Goal: Task Accomplishment & Management: Manage account settings

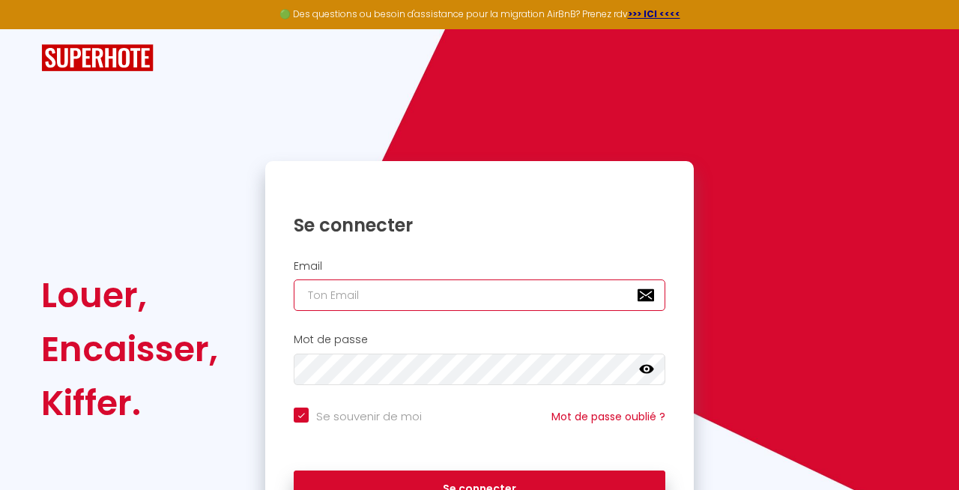
type input "[EMAIL_ADDRESS][DOMAIN_NAME]"
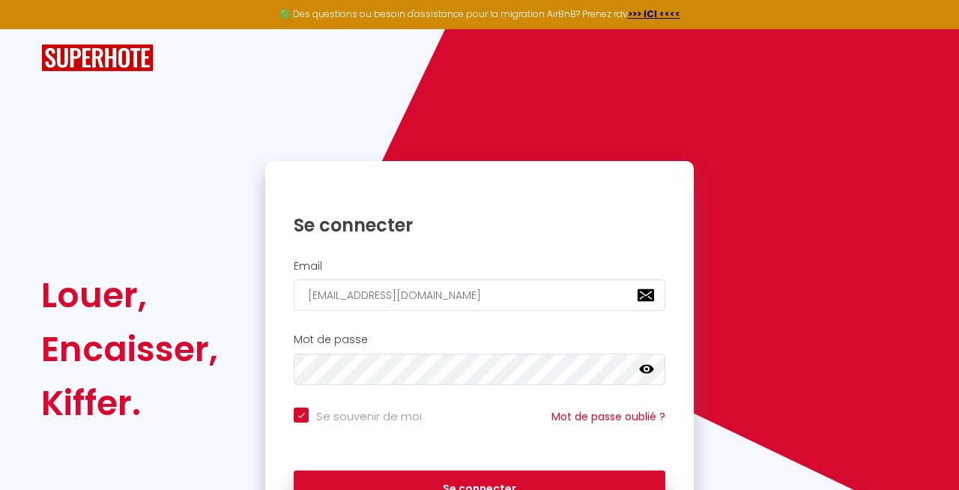
scroll to position [14, 0]
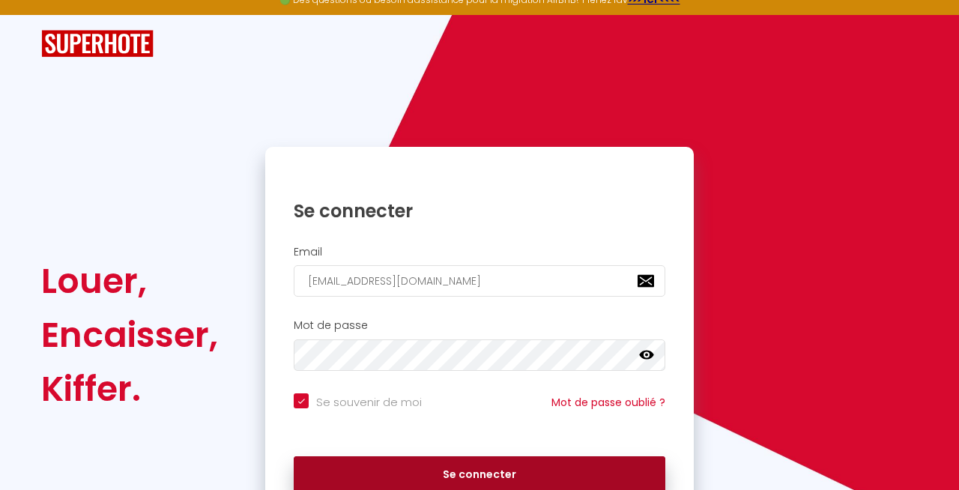
click at [435, 464] on button "Se connecter" at bounding box center [480, 474] width 372 height 37
checkbox input "true"
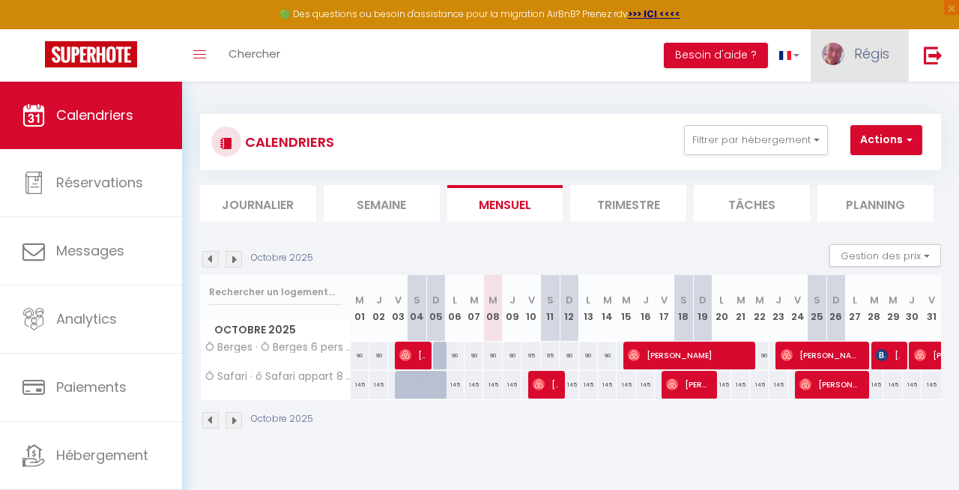
click at [890, 56] on link "Régis" at bounding box center [859, 55] width 97 height 52
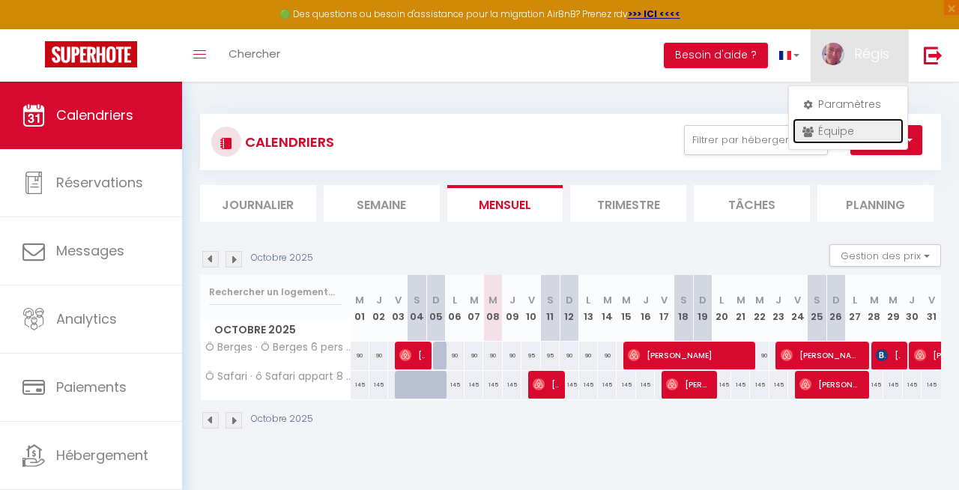
click at [828, 139] on link "Équipe" at bounding box center [848, 130] width 111 height 25
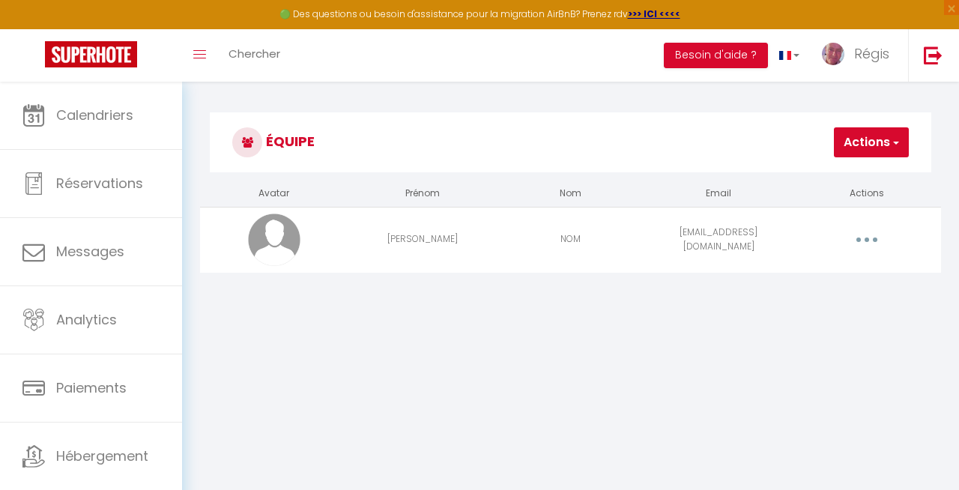
click at [877, 238] on button "button" at bounding box center [868, 240] width 40 height 28
click at [802, 268] on link "Editer" at bounding box center [827, 276] width 111 height 25
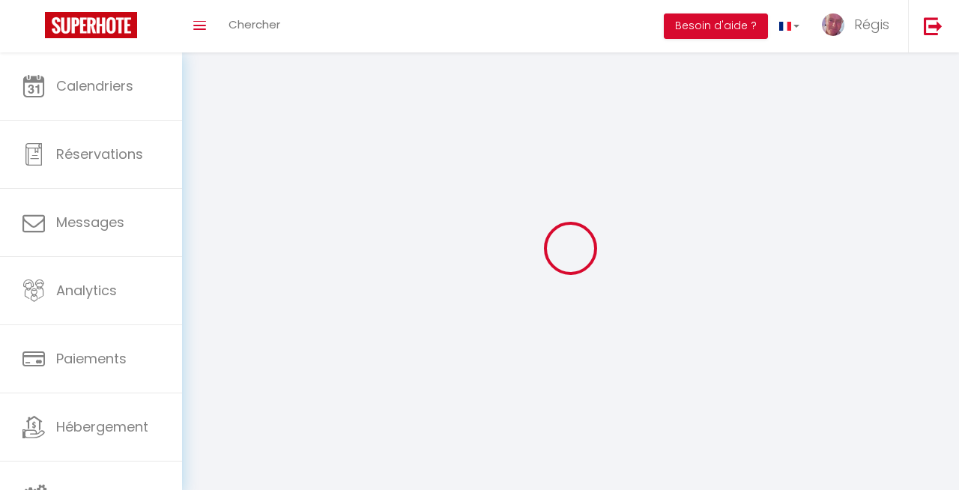
type input "Céline"
type input "NOM"
type input "info@infotechservice.fr"
type textarea "https://app.superhote.com/#/connect/gw7X5t7rN6"
checkbox input "false"
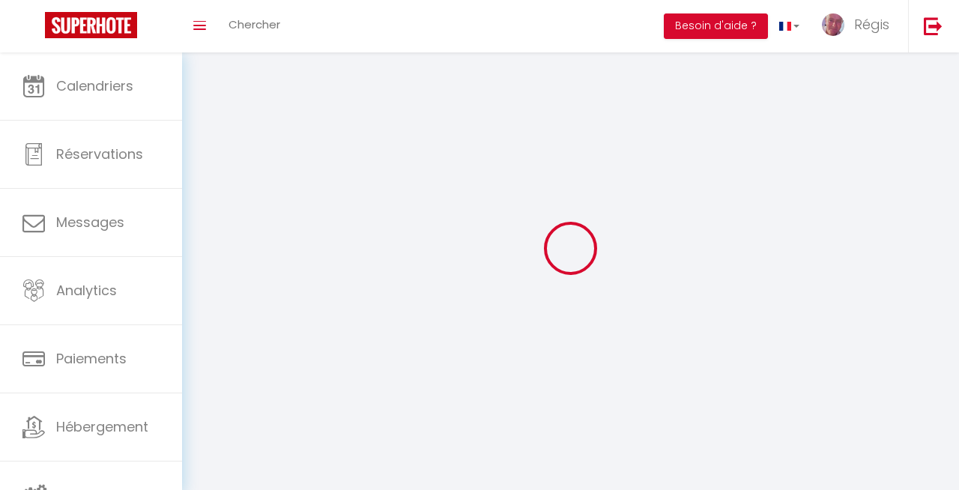
checkbox input "false"
checkbox input "true"
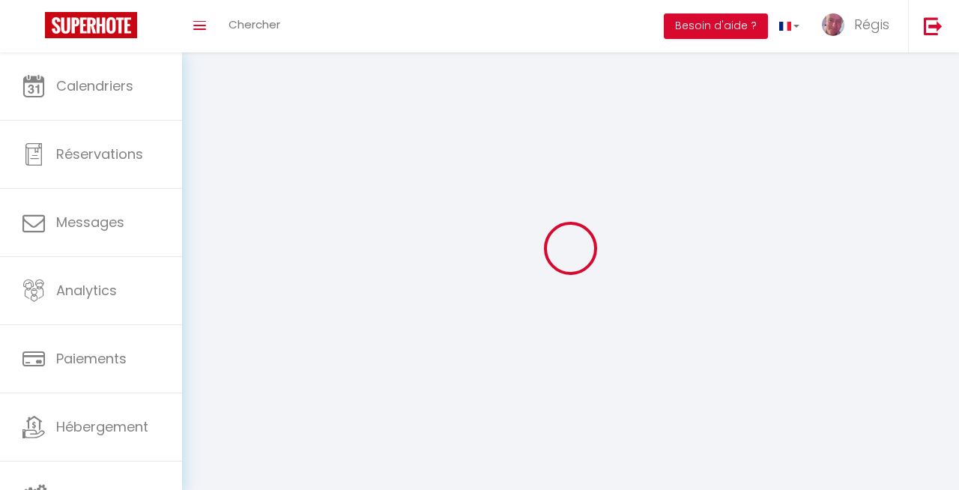
checkbox input "true"
checkbox input "false"
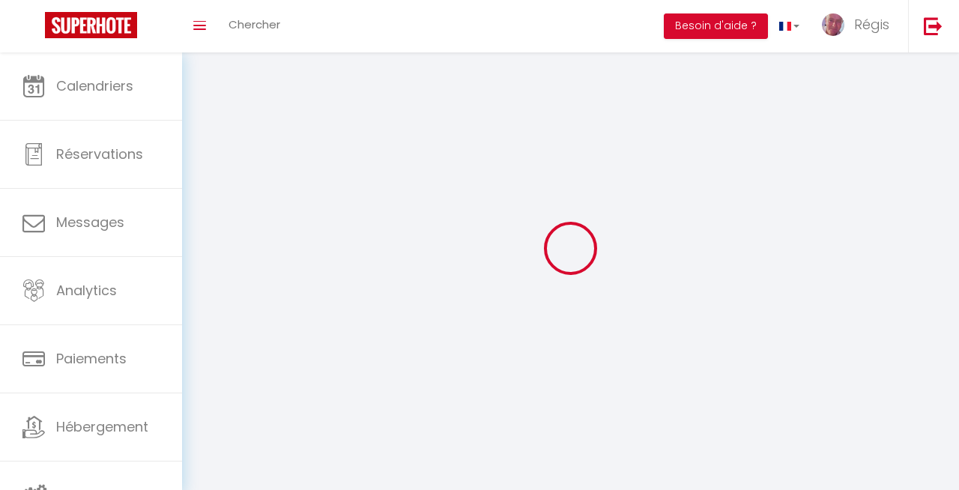
checkbox input "false"
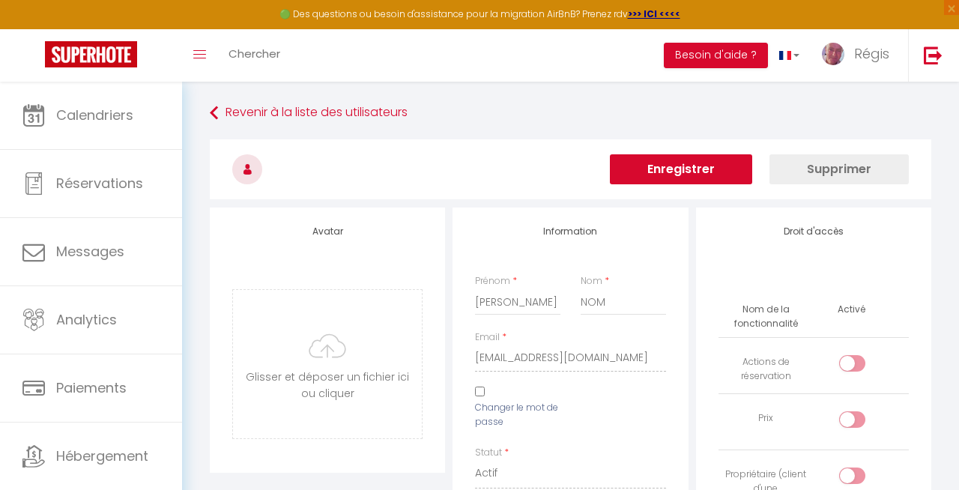
click at [860, 169] on button "Supprimer" at bounding box center [839, 169] width 139 height 30
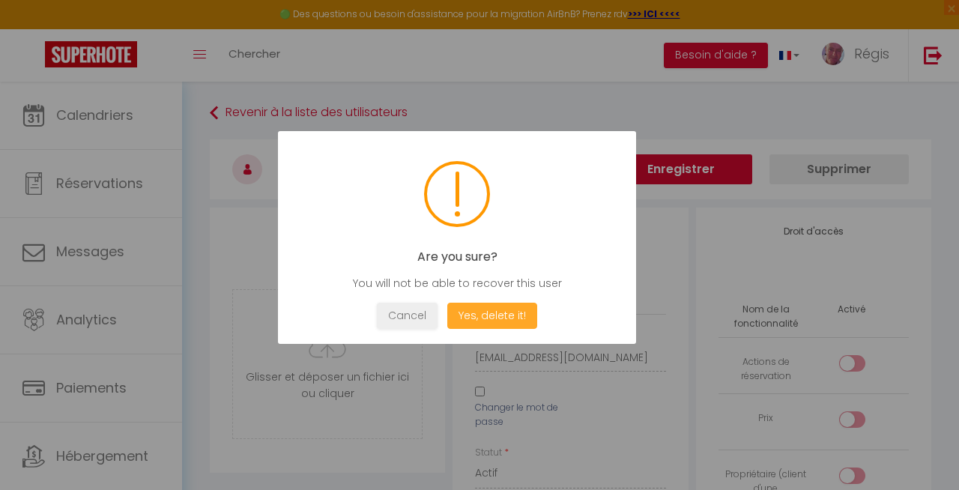
click at [509, 311] on button "Yes, delete it!" at bounding box center [492, 316] width 90 height 26
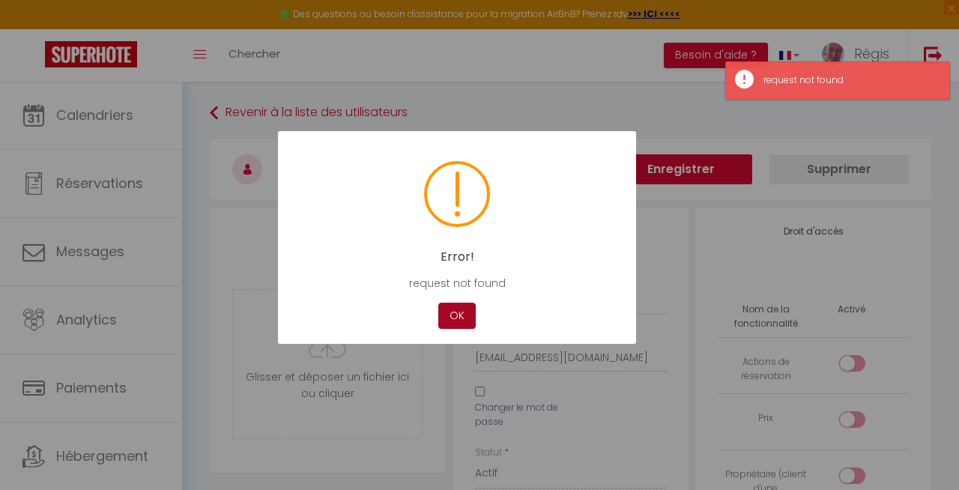
click at [452, 320] on button "OK" at bounding box center [456, 316] width 37 height 26
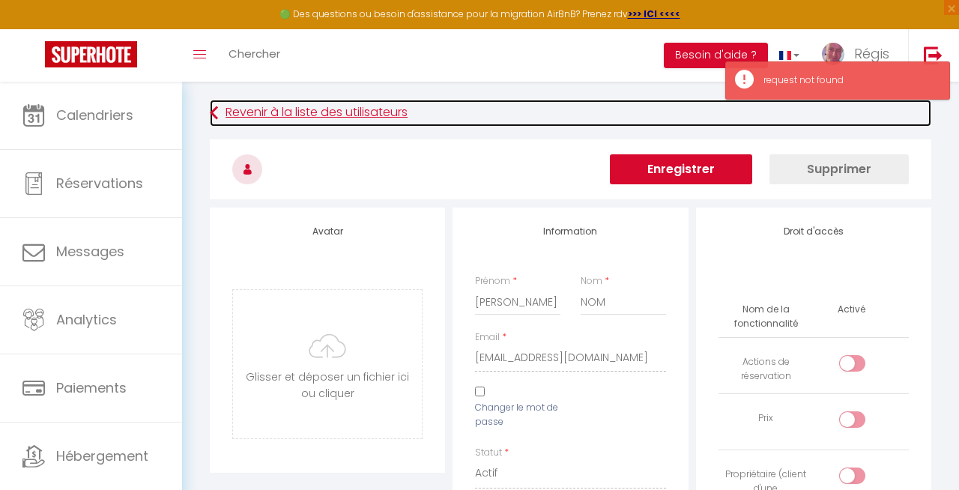
click at [223, 114] on link "Revenir à la liste des utilisateurs" at bounding box center [571, 113] width 722 height 27
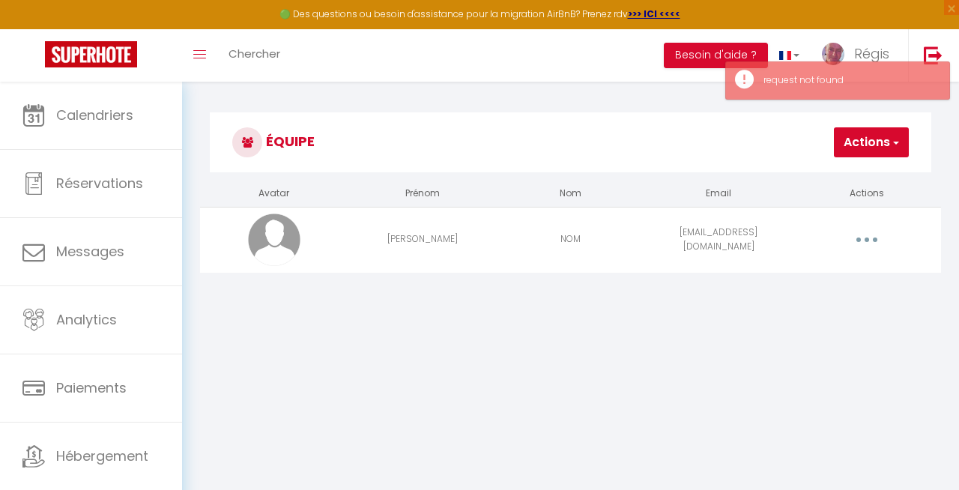
click at [896, 138] on span "button" at bounding box center [895, 142] width 10 height 15
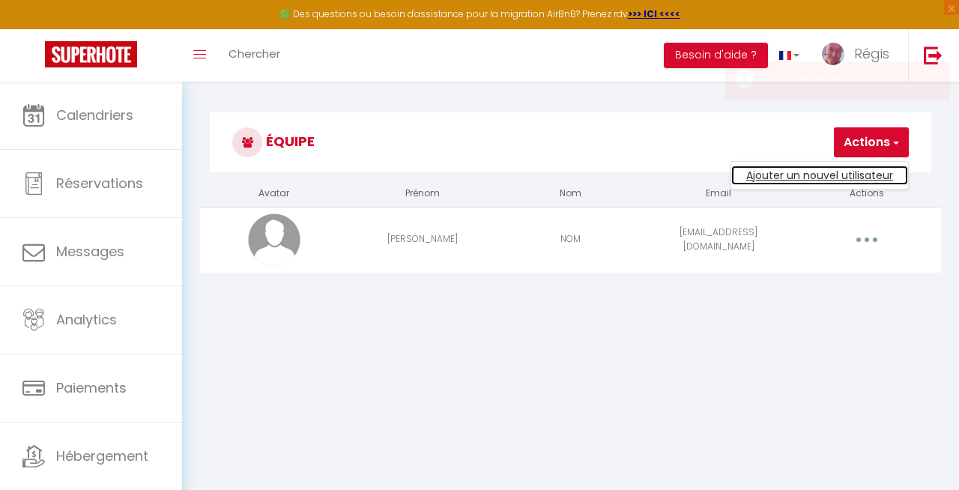
click at [837, 181] on link "Ajouter un nouvel utilisateur" at bounding box center [819, 175] width 177 height 19
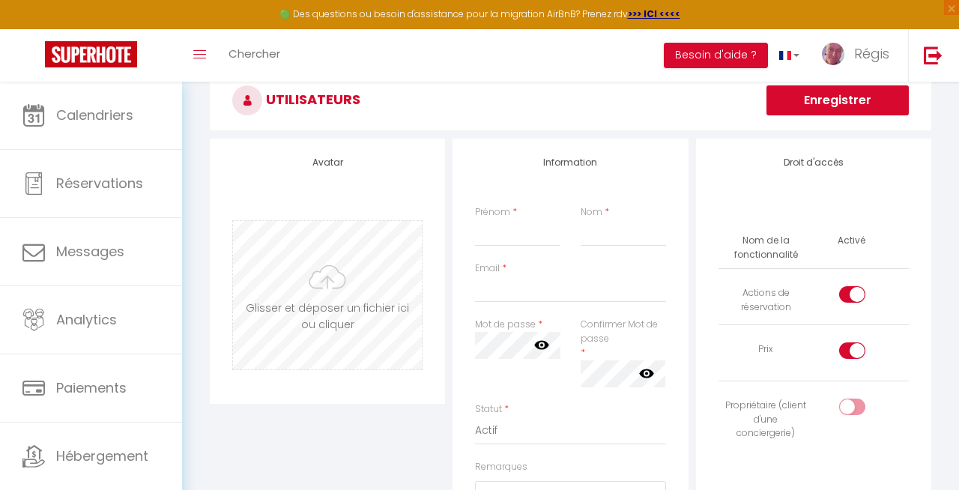
scroll to position [86, 0]
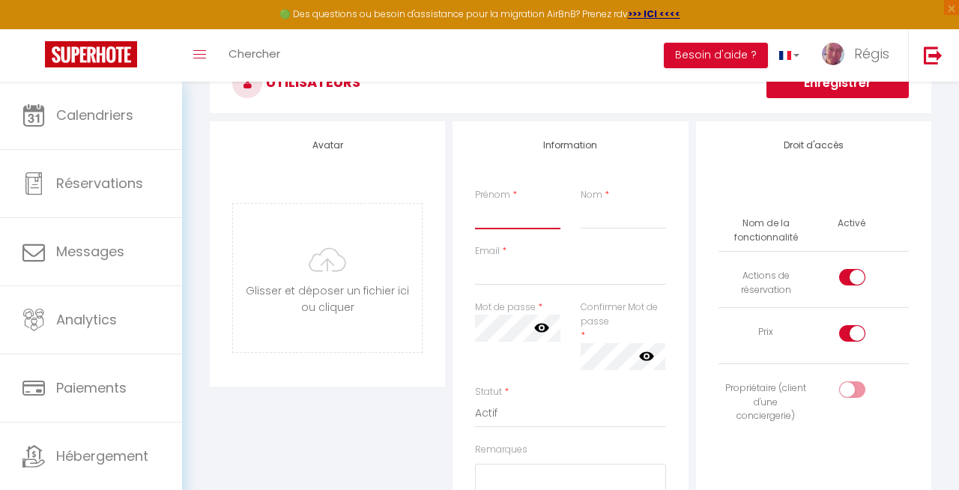
click at [531, 219] on input "Prénom" at bounding box center [517, 215] width 85 height 27
type input "Céline"
click at [499, 275] on input "Email" at bounding box center [570, 272] width 190 height 27
click at [853, 274] on input "checkbox" at bounding box center [865, 280] width 26 height 22
checkbox input "false"
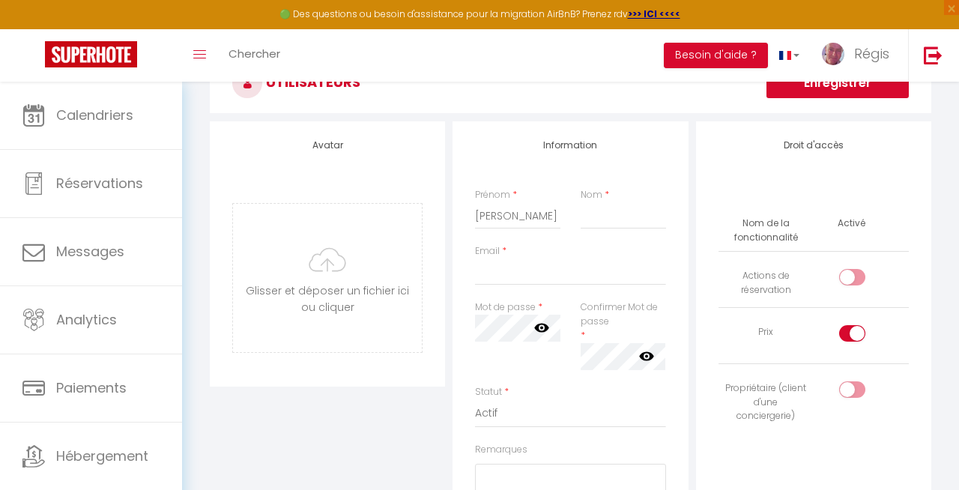
click at [842, 332] on div at bounding box center [852, 333] width 26 height 16
click at [852, 332] on input "checkbox" at bounding box center [865, 336] width 26 height 22
checkbox input "false"
click at [564, 274] on input "Email" at bounding box center [570, 272] width 190 height 27
type input "laconciergeriedeceline@outlook.fr"
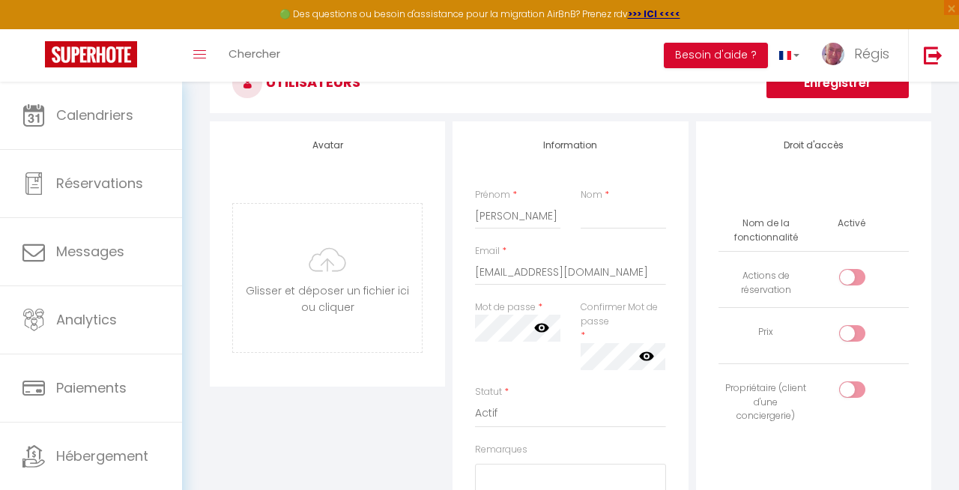
click at [590, 333] on div "Confirmer Mot de passe * false" at bounding box center [623, 336] width 85 height 70
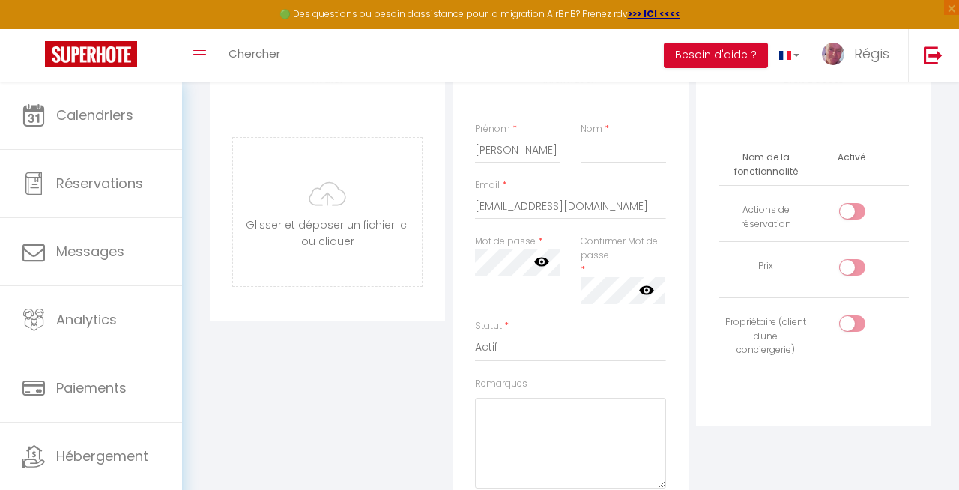
scroll to position [164, 0]
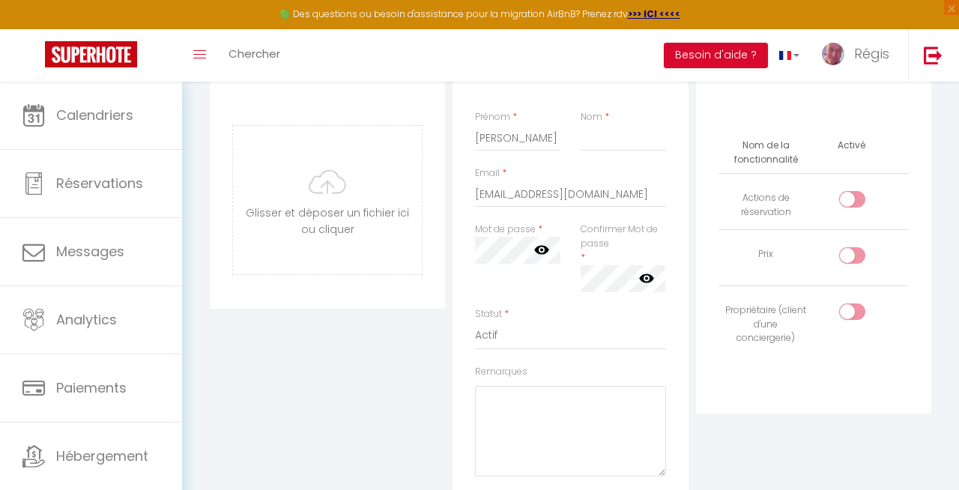
click at [543, 380] on div "Remarques" at bounding box center [570, 421] width 190 height 112
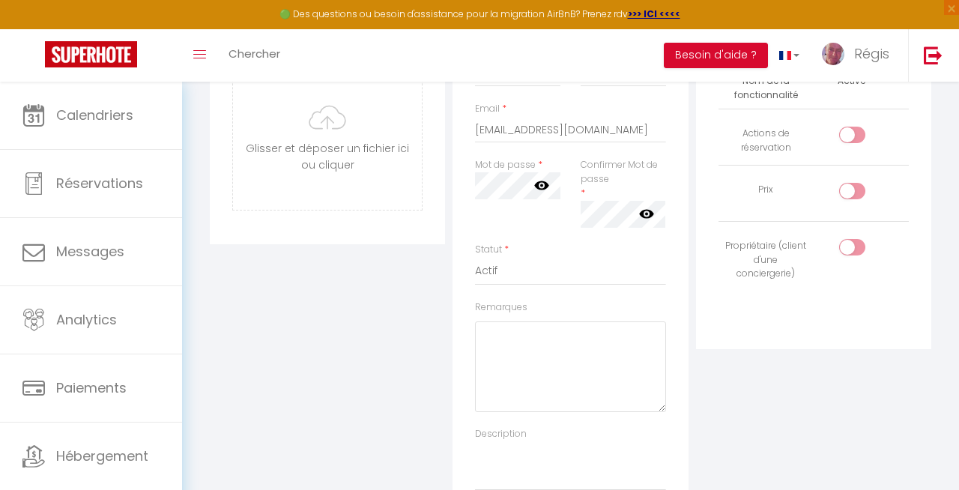
scroll to position [235, 0]
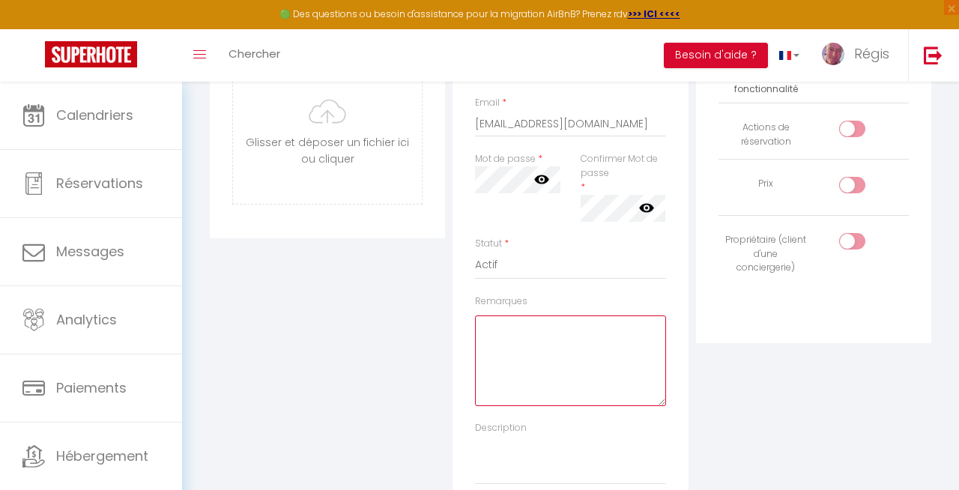
click at [543, 370] on textarea "Remarques" at bounding box center [570, 361] width 190 height 91
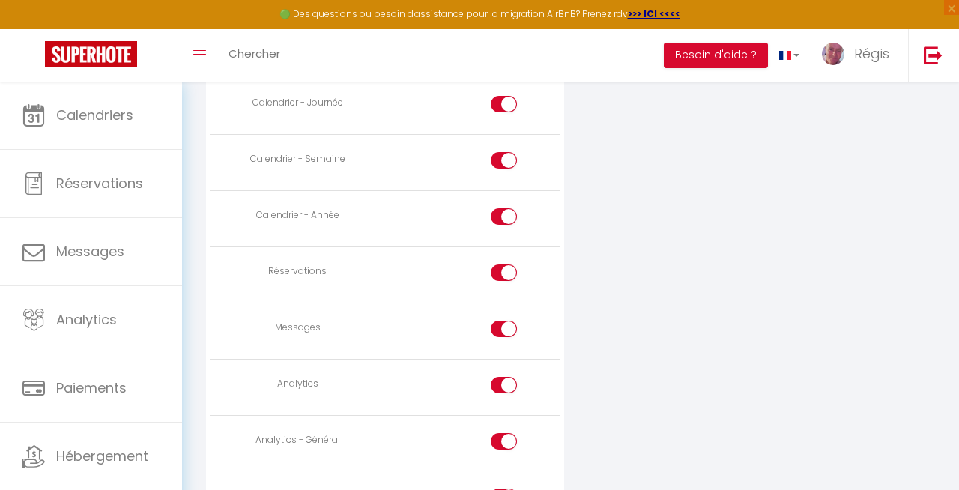
scroll to position [937, 0]
type textarea "Celine2025!!"
click at [508, 268] on input "checkbox" at bounding box center [517, 275] width 26 height 22
checkbox input "false"
click at [497, 327] on div at bounding box center [504, 328] width 26 height 16
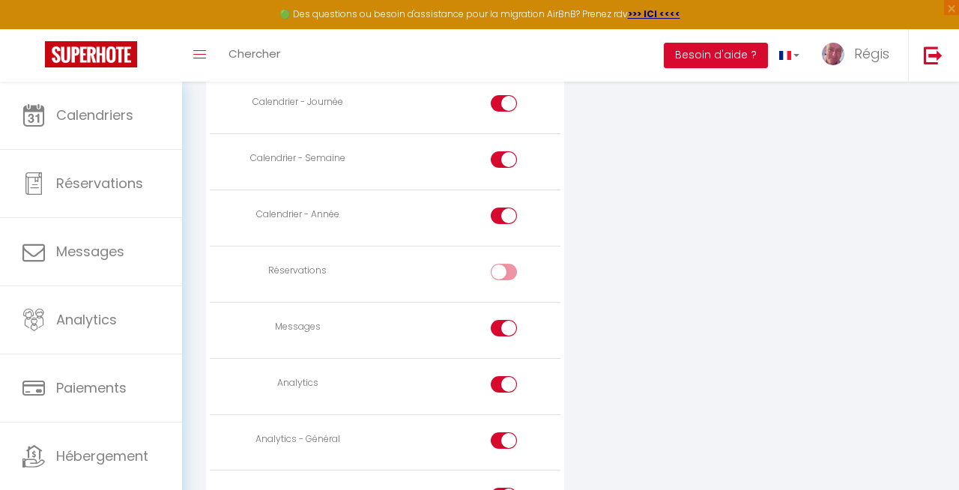
click at [504, 327] on input "checkbox" at bounding box center [517, 331] width 26 height 22
checkbox input "false"
click at [504, 390] on input "checkbox" at bounding box center [517, 387] width 26 height 22
checkbox input "false"
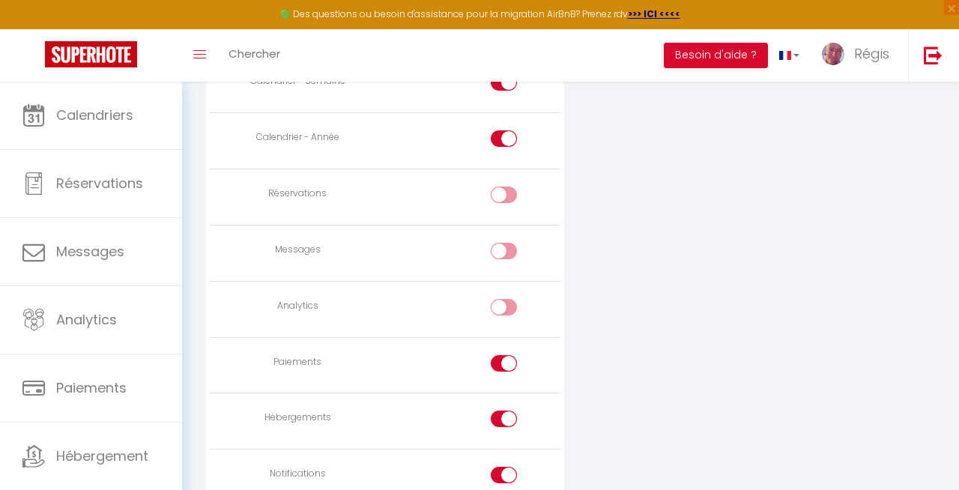
click at [506, 365] on input "checkbox" at bounding box center [517, 366] width 26 height 22
checkbox input "false"
click at [506, 411] on input "checkbox" at bounding box center [517, 422] width 26 height 22
checkbox input "false"
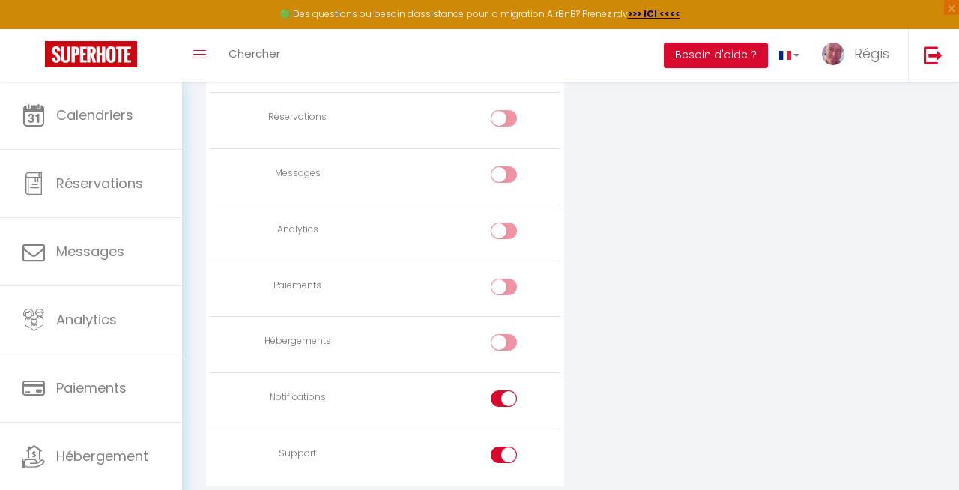
click at [511, 402] on input "checkbox" at bounding box center [517, 401] width 26 height 22
checkbox input "false"
click at [504, 447] on input "checkbox" at bounding box center [517, 458] width 26 height 22
checkbox input "false"
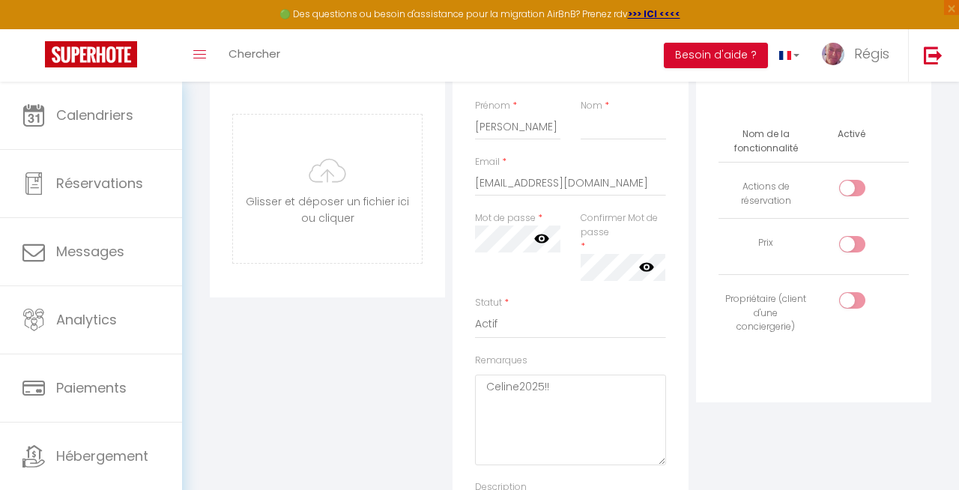
scroll to position [0, 0]
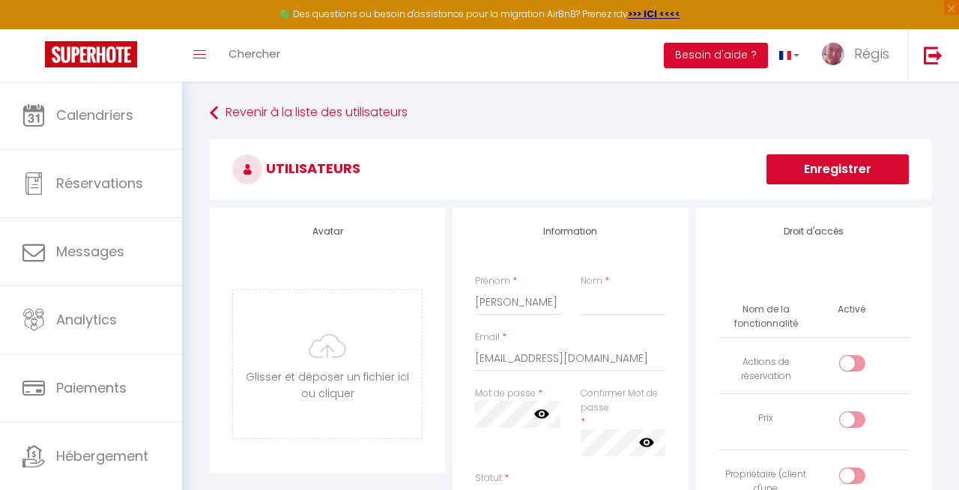
click at [849, 165] on button "Enregistrer" at bounding box center [838, 169] width 142 height 30
type input "DESPRES"
click at [842, 172] on button "Enregistrer" at bounding box center [838, 169] width 142 height 30
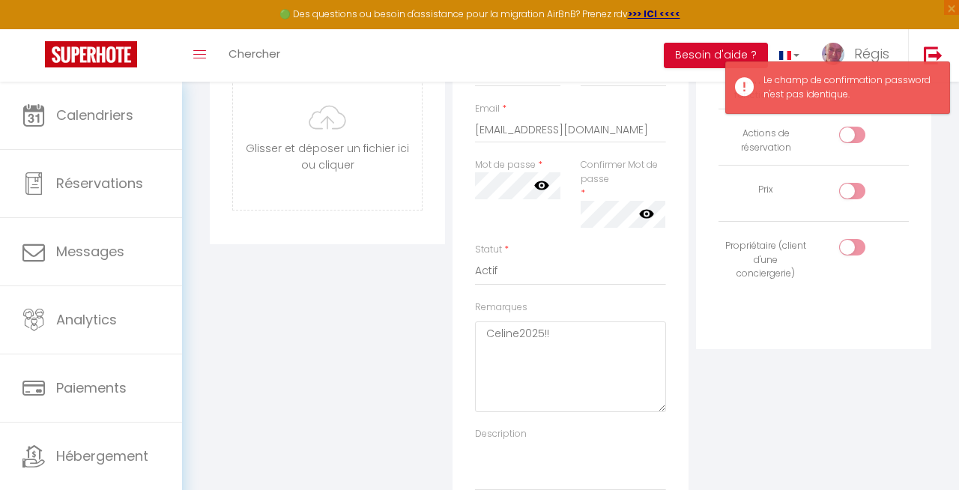
scroll to position [238, 0]
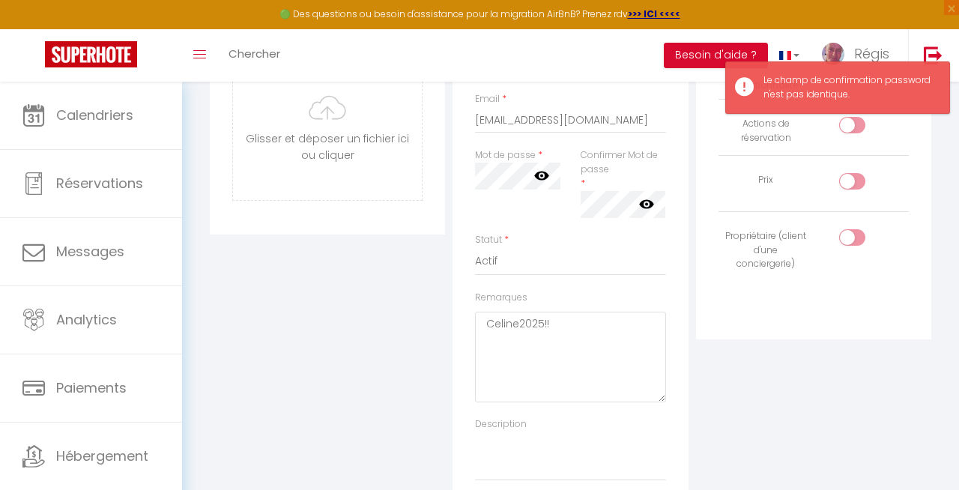
click at [544, 178] on icon at bounding box center [541, 175] width 15 height 15
click at [648, 207] on icon at bounding box center [646, 203] width 15 height 9
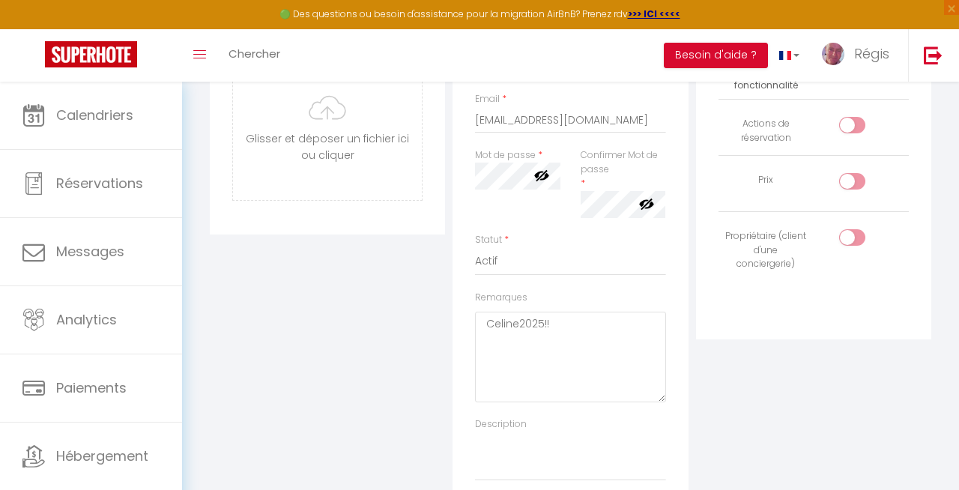
click at [562, 175] on div "Mot de passe * Votre mot de passe doit comporter au moins 8 caractères et conte…" at bounding box center [517, 190] width 105 height 85
click at [719, 205] on div "Avatar Glisser et déposer un fichier ici ou cliquer Ooops, something wrong happ…" at bounding box center [570, 242] width 729 height 546
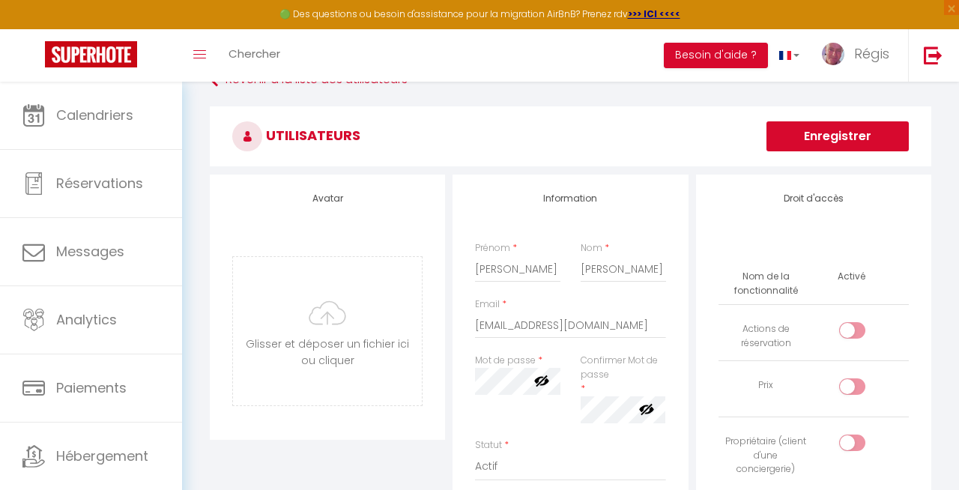
scroll to position [0, 0]
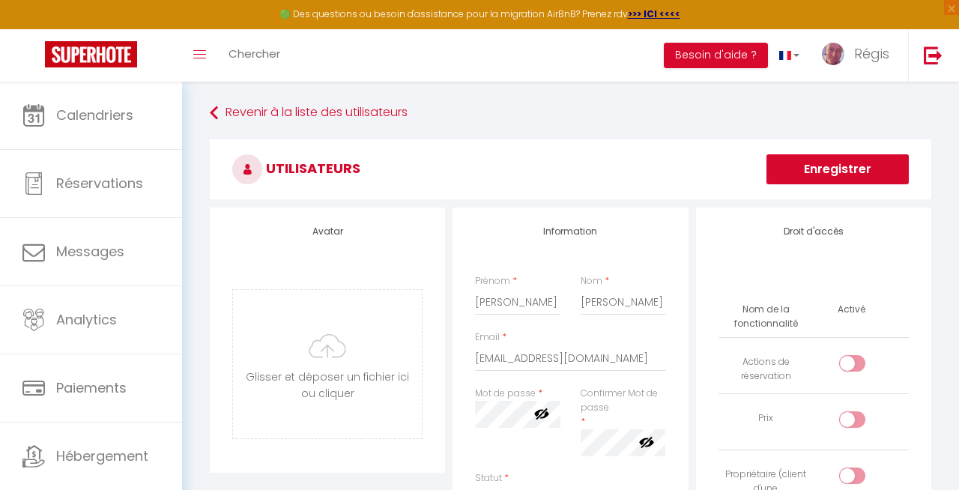
click at [856, 171] on button "Enregistrer" at bounding box center [838, 169] width 142 height 30
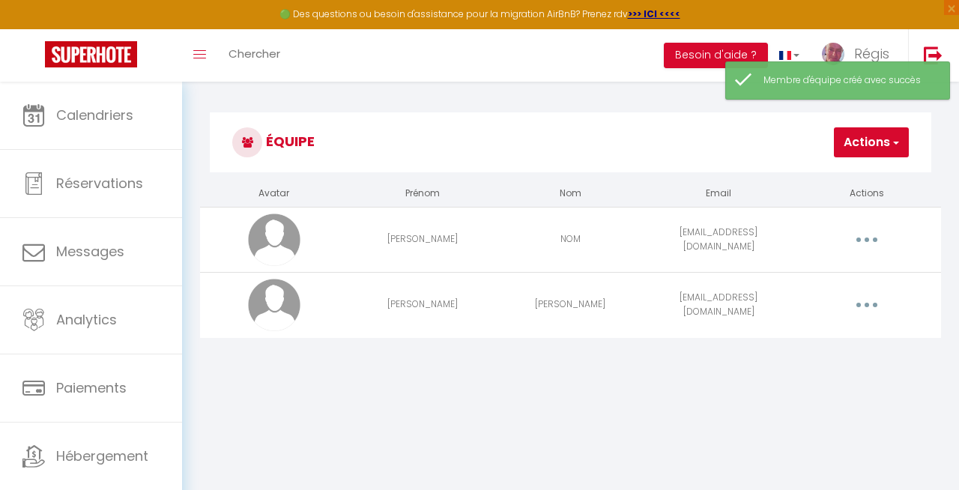
click at [873, 238] on button "button" at bounding box center [868, 240] width 40 height 28
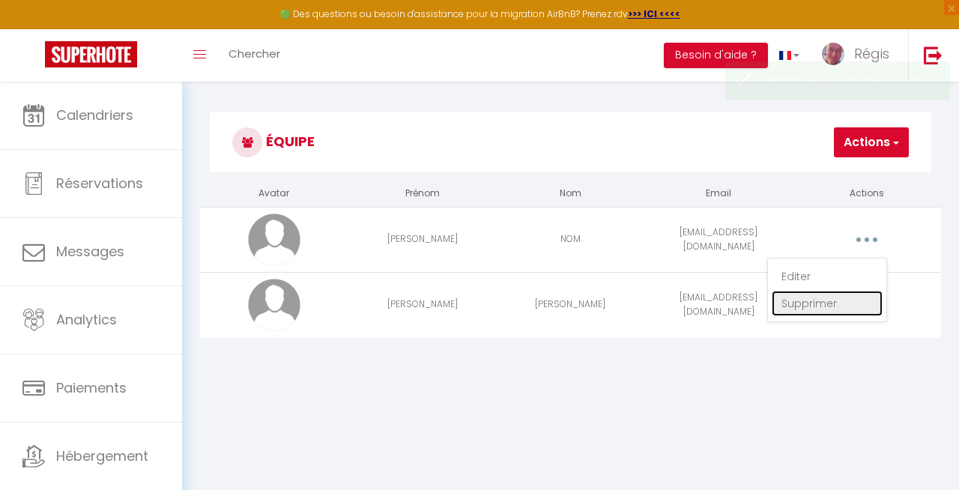
click at [802, 298] on link "Supprimer" at bounding box center [827, 303] width 111 height 25
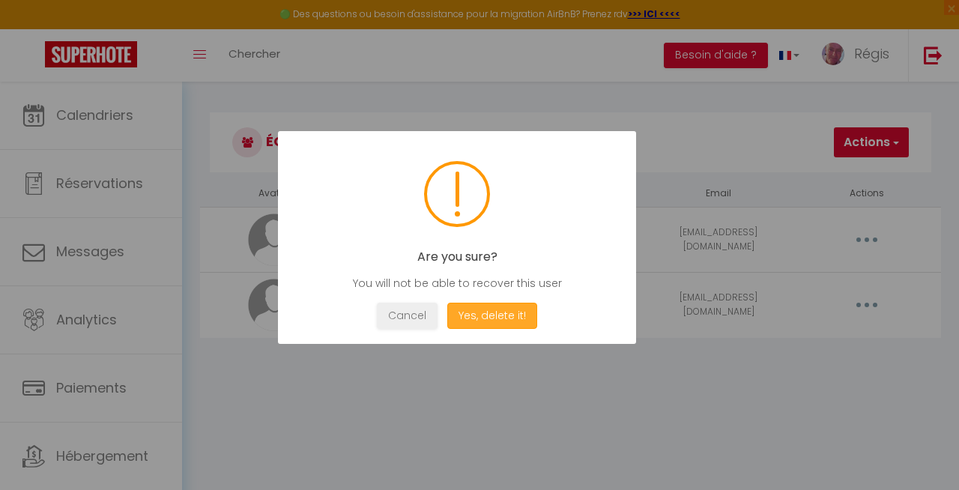
click at [488, 312] on button "Yes, delete it!" at bounding box center [492, 316] width 90 height 26
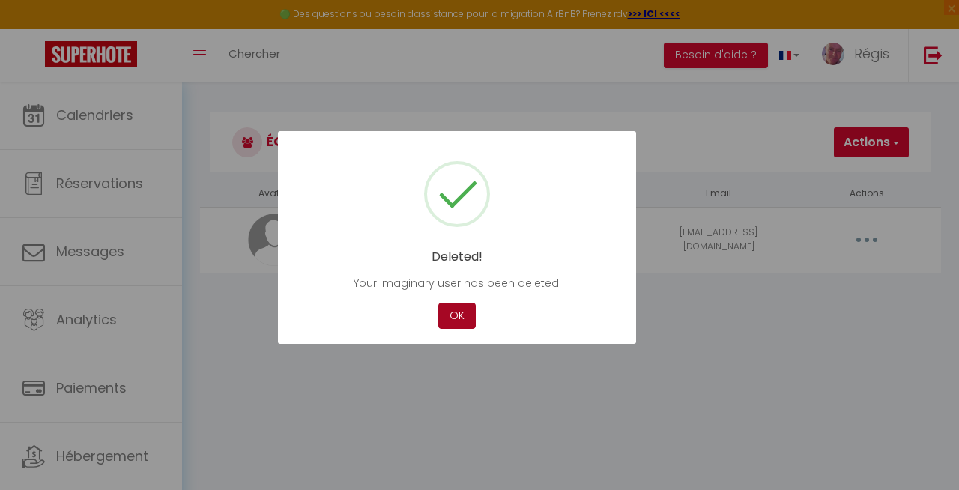
click at [455, 319] on button "OK" at bounding box center [456, 316] width 37 height 26
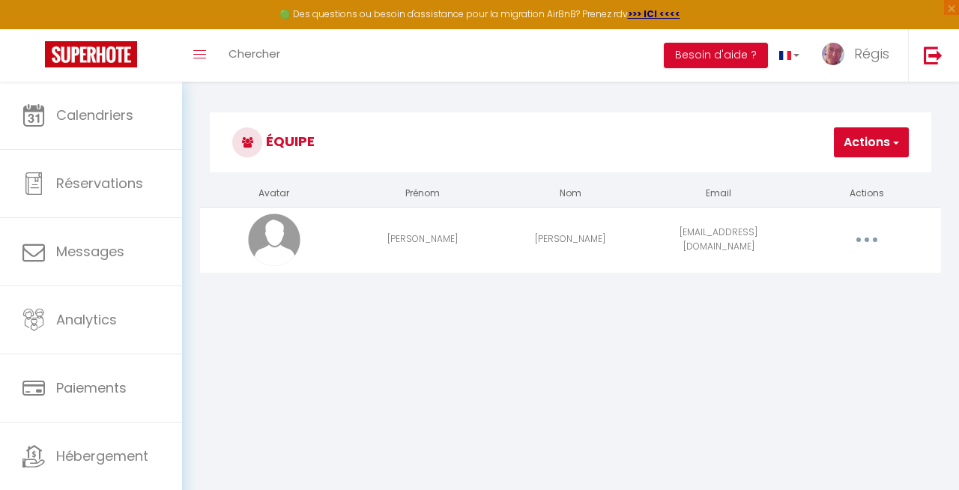
click at [873, 238] on button "button" at bounding box center [868, 240] width 40 height 28
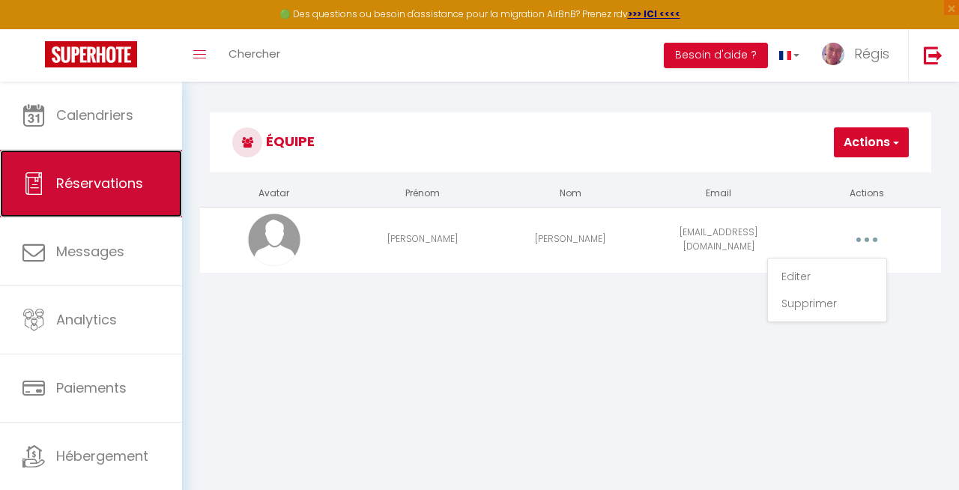
click at [160, 177] on link "Réservations" at bounding box center [91, 183] width 182 height 67
select select "not_cancelled"
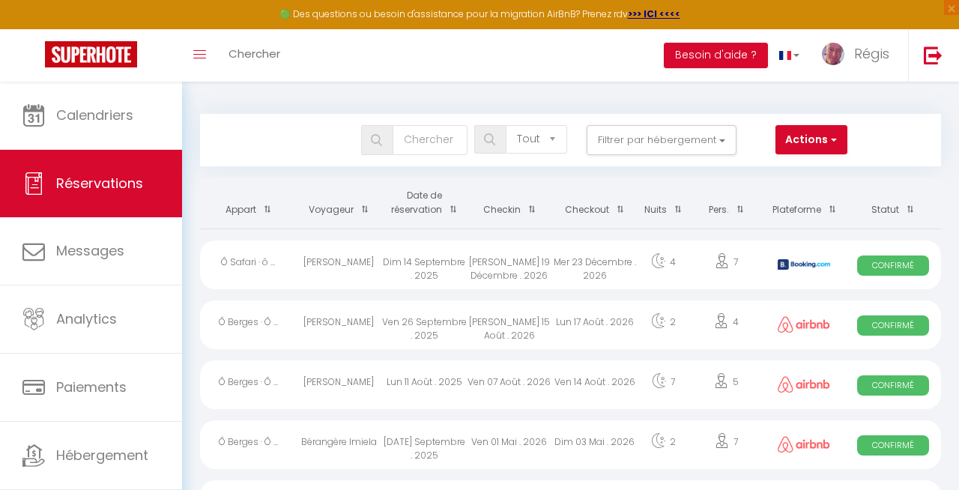
click at [838, 250] on div at bounding box center [805, 265] width 82 height 49
select select "OK"
select select "KO"
select select "0"
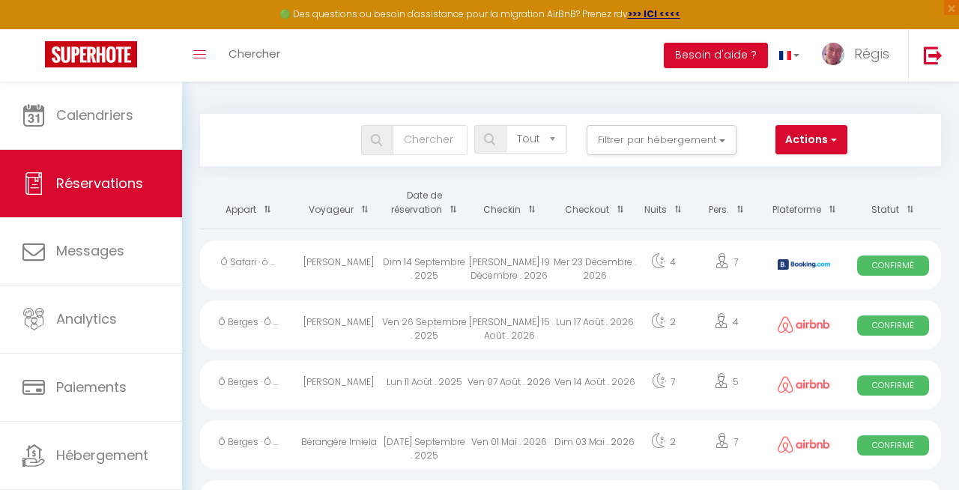
select select "1"
select select
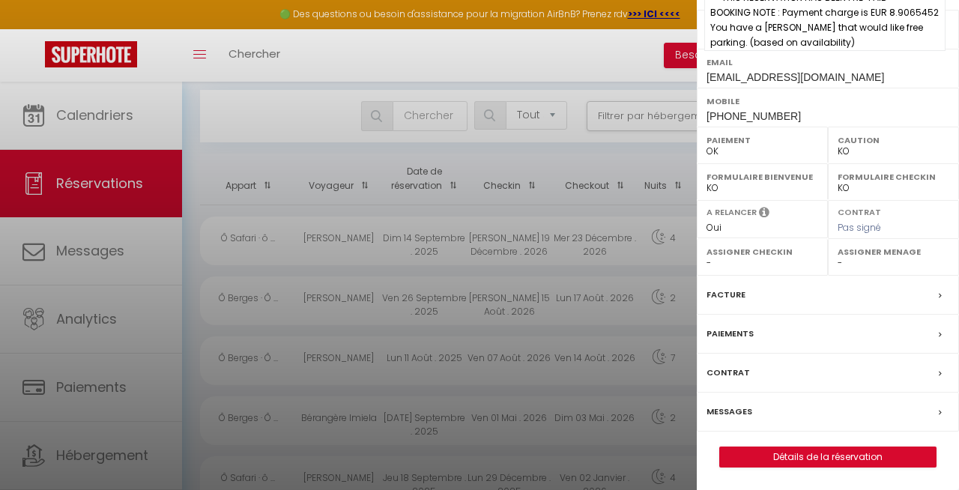
scroll to position [25, 0]
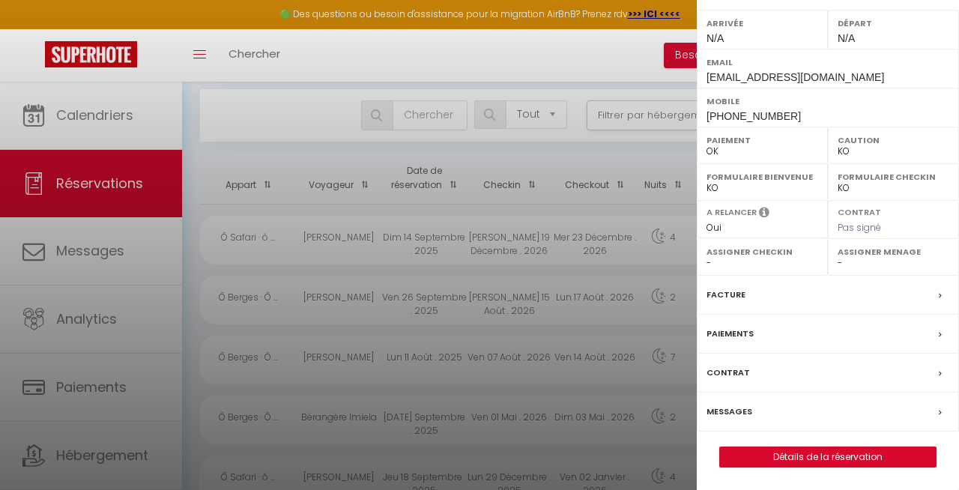
click at [743, 289] on label "Facture" at bounding box center [726, 295] width 39 height 16
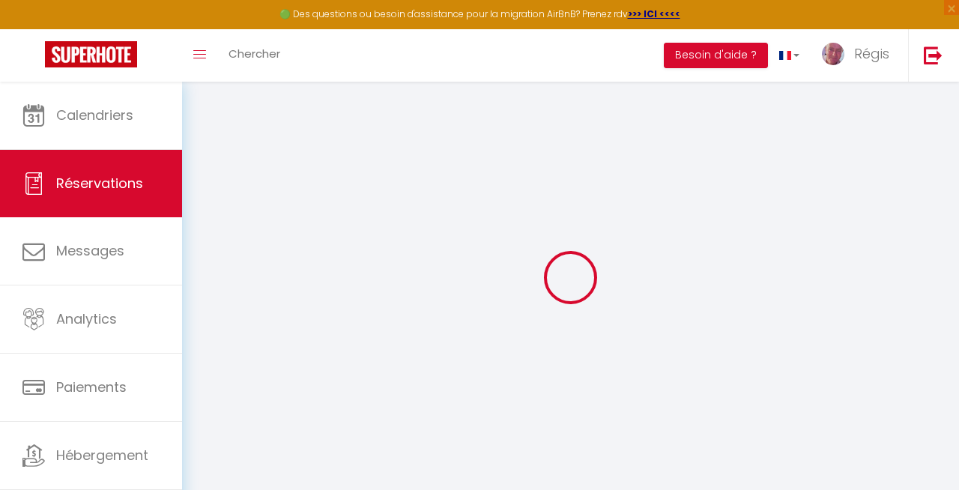
select select "cleaning"
select select "taxes"
select select
checkbox input "false"
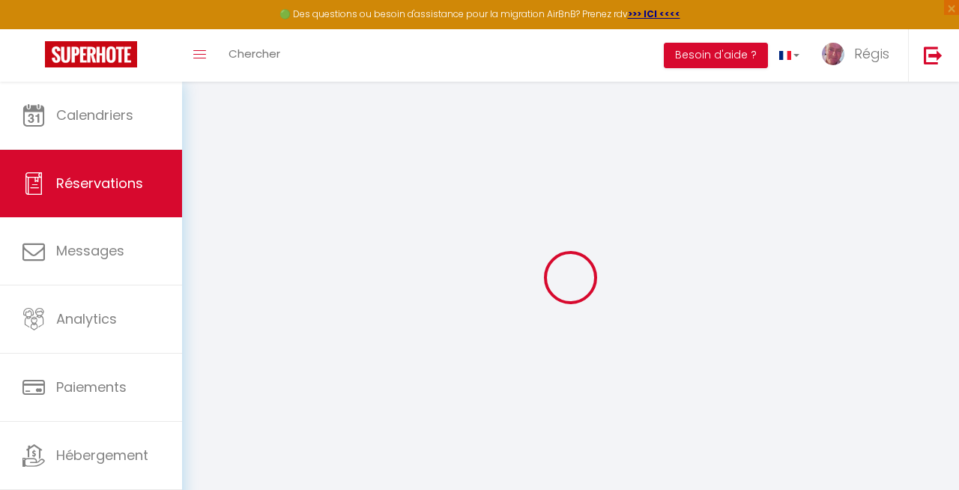
type textarea "** THIS RESERVATION HAS BEEN PRE-PAID ** BOOKING NOTE : Payment charge is EUR 8…"
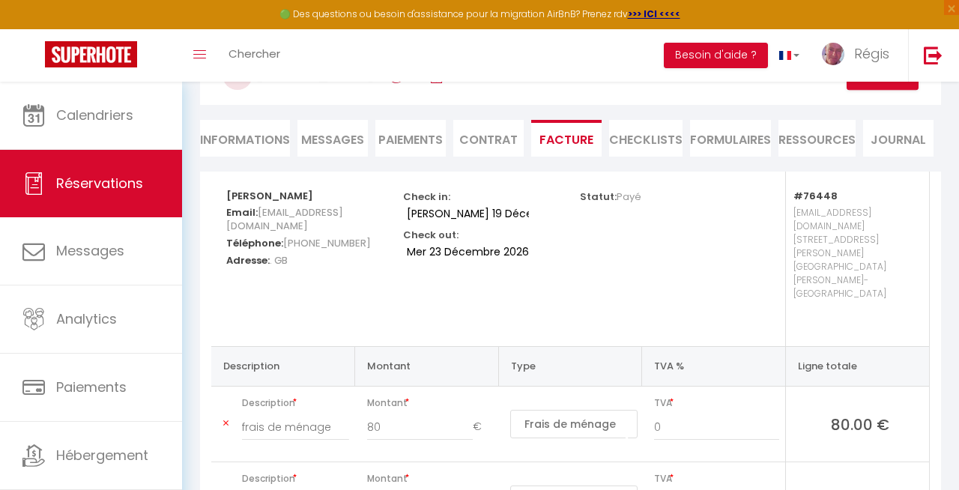
scroll to position [104, 0]
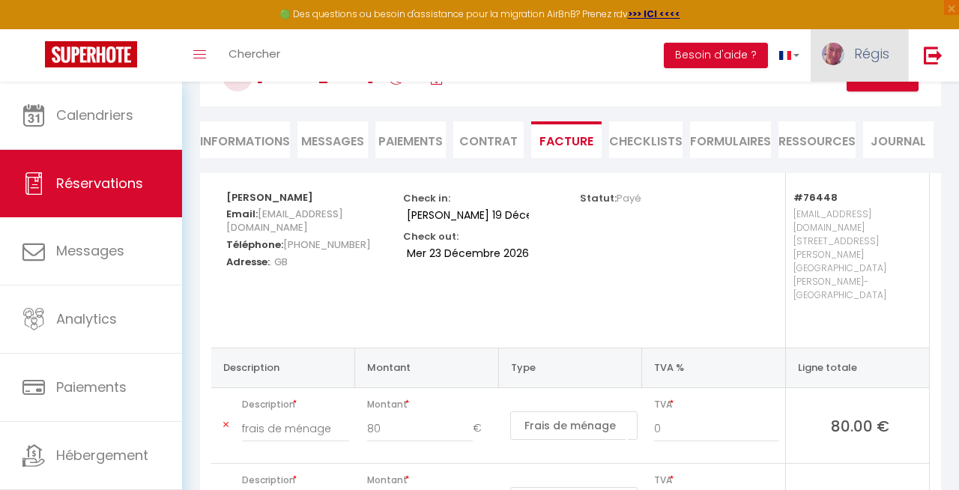
click at [890, 58] on link "Régis" at bounding box center [859, 55] width 97 height 52
click at [826, 130] on link "Équipe" at bounding box center [848, 130] width 111 height 25
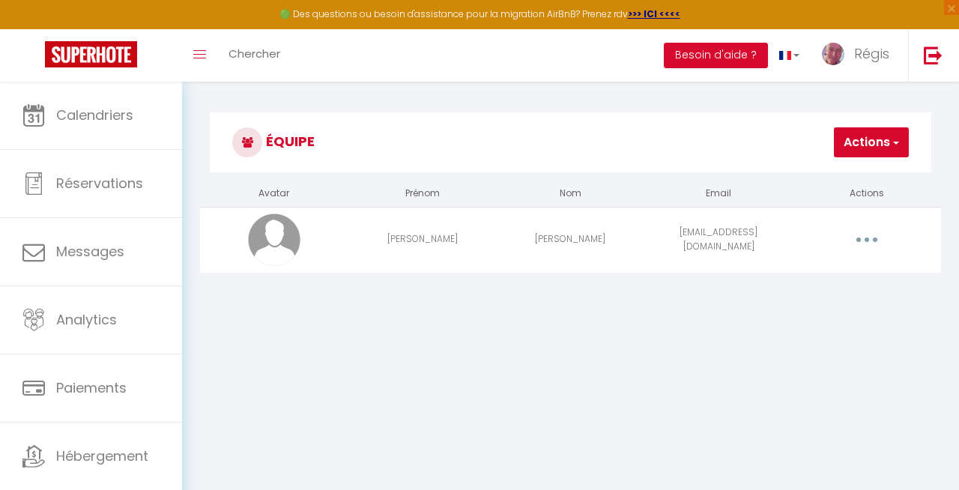
click at [871, 240] on button "button" at bounding box center [868, 240] width 40 height 28
click at [798, 272] on link "Editer" at bounding box center [827, 276] width 111 height 25
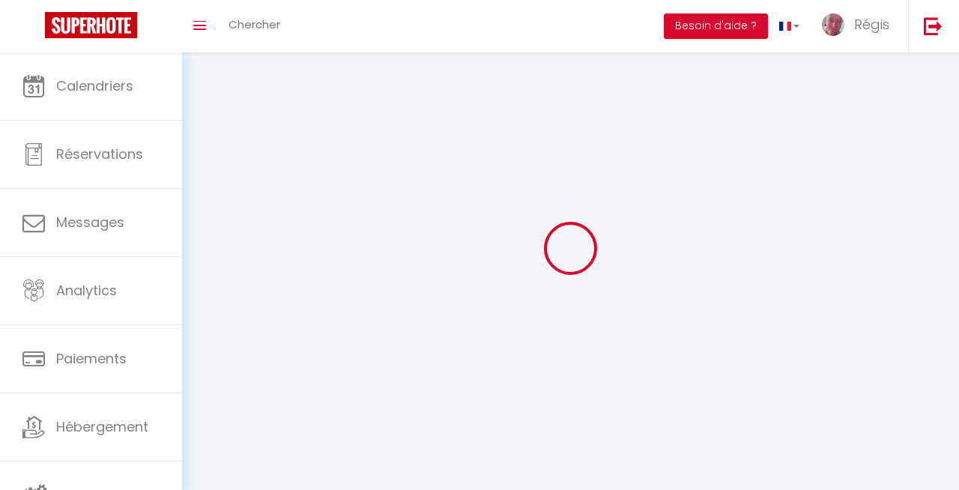
type input "Céline"
type input "DESPRES"
type input "laconciergeriedeceline@outlook.fr"
type textarea "Celine2025!!"
type textarea "https://app.superhote.com/#/connect/pszamUYLX5"
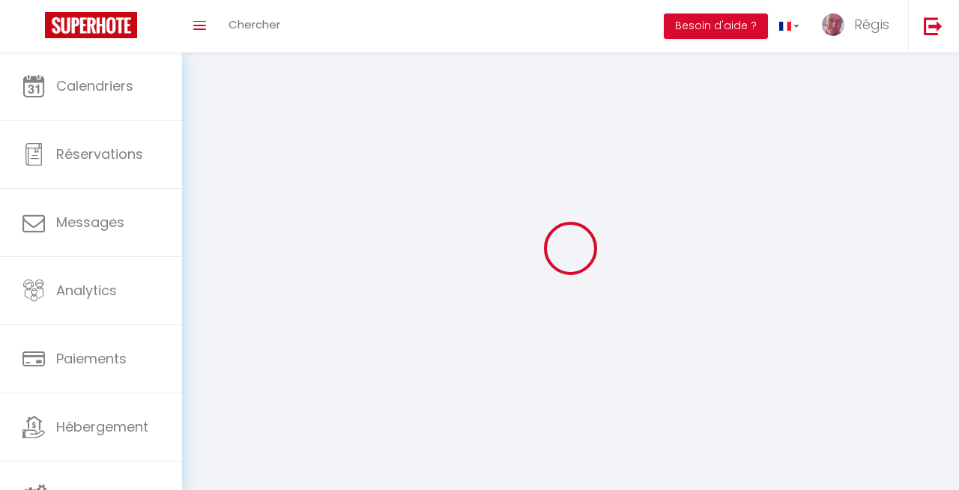
checkbox input "false"
checkbox input "true"
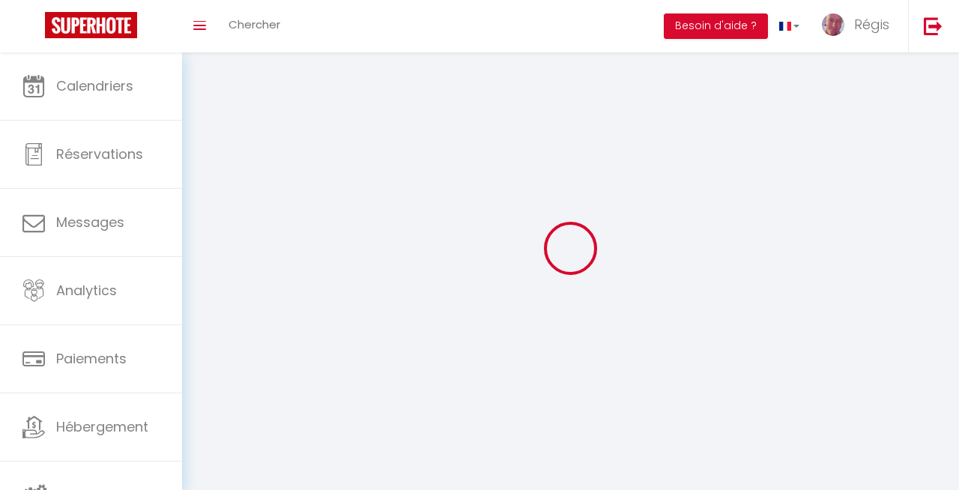
checkbox input "true"
checkbox input "false"
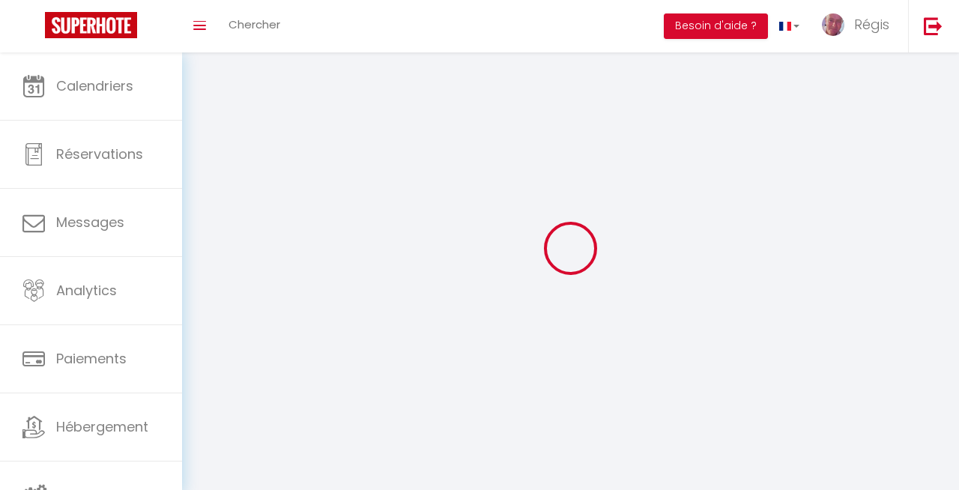
checkbox input "false"
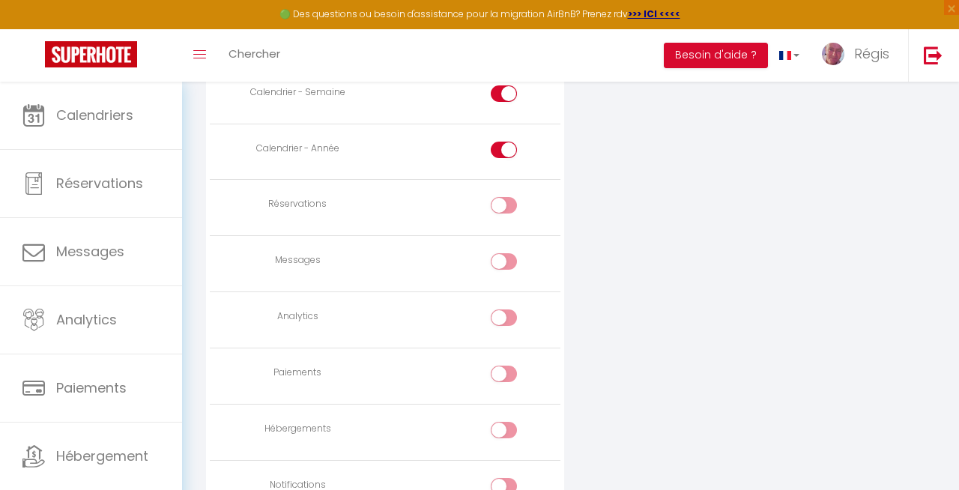
scroll to position [1186, 0]
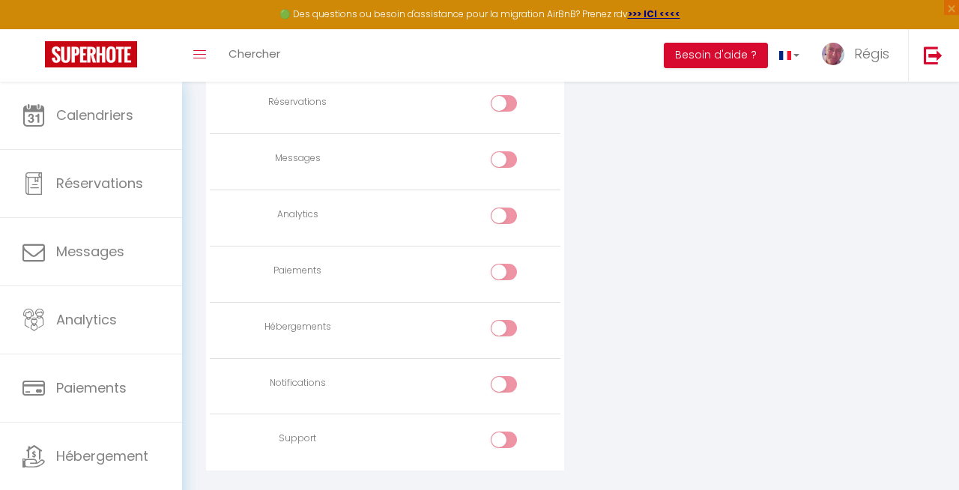
click at [510, 162] on input "checkbox" at bounding box center [517, 162] width 26 height 22
checkbox input "true"
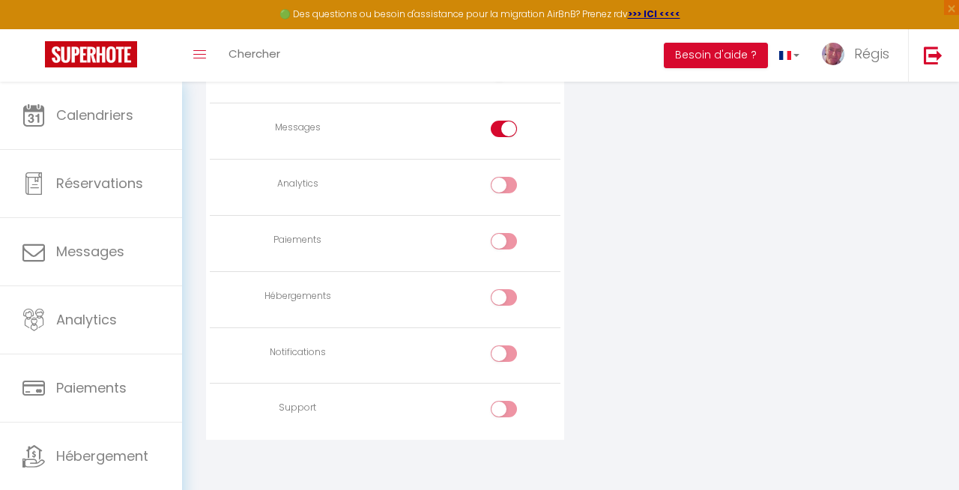
scroll to position [1223, 0]
click at [499, 341] on div at bounding box center [504, 347] width 26 height 16
click at [504, 341] on input "checkbox" at bounding box center [517, 350] width 26 height 22
checkbox input "true"
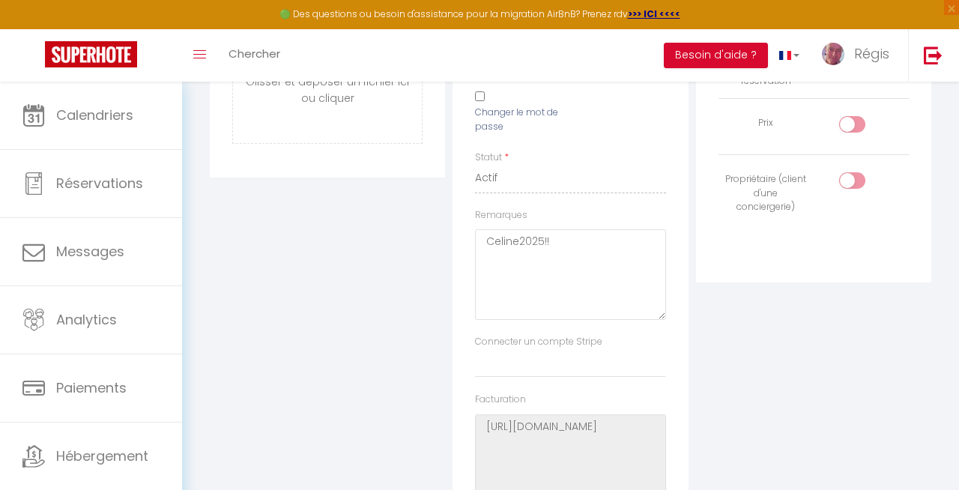
scroll to position [0, 0]
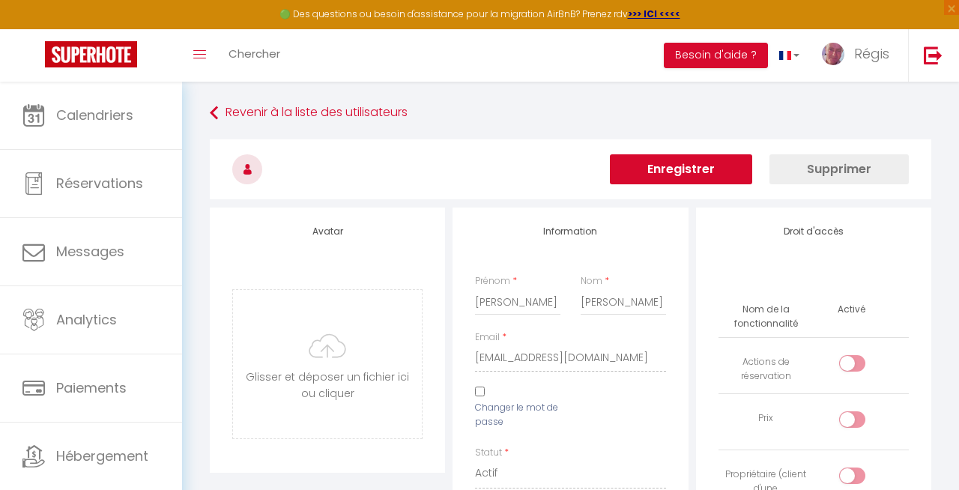
click at [702, 175] on button "Enregistrer" at bounding box center [681, 169] width 142 height 30
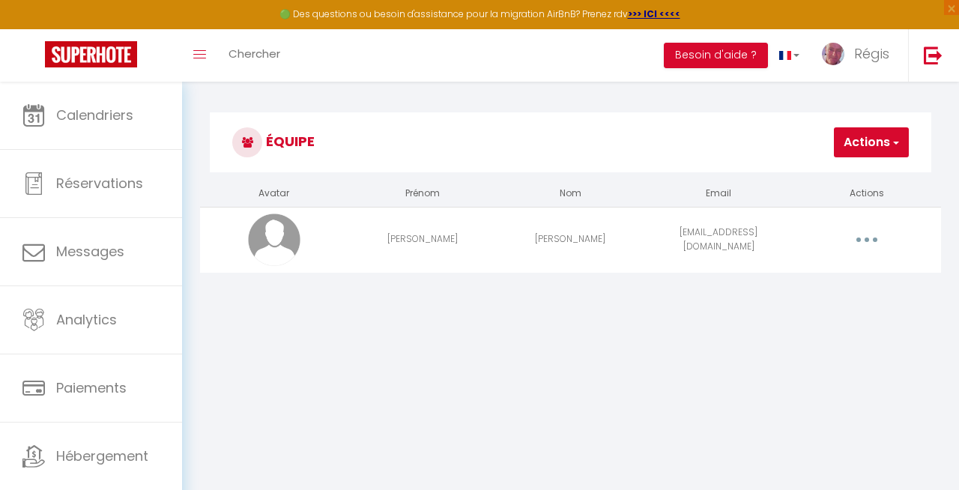
click at [869, 251] on button "button" at bounding box center [868, 240] width 40 height 28
click at [800, 277] on link "Editer" at bounding box center [827, 276] width 111 height 25
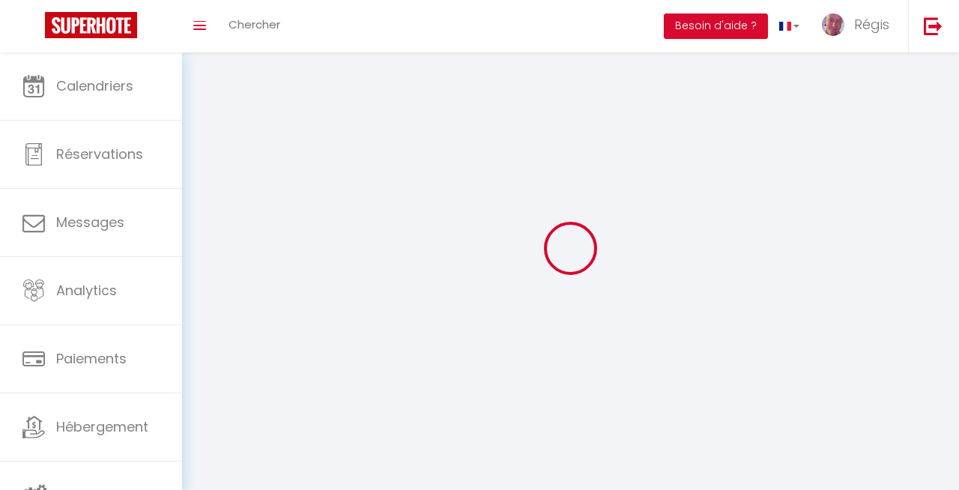
type input "Céline"
type input "DESPRES"
type input "laconciergeriedeceline@outlook.fr"
type textarea "Celine2025!!"
type textarea "https://app.superhote.com/#/connect/pszamUYLX5"
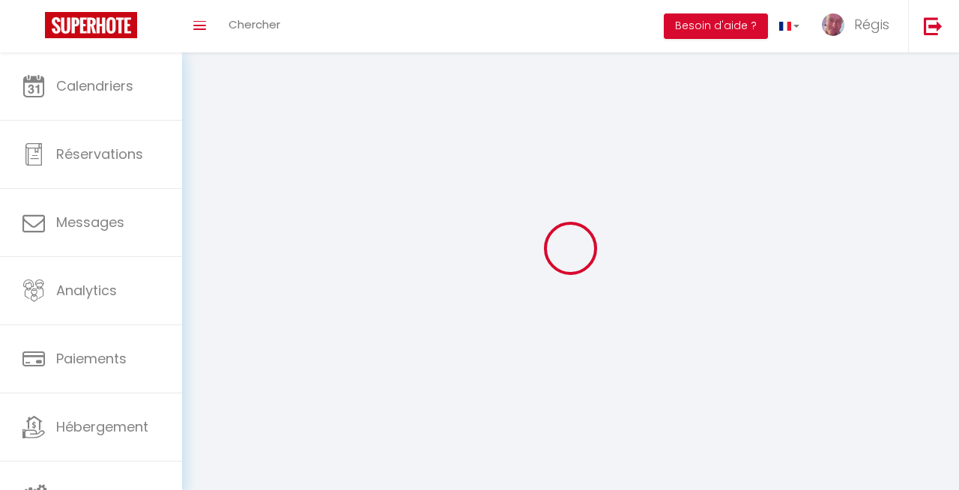
checkbox input "false"
checkbox input "true"
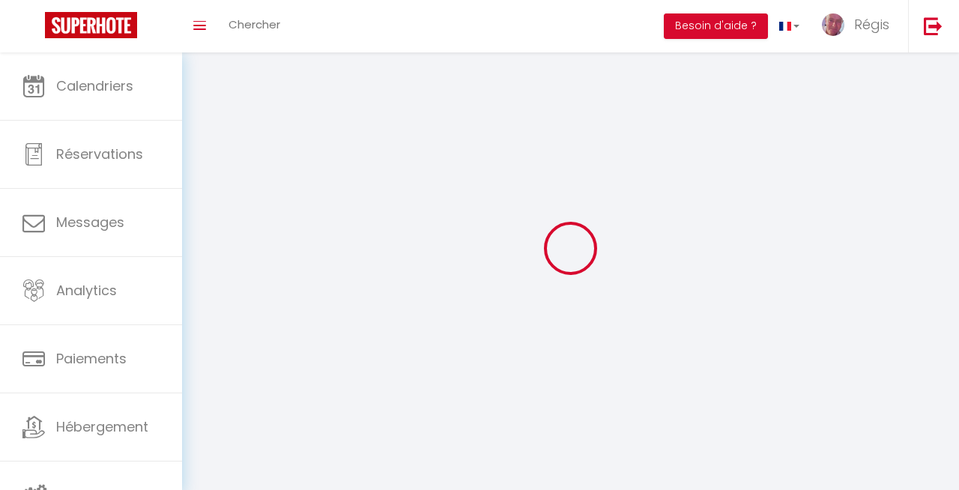
checkbox input "true"
checkbox input "false"
checkbox input "true"
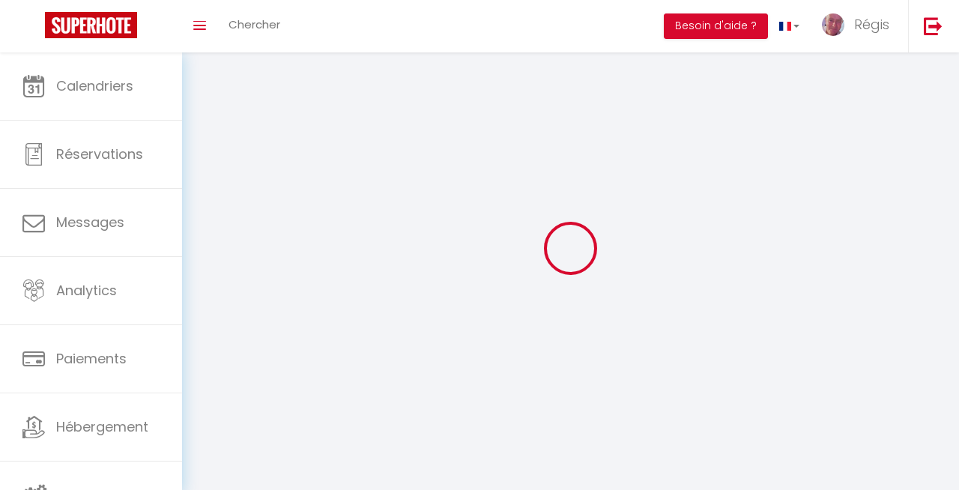
checkbox input "false"
checkbox input "true"
checkbox input "false"
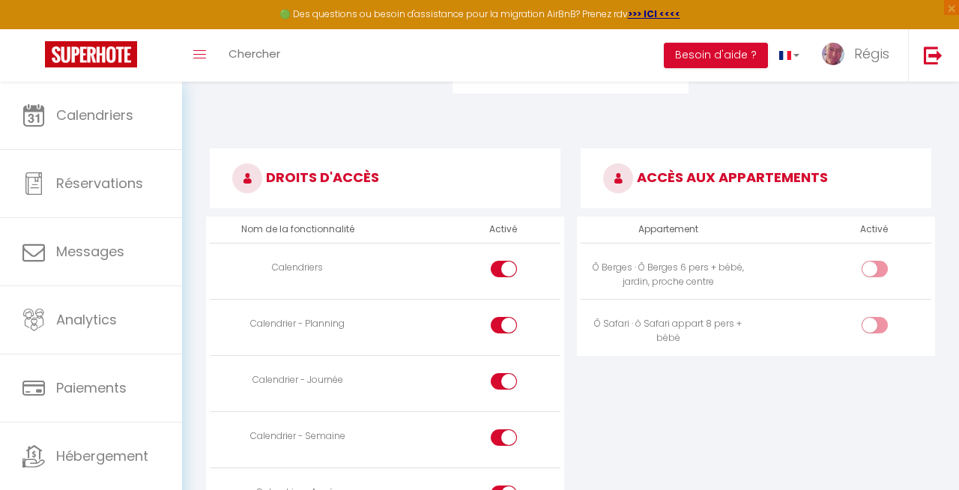
scroll to position [759, 0]
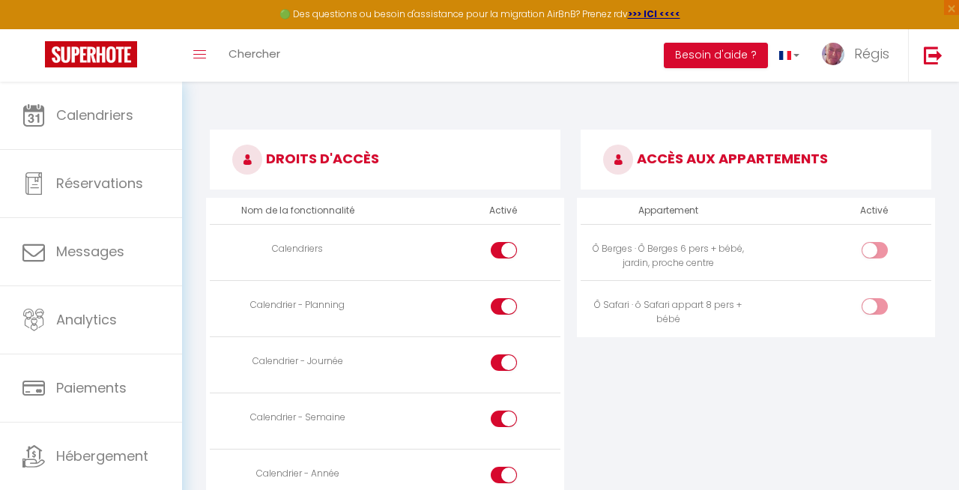
click at [872, 307] on div at bounding box center [875, 306] width 26 height 16
click at [875, 307] on input "checkbox" at bounding box center [888, 309] width 26 height 22
checkbox input "true"
click at [875, 262] on input "checkbox" at bounding box center [888, 253] width 26 height 22
checkbox input "true"
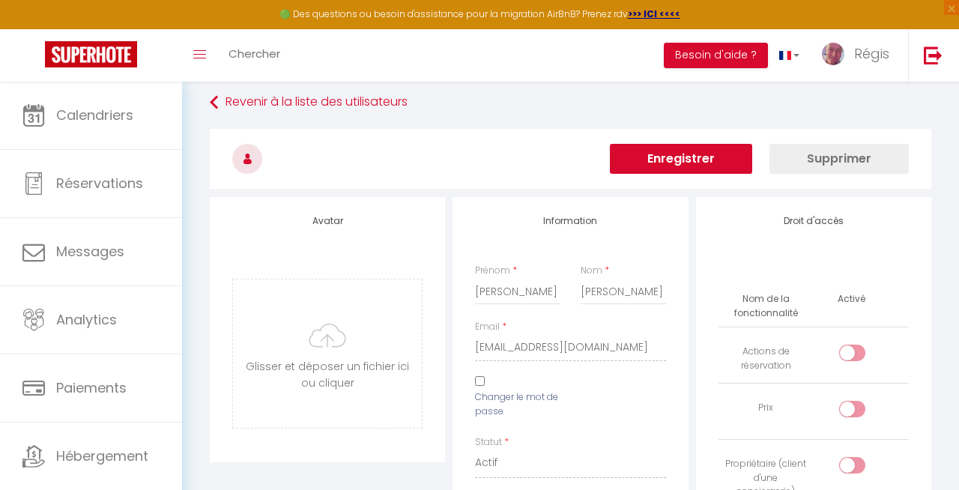
scroll to position [0, 0]
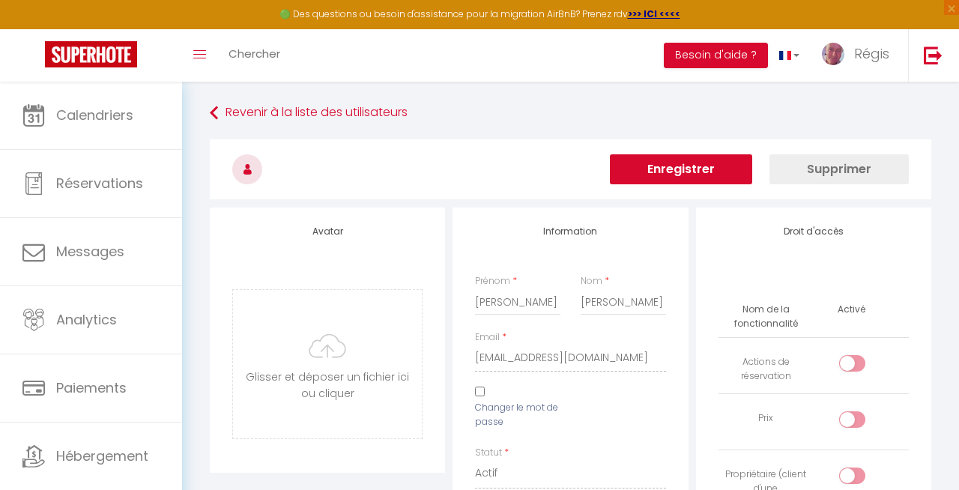
click at [710, 175] on button "Enregistrer" at bounding box center [681, 169] width 142 height 30
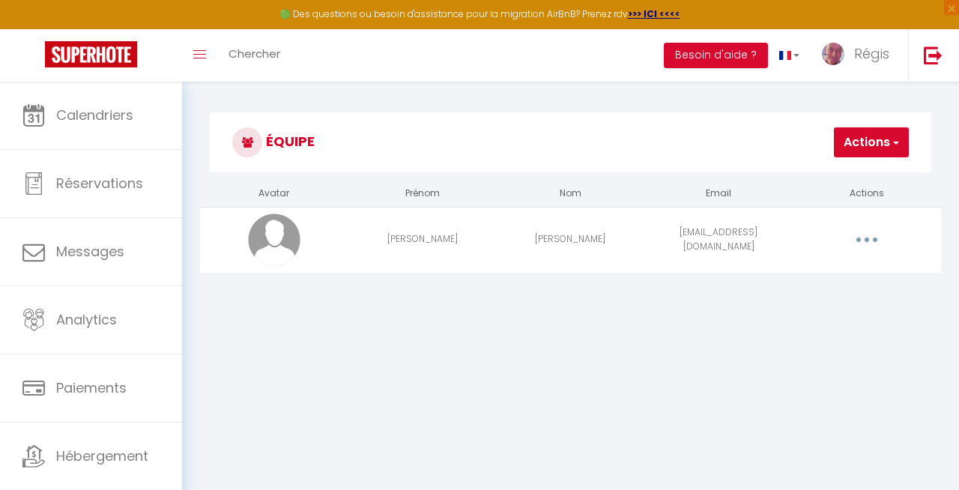
click at [863, 235] on button "button" at bounding box center [868, 240] width 40 height 28
click at [797, 270] on link "Editer" at bounding box center [827, 276] width 111 height 25
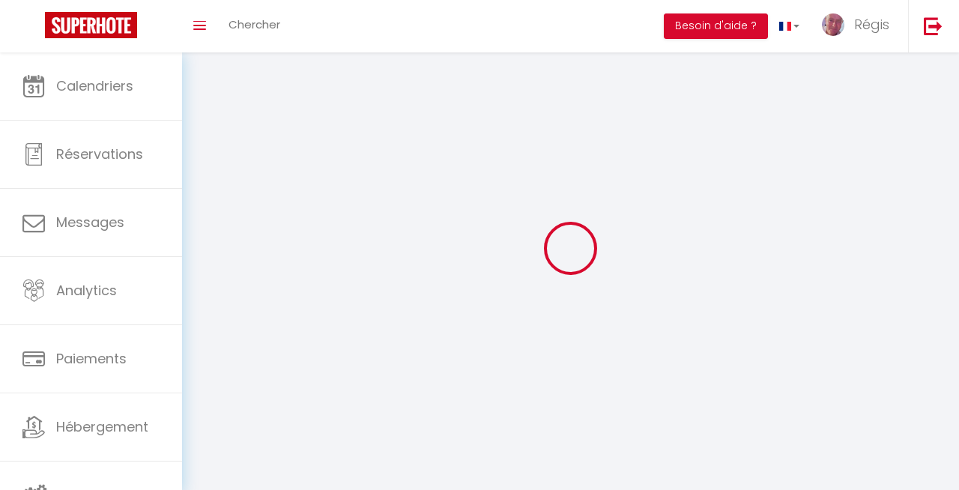
type input "Céline"
type input "DESPRES"
type input "laconciergeriedeceline@outlook.fr"
type textarea "Celine2025!!"
type textarea "https://app.superhote.com/#/connect/pszamUYLX5"
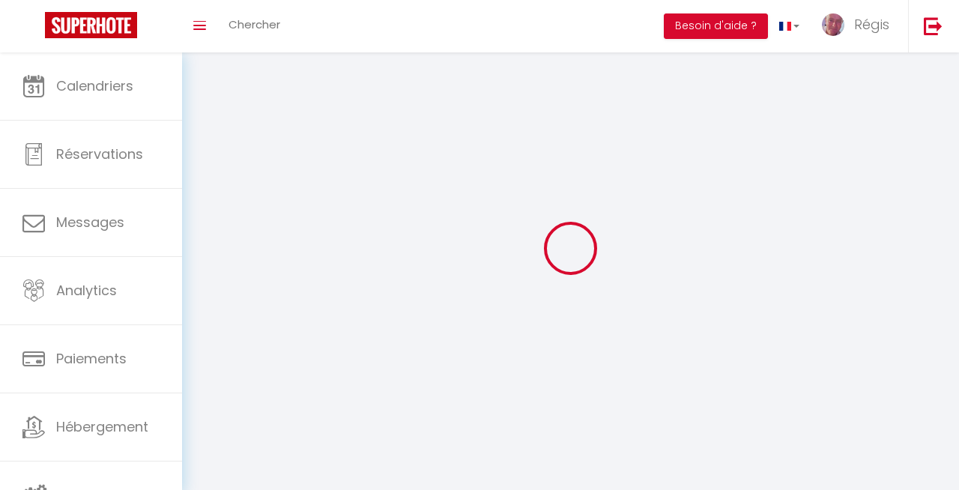
checkbox input "false"
checkbox input "true"
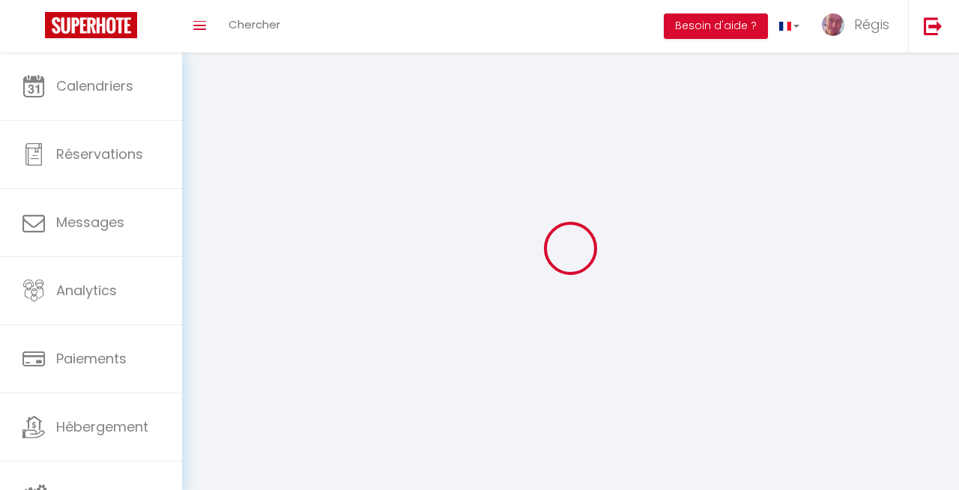
checkbox input "true"
checkbox input "false"
checkbox input "true"
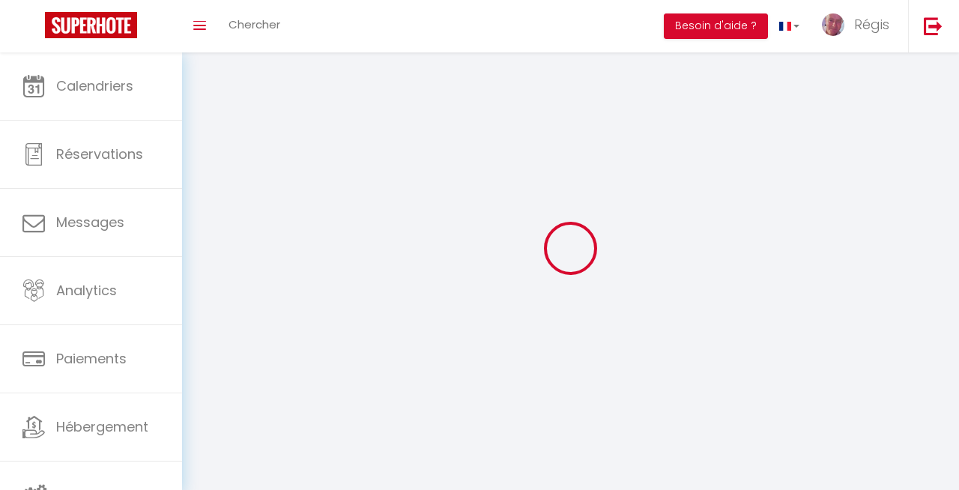
checkbox input "false"
checkbox input "true"
checkbox input "false"
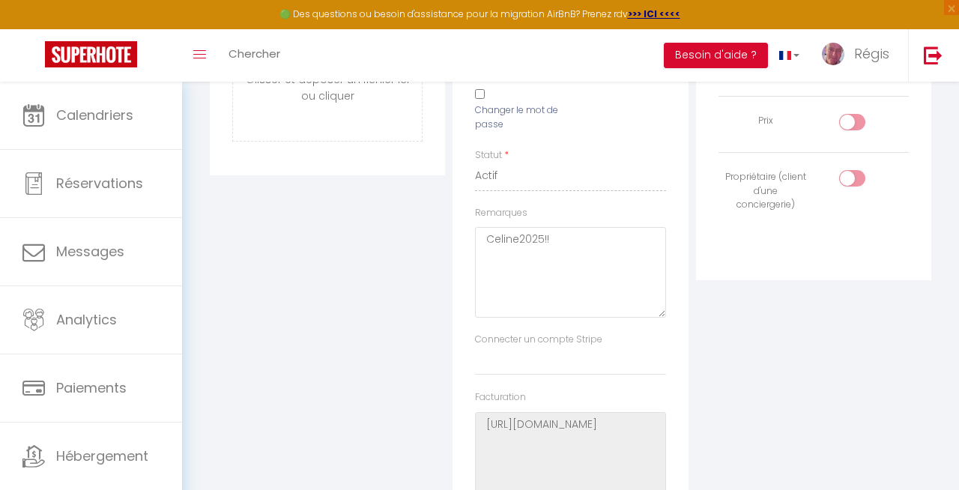
scroll to position [300, 0]
click at [854, 181] on input "checkbox" at bounding box center [865, 179] width 26 height 22
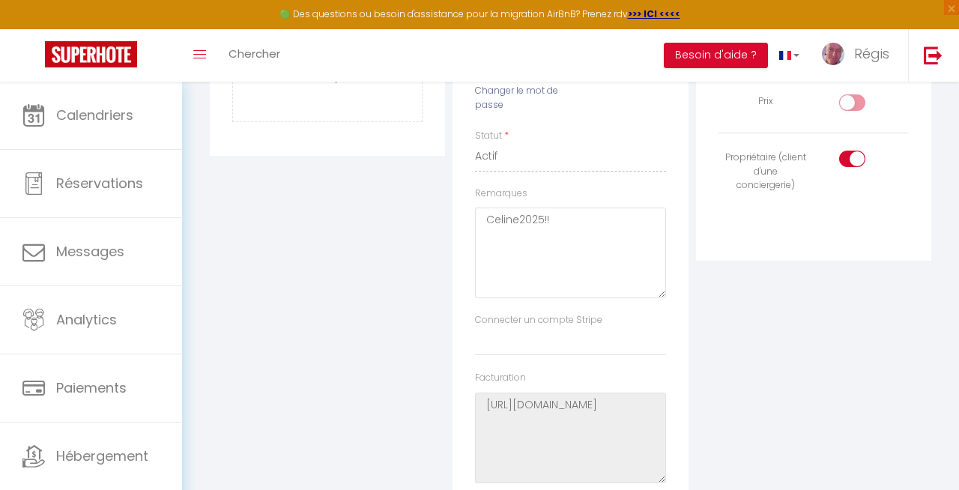
click at [855, 158] on input "checkbox" at bounding box center [865, 162] width 26 height 22
checkbox input "false"
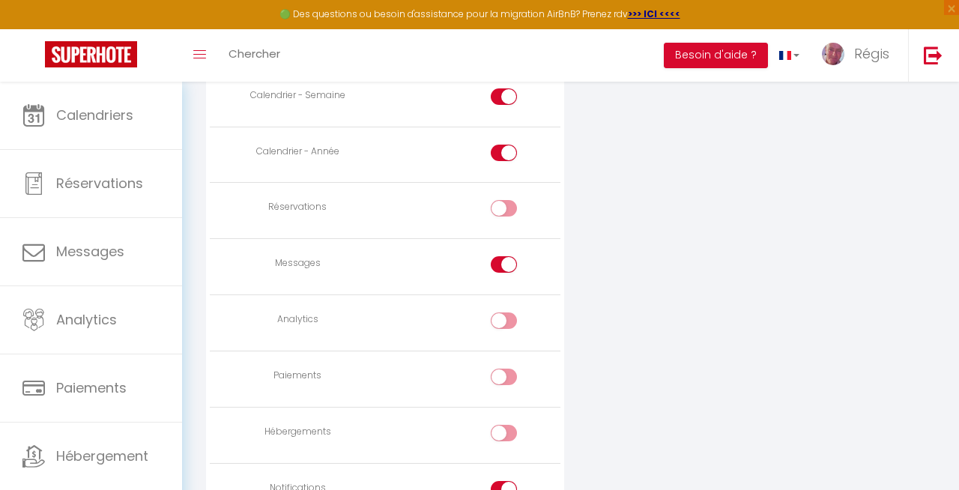
scroll to position [1090, 0]
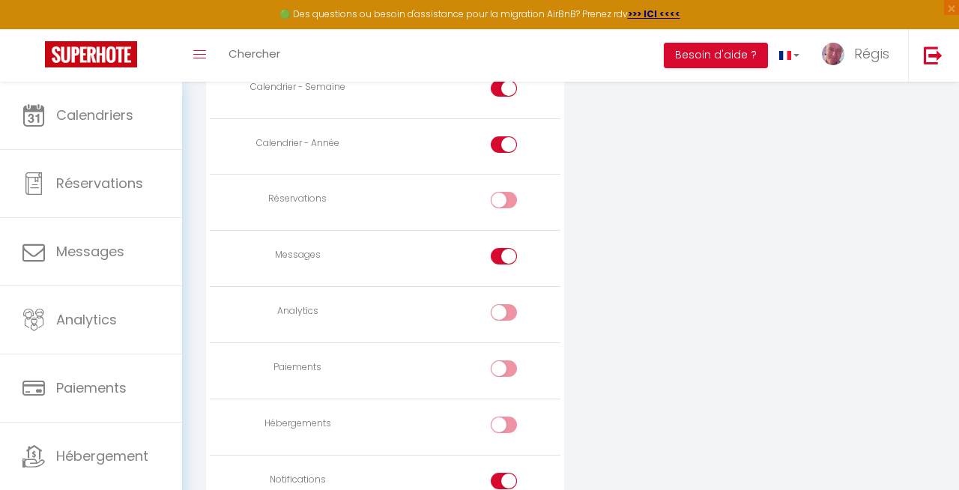
click at [508, 202] on input "checkbox" at bounding box center [517, 203] width 26 height 22
checkbox input "true"
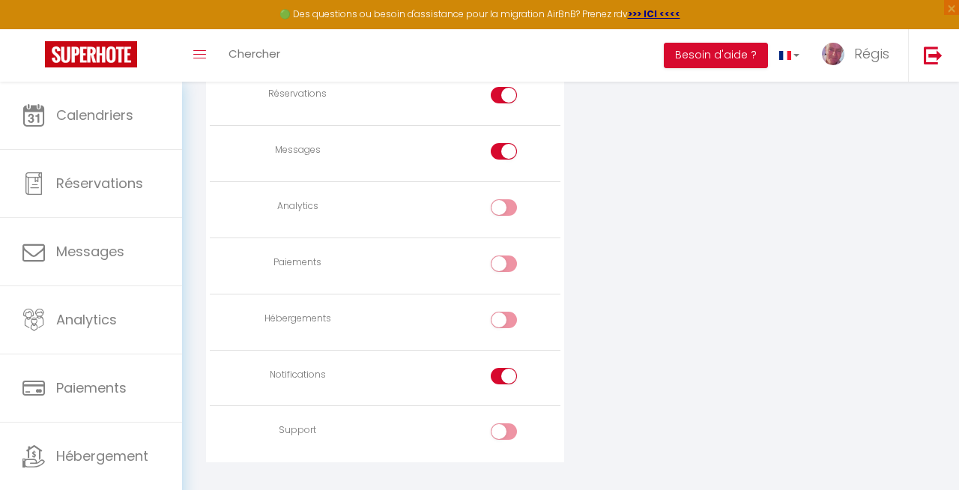
scroll to position [1210, 0]
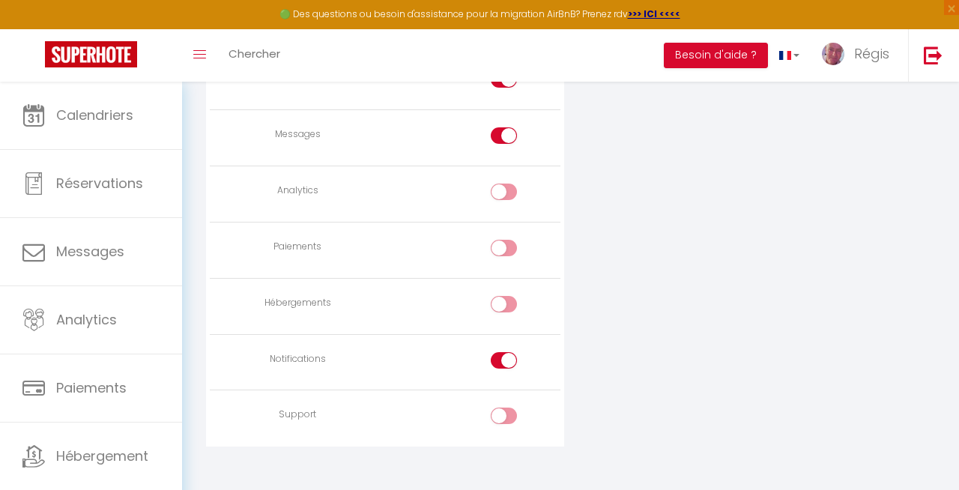
click at [508, 304] on input "checkbox" at bounding box center [517, 307] width 26 height 22
checkbox input "true"
click at [506, 423] on input "checkbox" at bounding box center [517, 419] width 26 height 22
checkbox input "true"
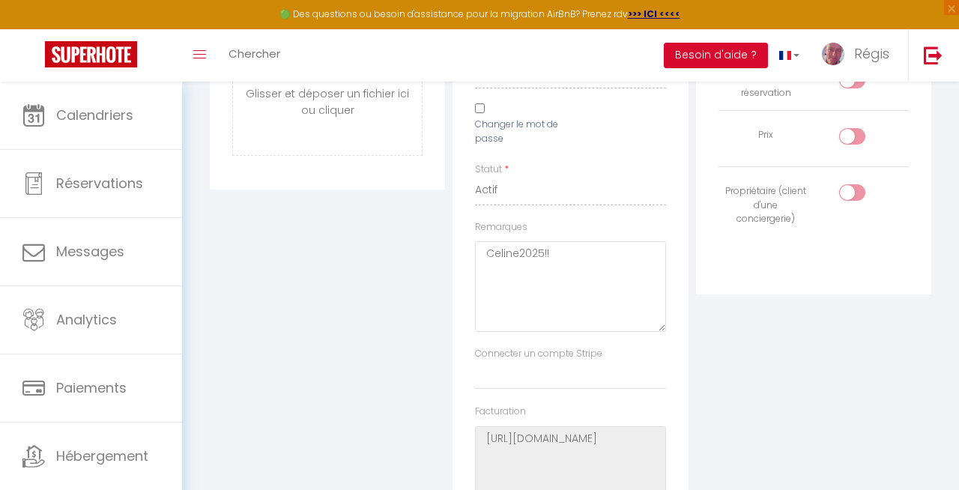
scroll to position [0, 0]
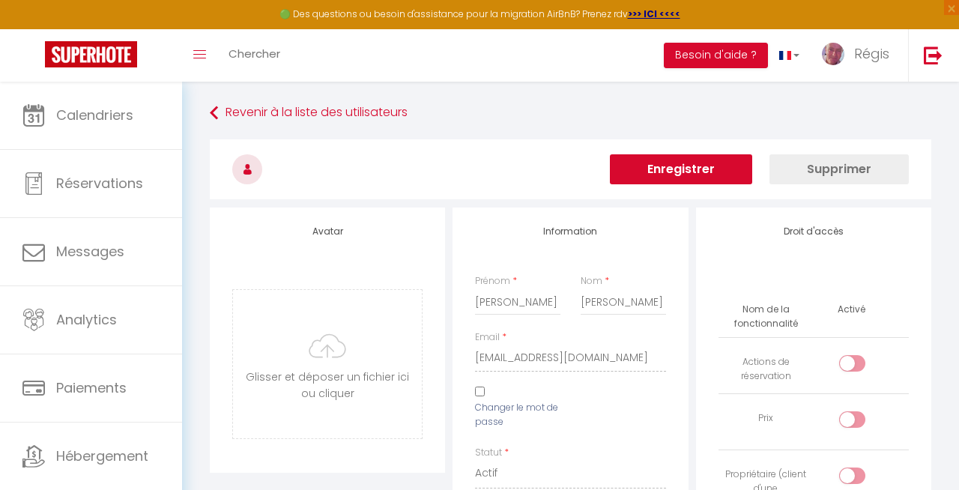
click at [701, 181] on button "Enregistrer" at bounding box center [681, 169] width 142 height 30
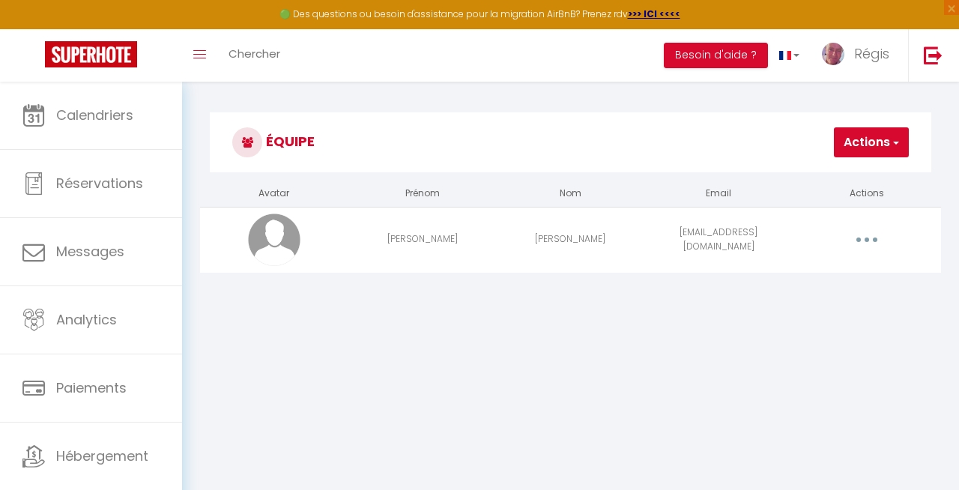
click at [852, 233] on button "button" at bounding box center [868, 240] width 40 height 28
click at [813, 267] on link "Editer" at bounding box center [827, 276] width 111 height 25
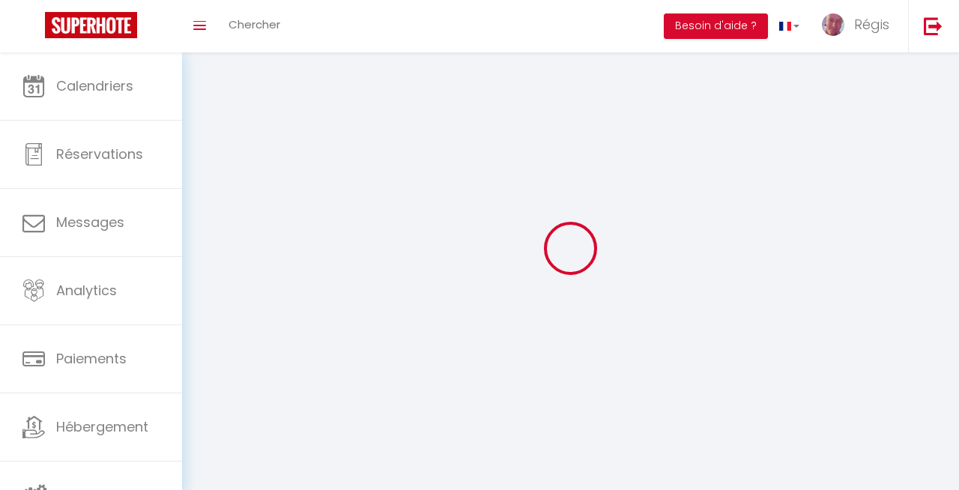
type input "Céline"
type input "DESPRES"
type input "laconciergeriedeceline@outlook.fr"
type textarea "Celine2025!!"
type textarea "https://app.superhote.com/#/connect/pszamUYLX5"
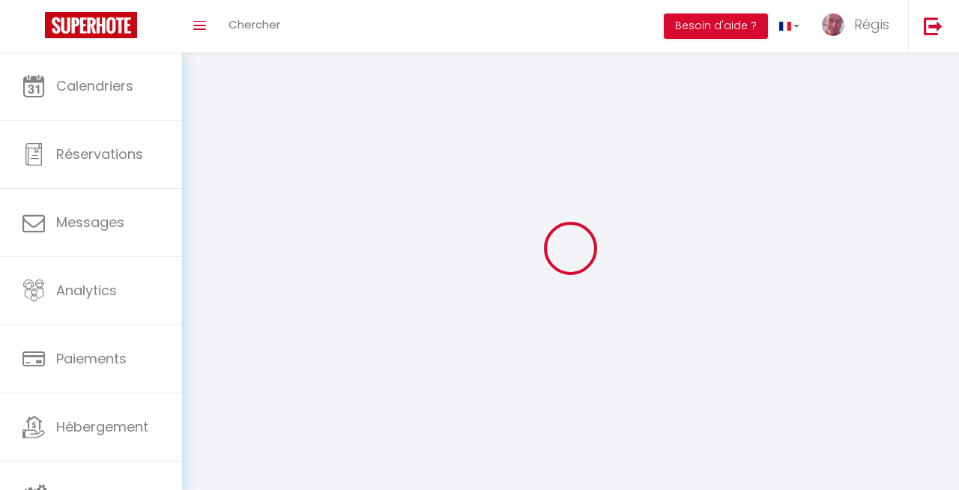
checkbox input "false"
checkbox input "true"
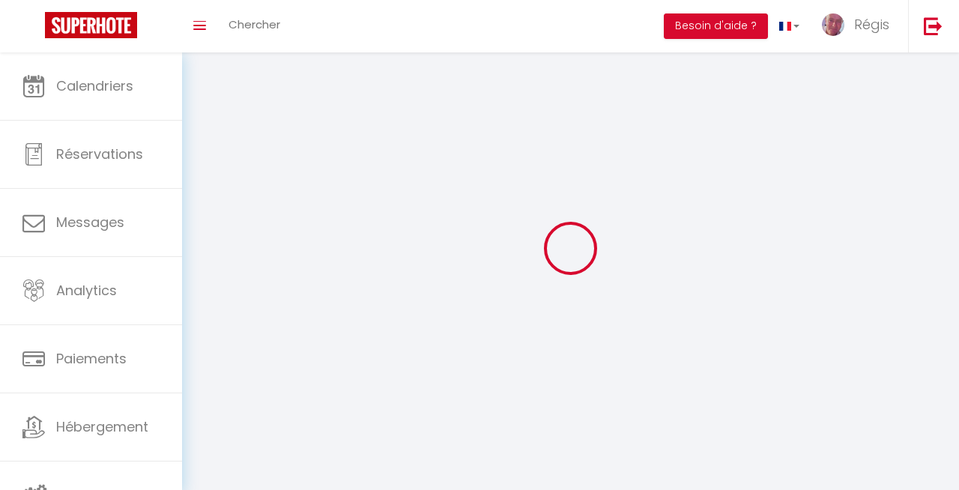
checkbox input "true"
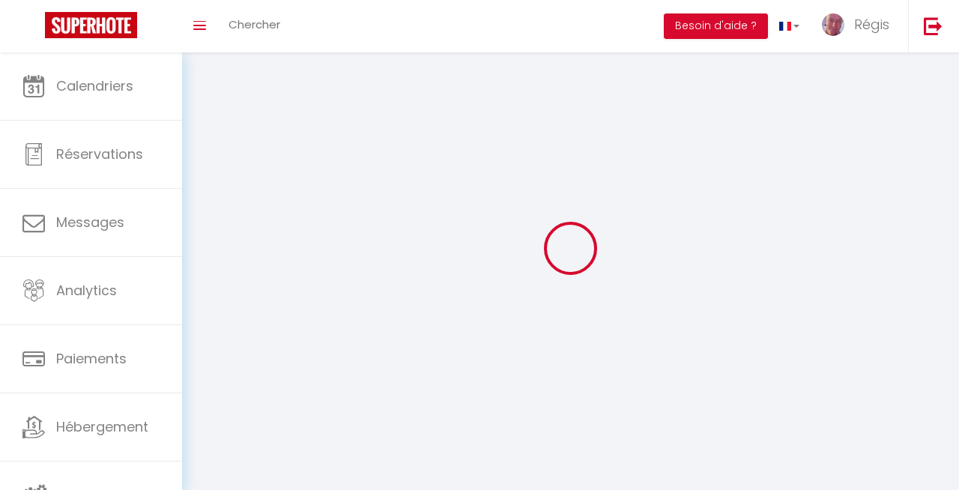
checkbox input "false"
checkbox input "true"
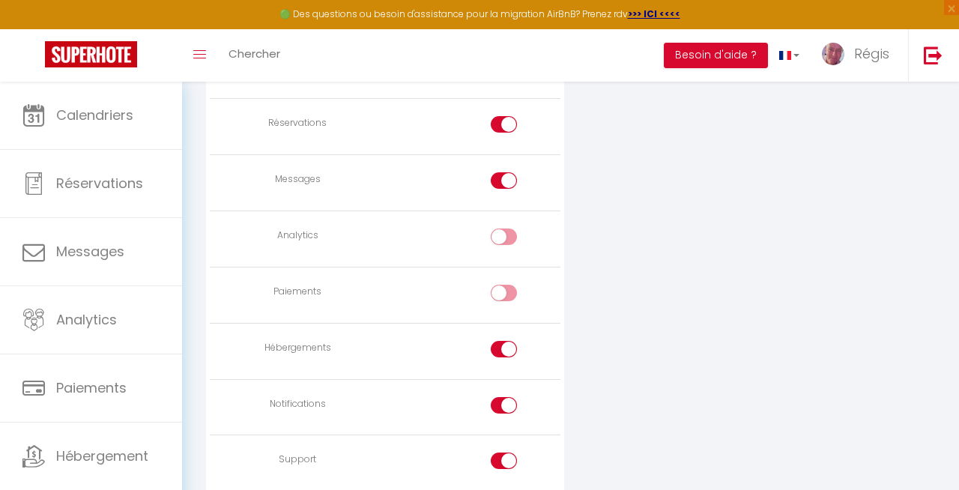
scroll to position [1172, 0]
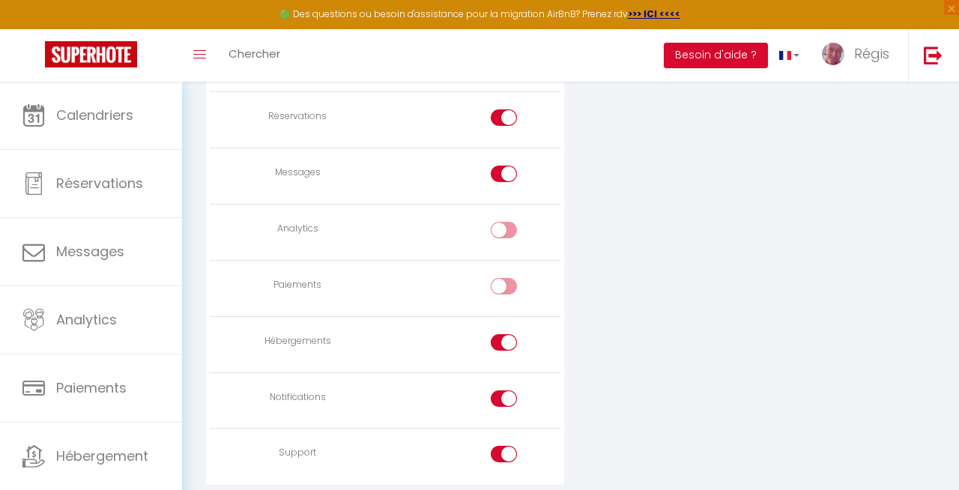
click at [508, 344] on input "checkbox" at bounding box center [517, 345] width 26 height 22
checkbox input "false"
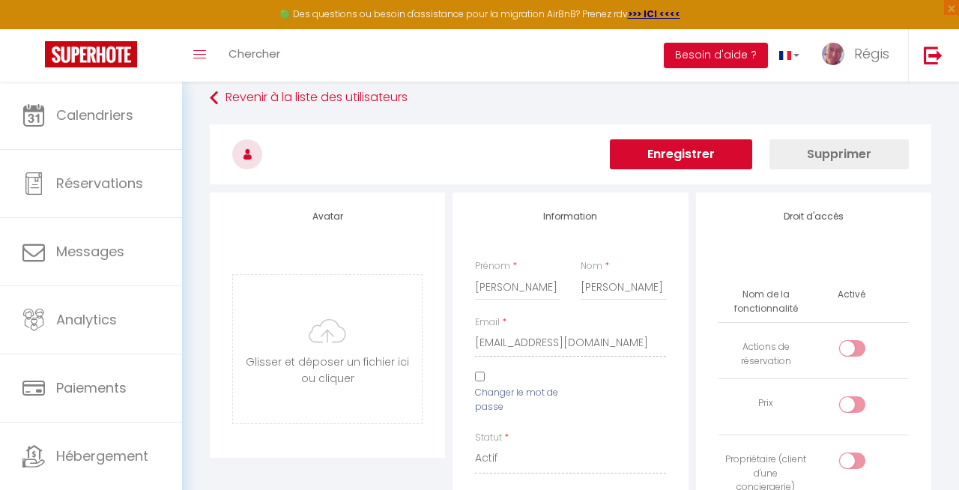
scroll to position [0, 0]
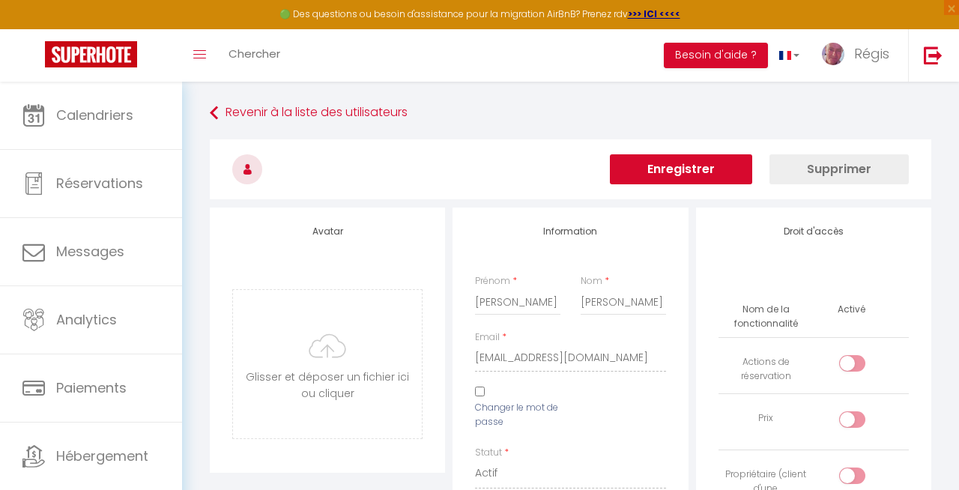
click at [724, 172] on button "Enregistrer" at bounding box center [681, 169] width 142 height 30
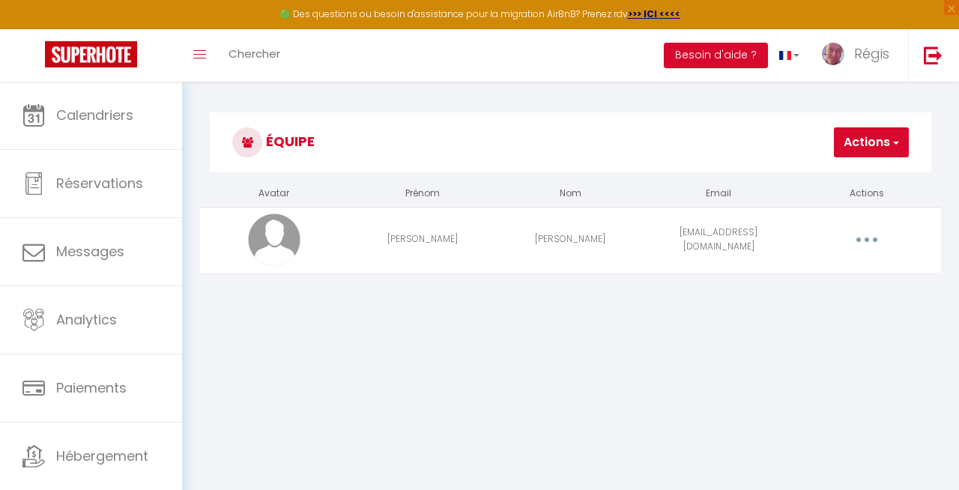
click at [866, 237] on button "button" at bounding box center [868, 240] width 40 height 28
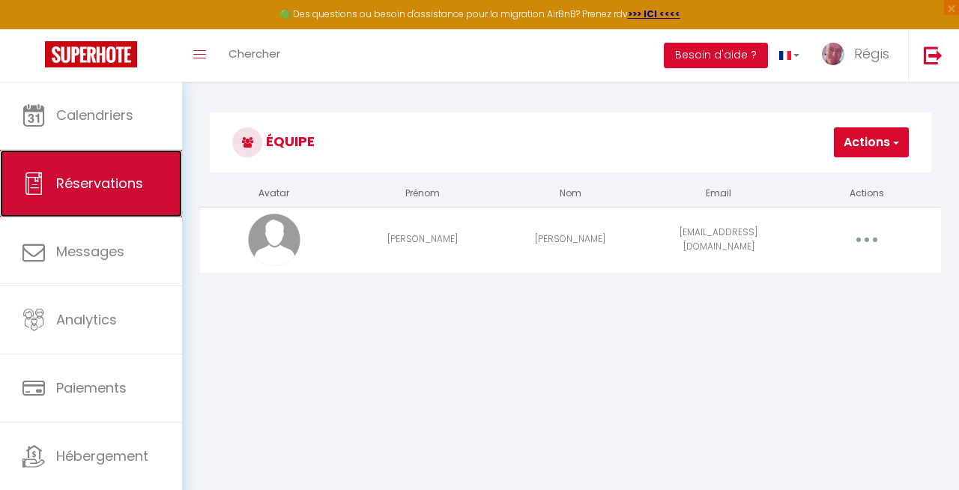
click at [88, 175] on span "Réservations" at bounding box center [99, 183] width 87 height 19
select select "not_cancelled"
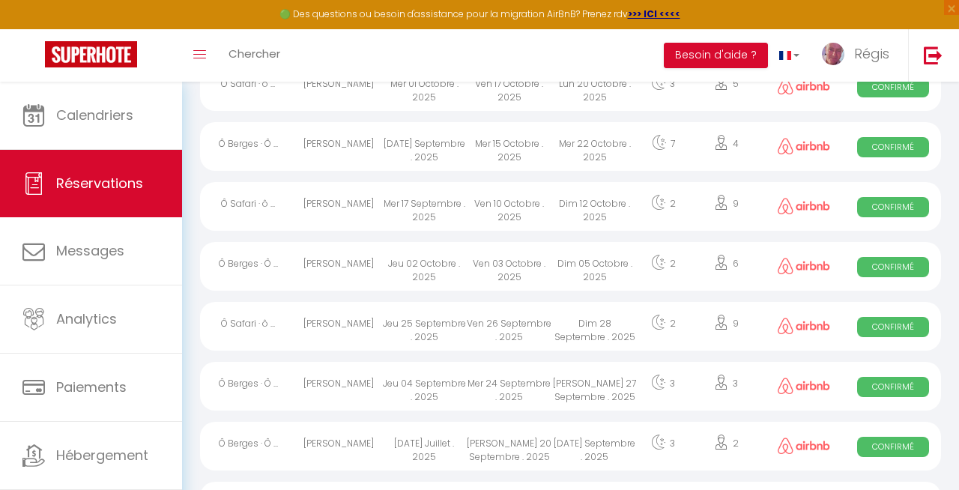
scroll to position [1014, 0]
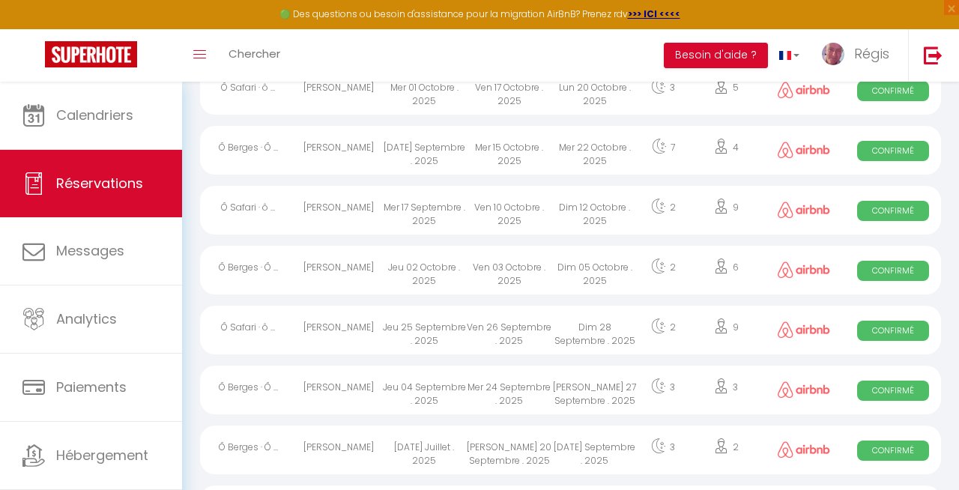
click at [531, 199] on div "Ven 10 Octobre . 2025" at bounding box center [509, 210] width 85 height 49
select select "OK"
select select "0"
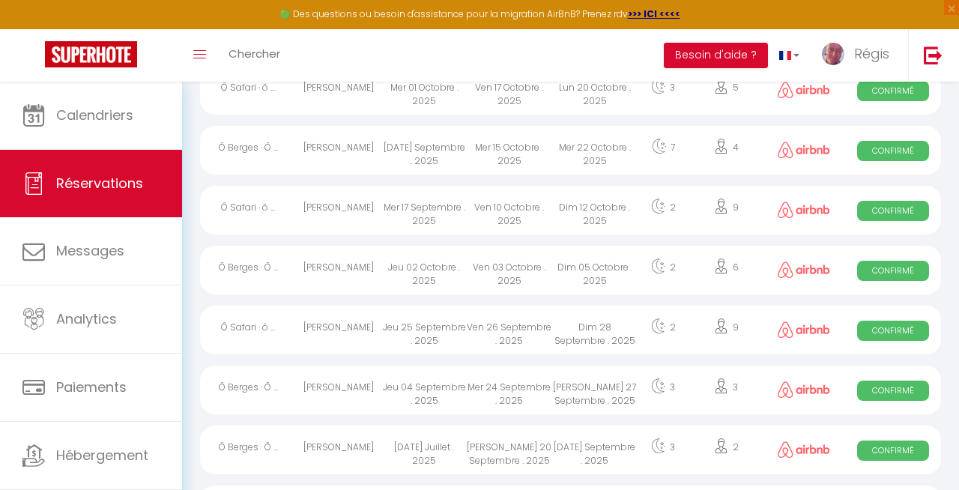
select select "1"
select select
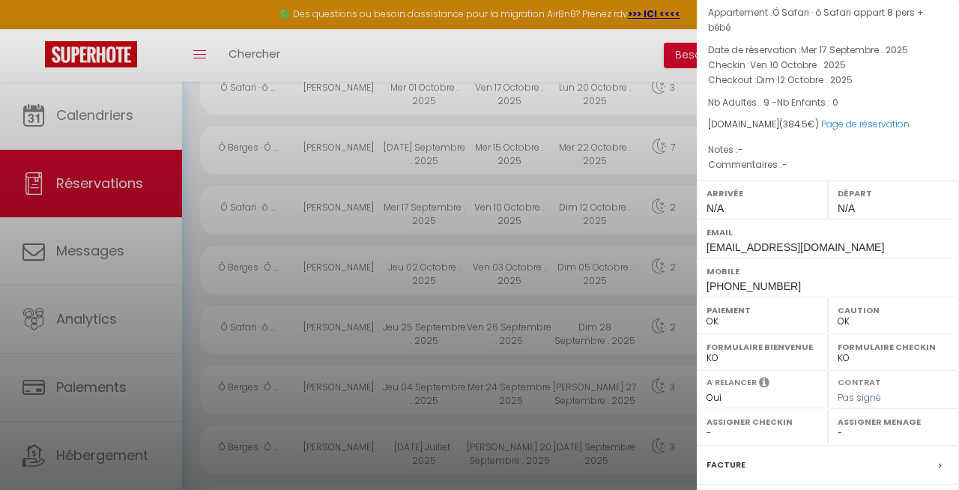
scroll to position [247, 0]
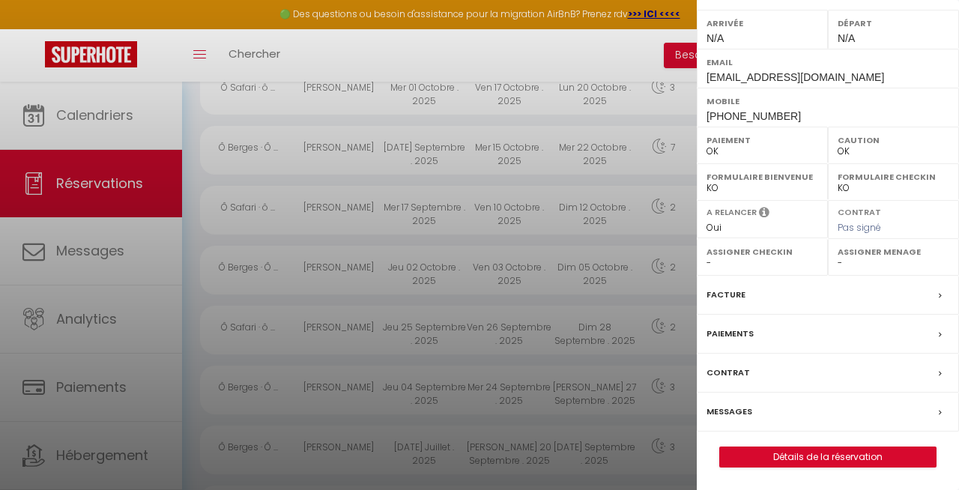
click at [738, 406] on label "Messages" at bounding box center [730, 412] width 46 height 16
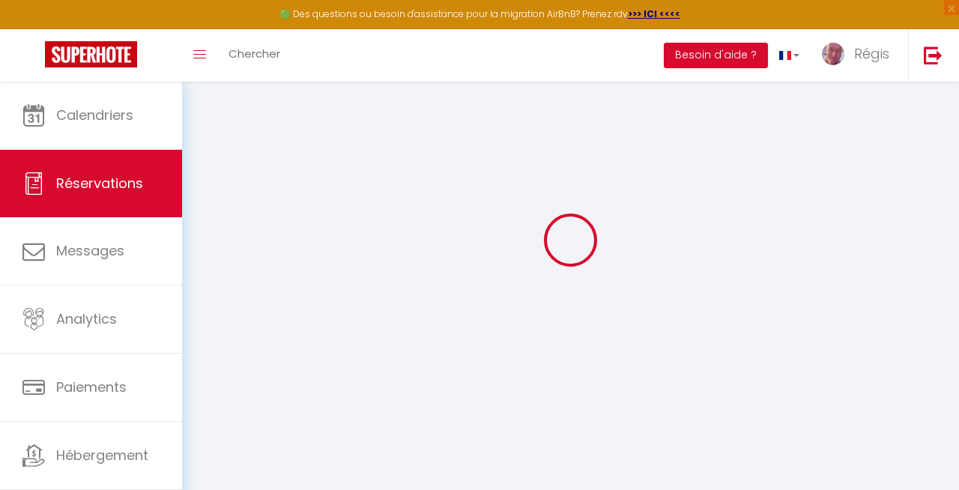
scroll to position [61, 0]
select select
checkbox input "false"
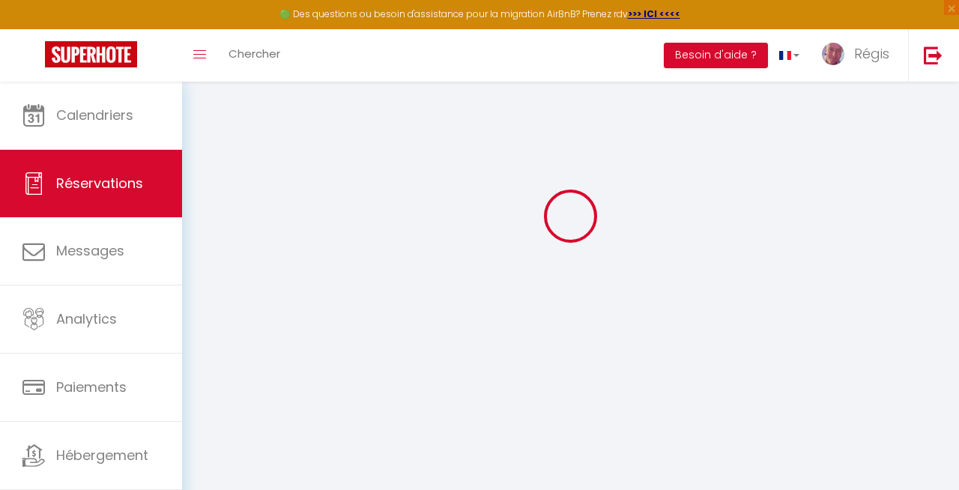
select select
checkbox input "false"
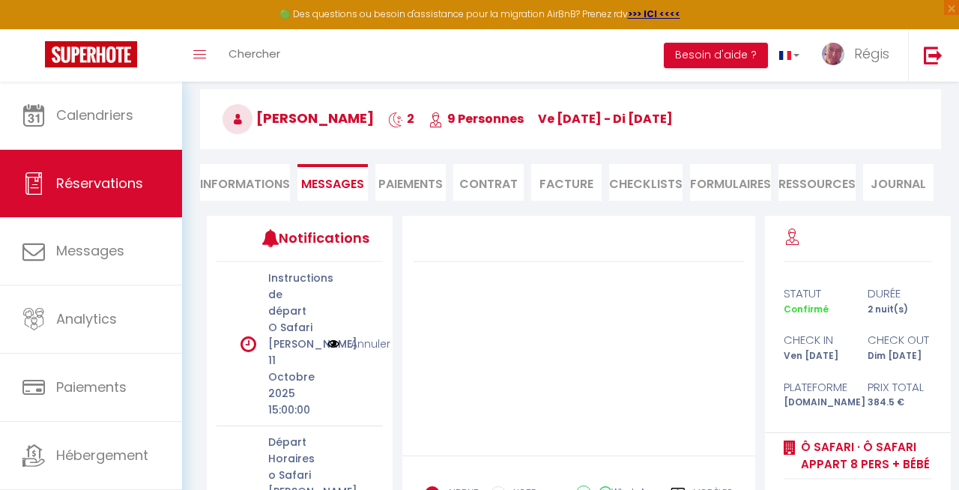
click at [255, 193] on li "Informations" at bounding box center [245, 182] width 90 height 37
select select
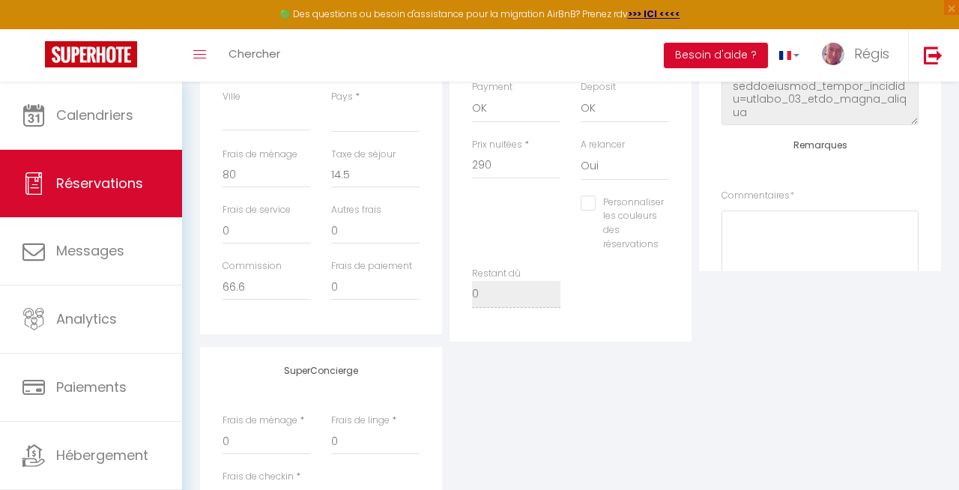
scroll to position [507, 0]
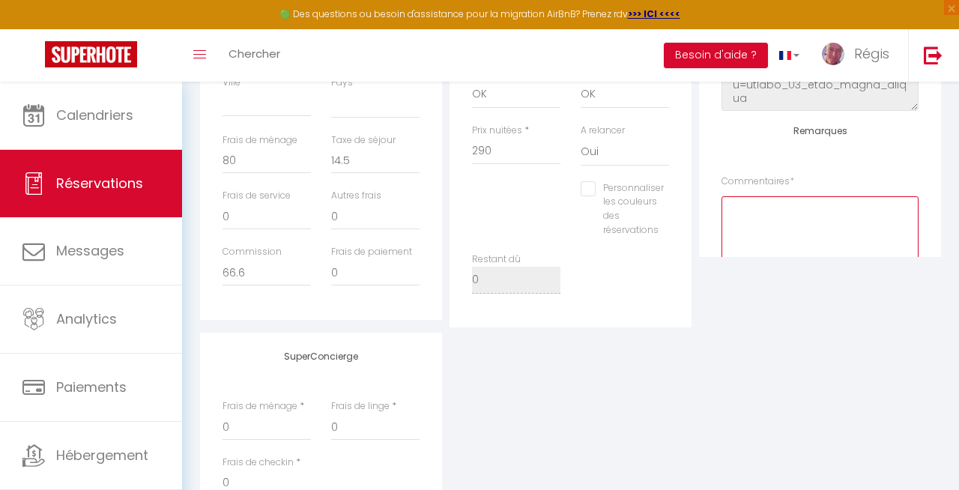
click at [778, 223] on textarea at bounding box center [820, 241] width 197 height 91
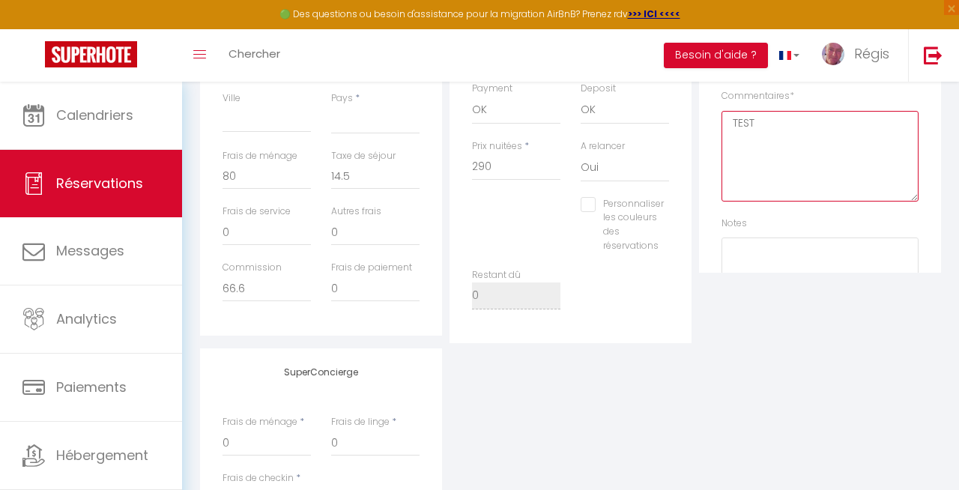
scroll to position [156, 0]
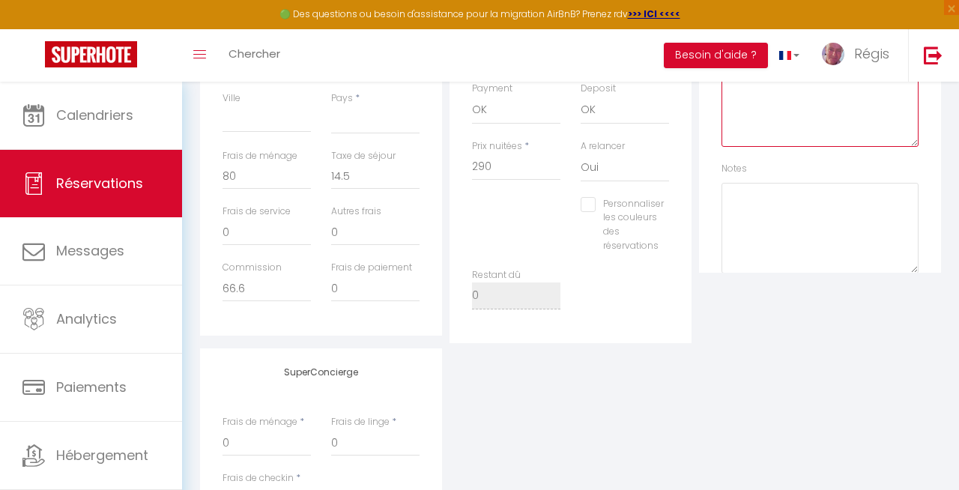
type textarea "TEST"
click at [777, 225] on textarea at bounding box center [820, 228] width 197 height 91
type textarea "TEST"
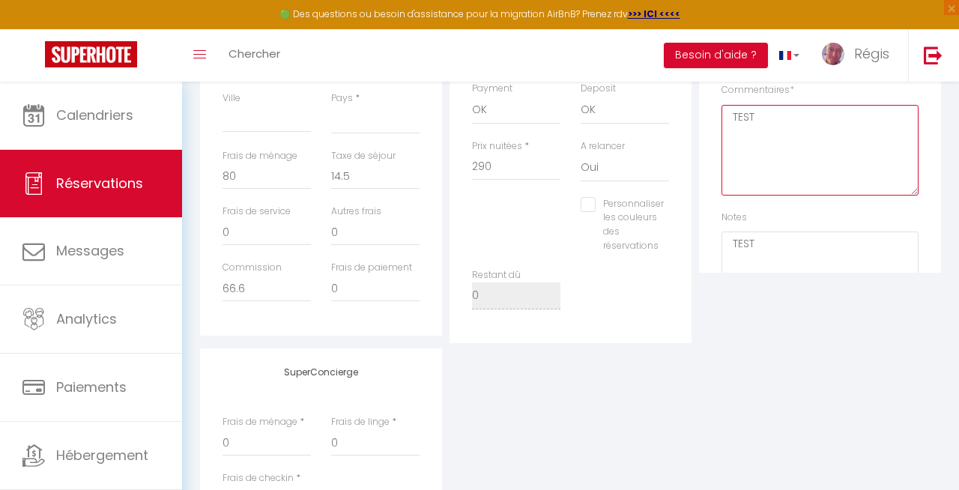
click at [773, 172] on textarea "TEST" at bounding box center [820, 150] width 197 height 91
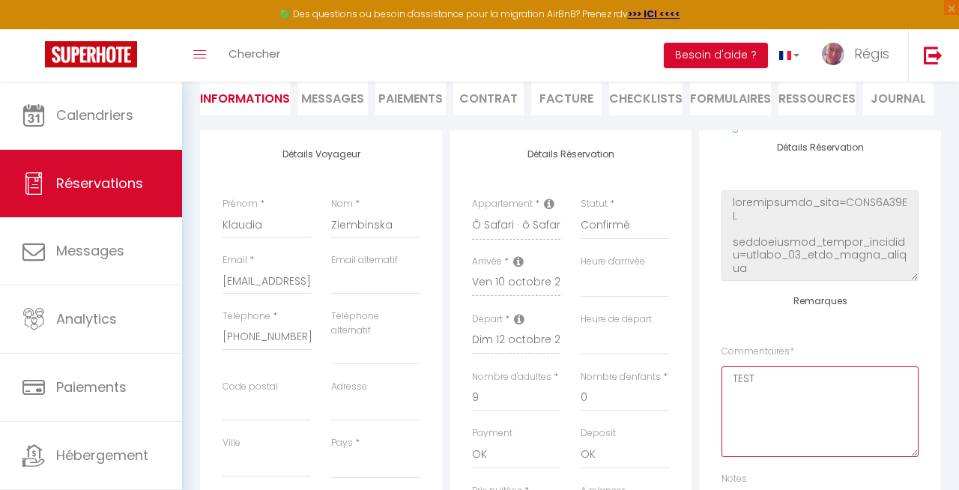
scroll to position [0, 0]
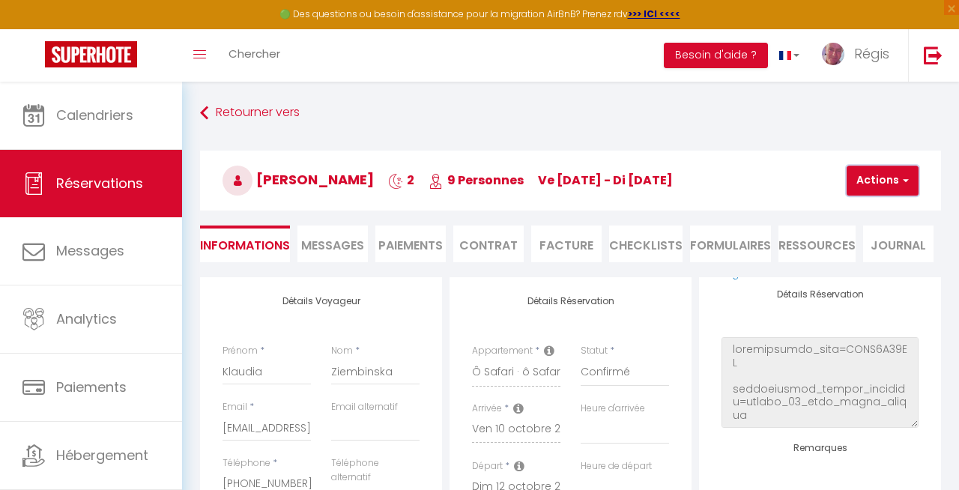
click at [869, 181] on button "Actions" at bounding box center [883, 181] width 72 height 30
click at [866, 208] on link "Enregistrer" at bounding box center [895, 213] width 118 height 19
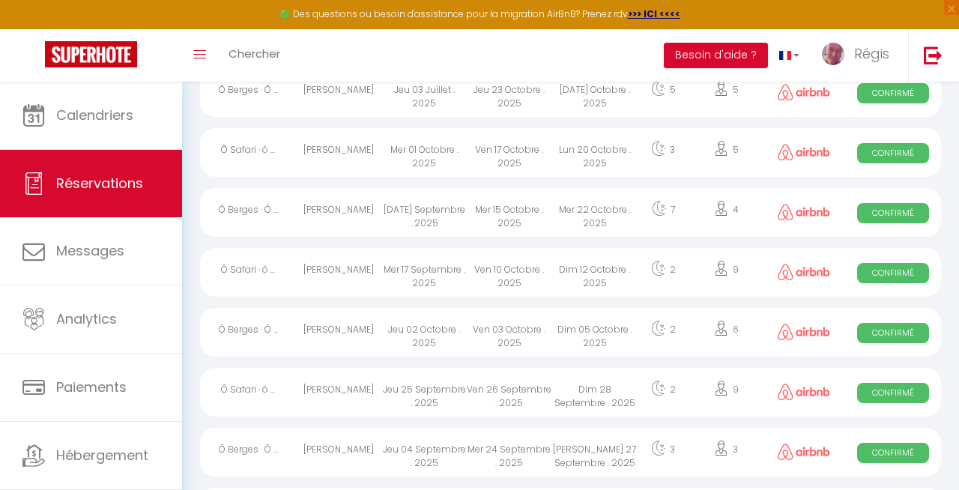
scroll to position [953, 0]
click at [541, 273] on div "Ven 10 Octobre . 2025" at bounding box center [509, 271] width 85 height 49
select select "OK"
select select "0"
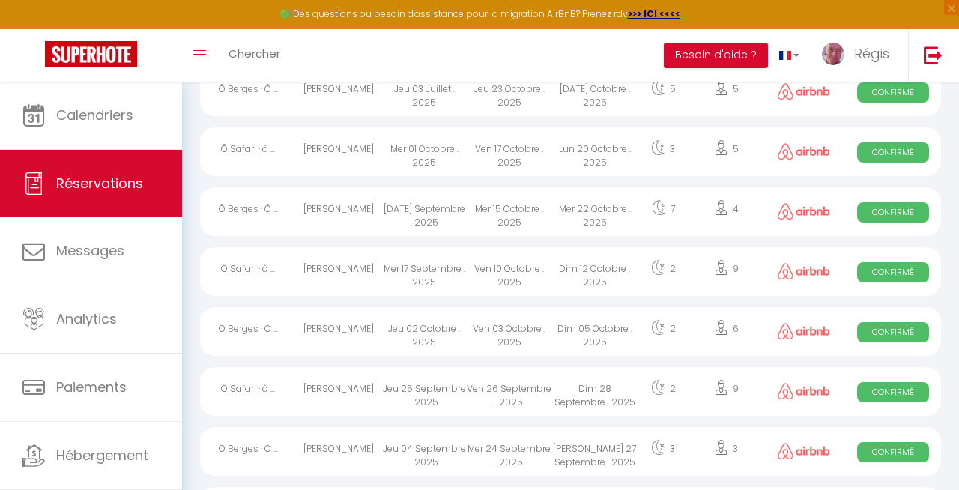
select select "0"
select select "1"
select select
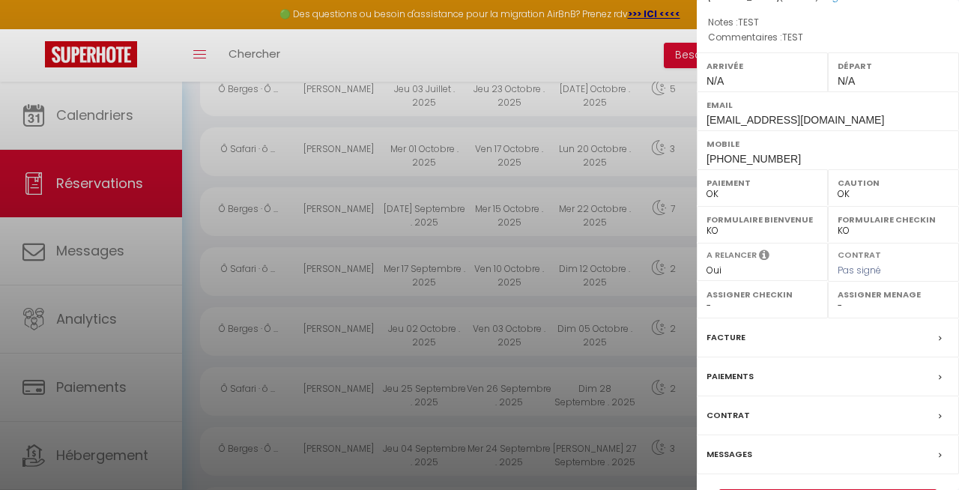
scroll to position [247, 0]
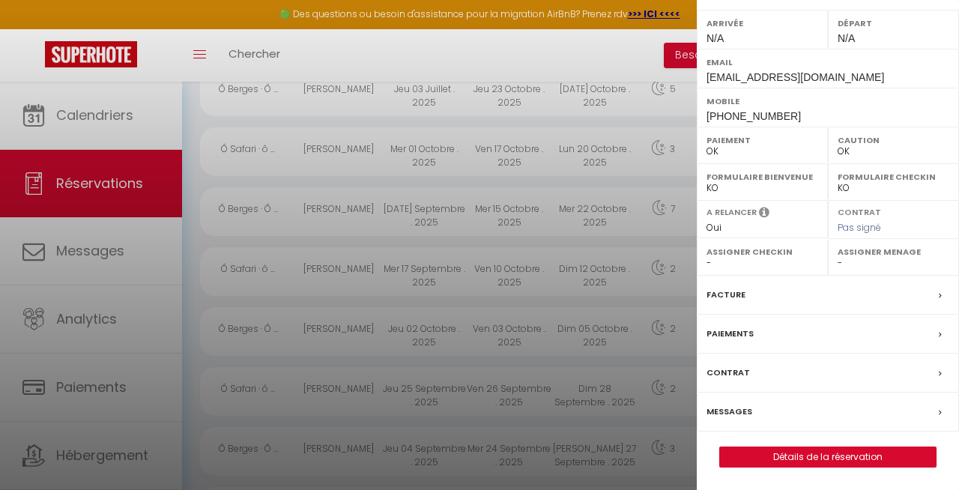
click at [770, 409] on div "Messages" at bounding box center [828, 412] width 262 height 39
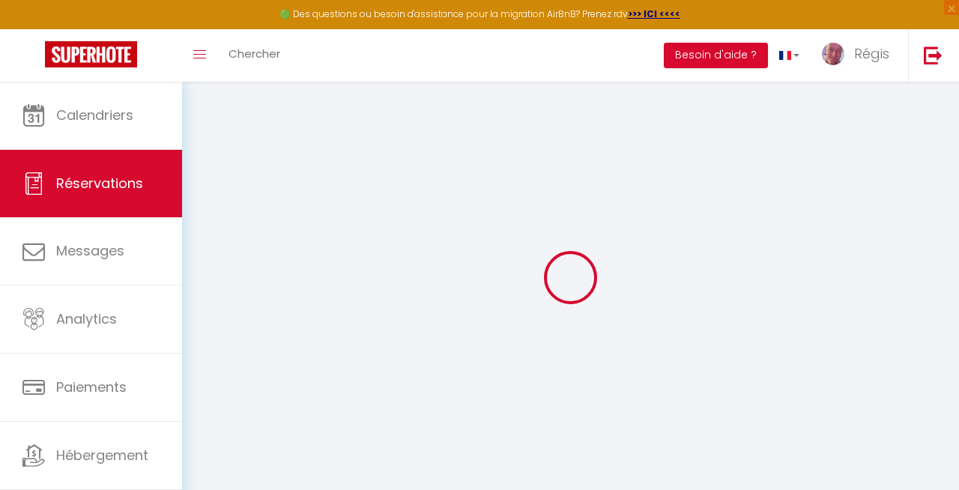
select select
checkbox input "false"
select select
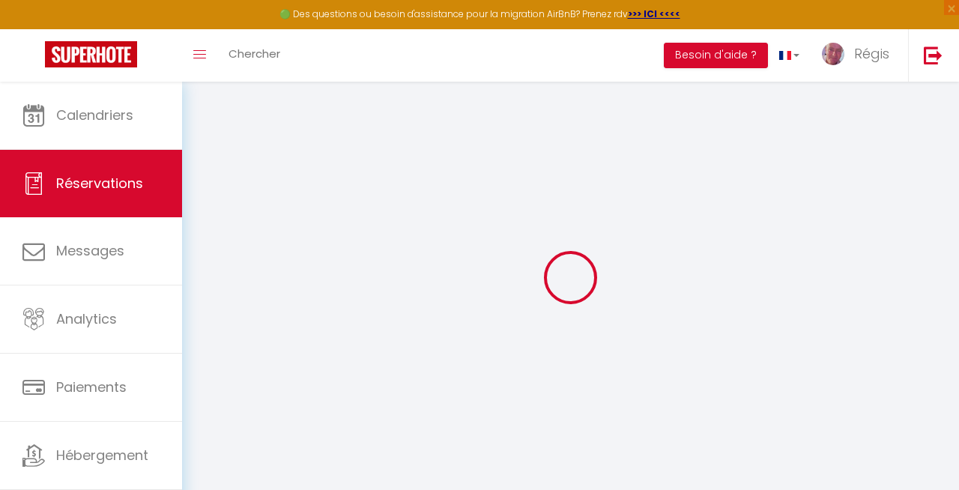
select select
checkbox input "false"
type textarea "TEST"
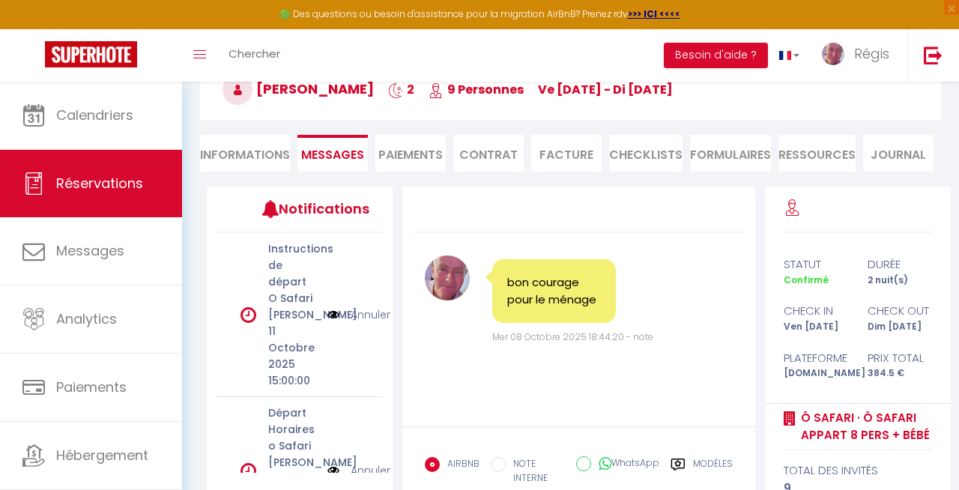
scroll to position [86, 0]
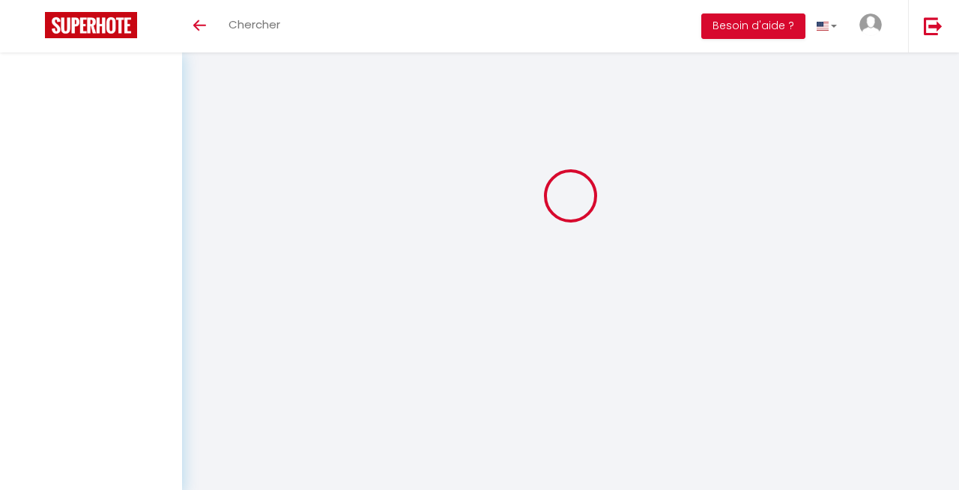
scroll to position [82, 0]
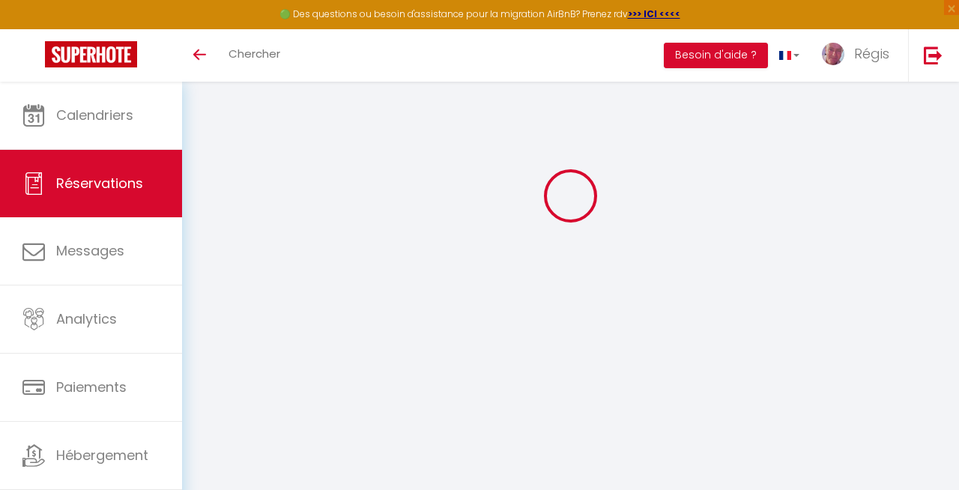
select select
checkbox input "false"
type textarea "TEST"
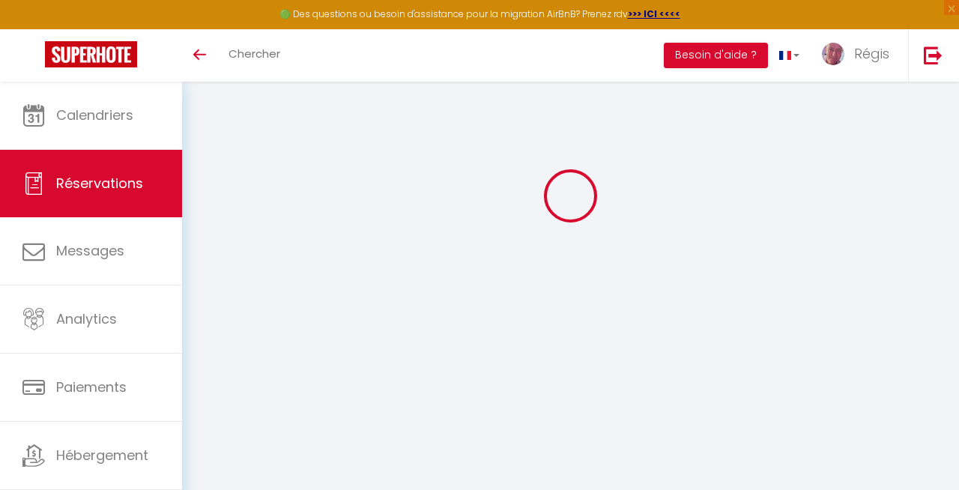
type textarea "TEST"
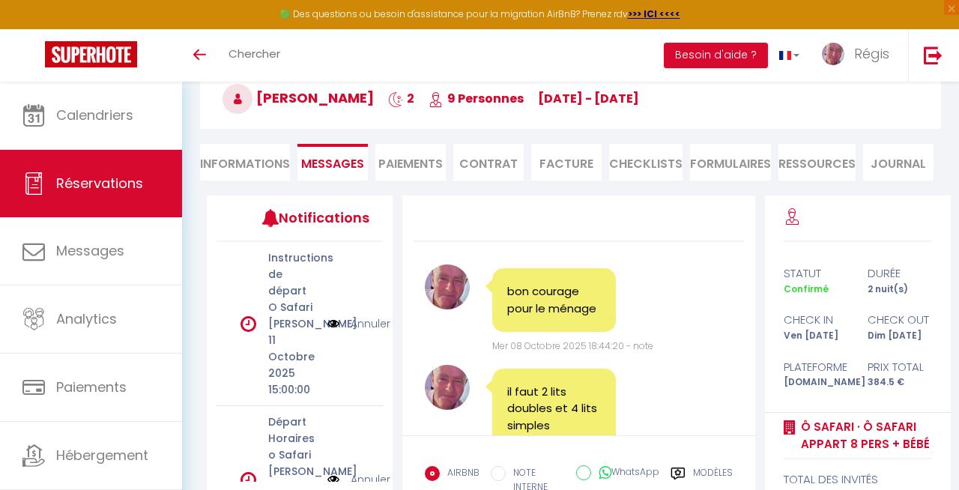
scroll to position [68, 0]
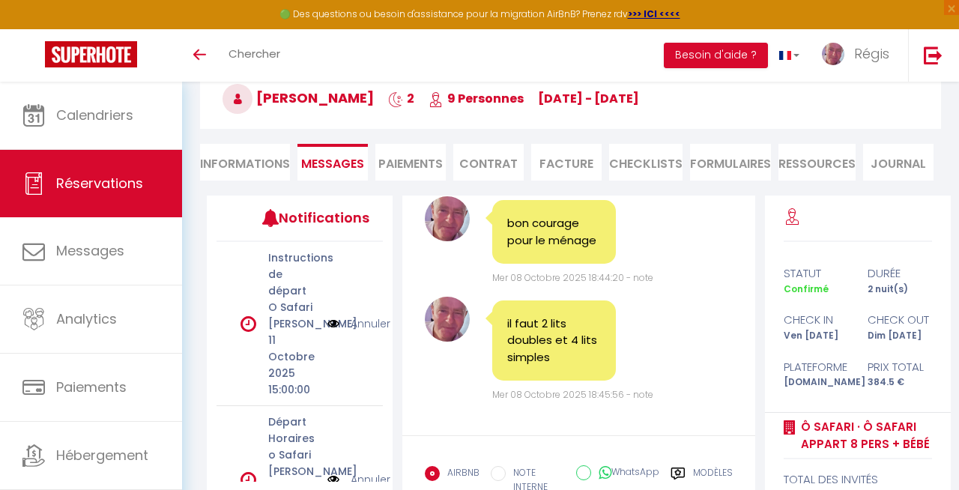
click at [668, 163] on li "CHECKLISTS" at bounding box center [645, 162] width 73 height 37
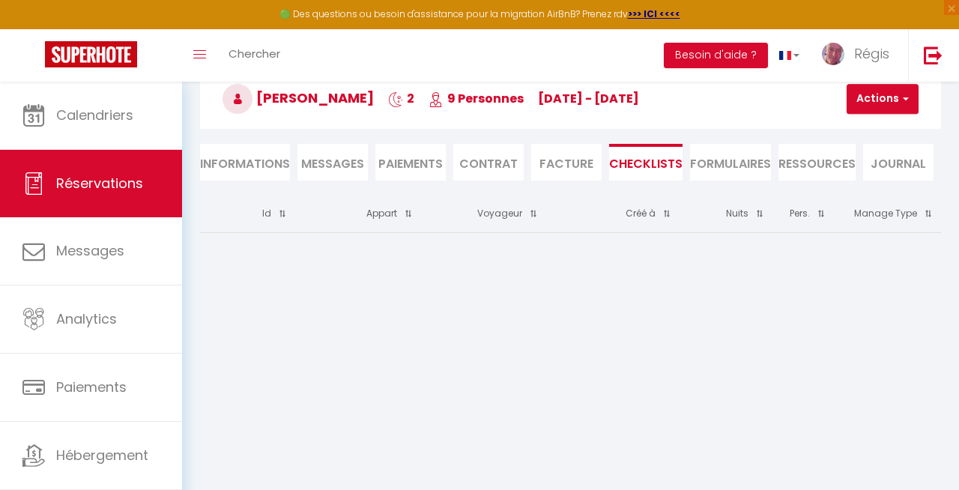
click at [734, 159] on li "FORMULAIRES" at bounding box center [730, 162] width 81 height 37
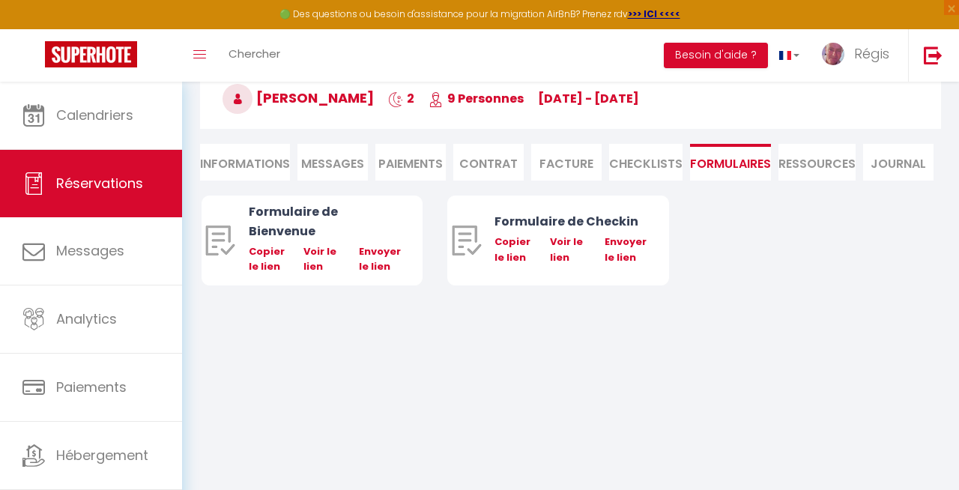
click at [824, 160] on li "Ressources" at bounding box center [817, 162] width 77 height 37
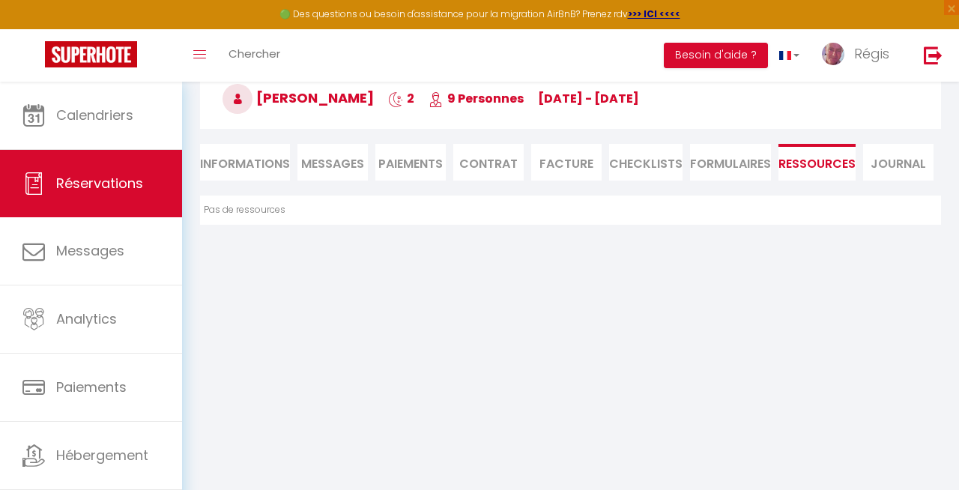
click at [741, 171] on li "FORMULAIRES" at bounding box center [730, 162] width 81 height 37
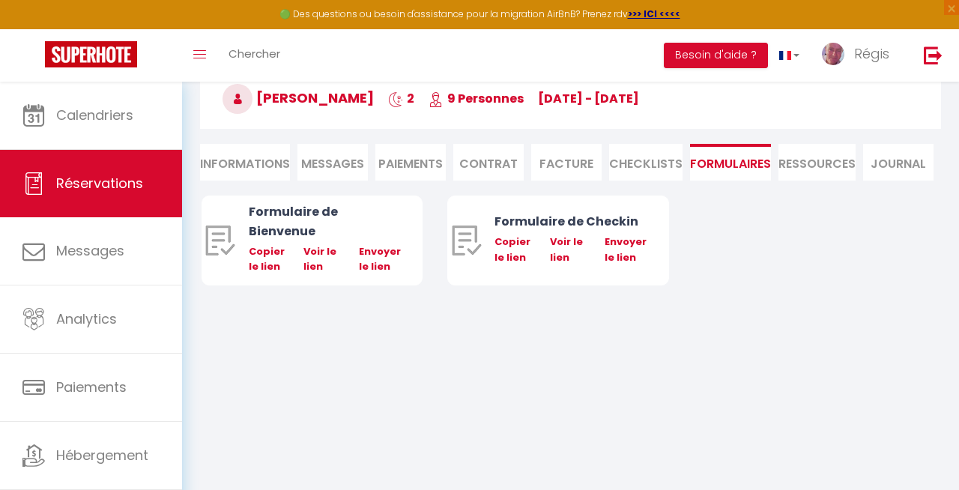
click at [649, 163] on li "CHECKLISTS" at bounding box center [645, 162] width 73 height 37
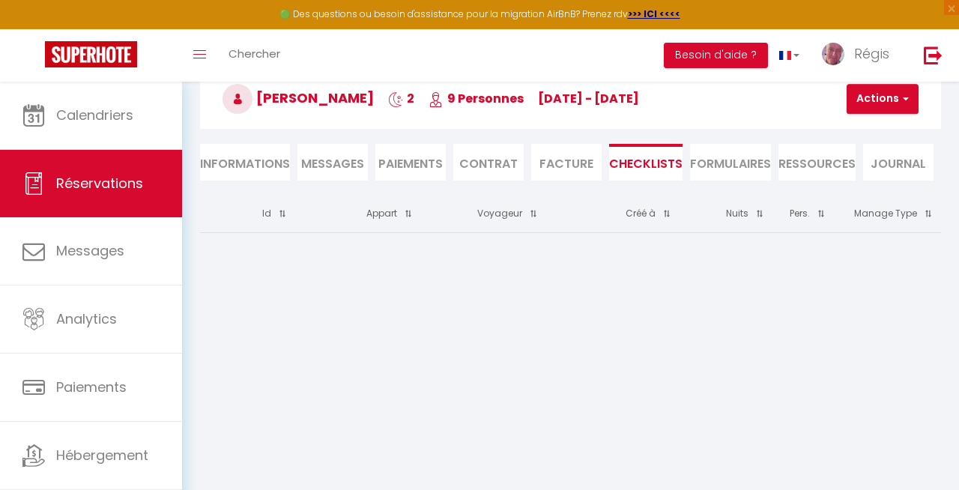
click at [239, 157] on li "Informations" at bounding box center [245, 162] width 90 height 37
select select
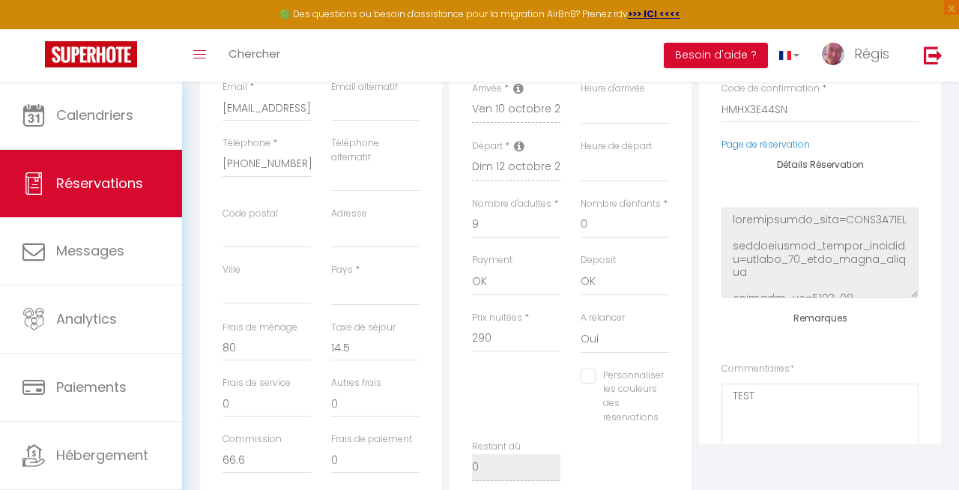
select select
checkbox input "false"
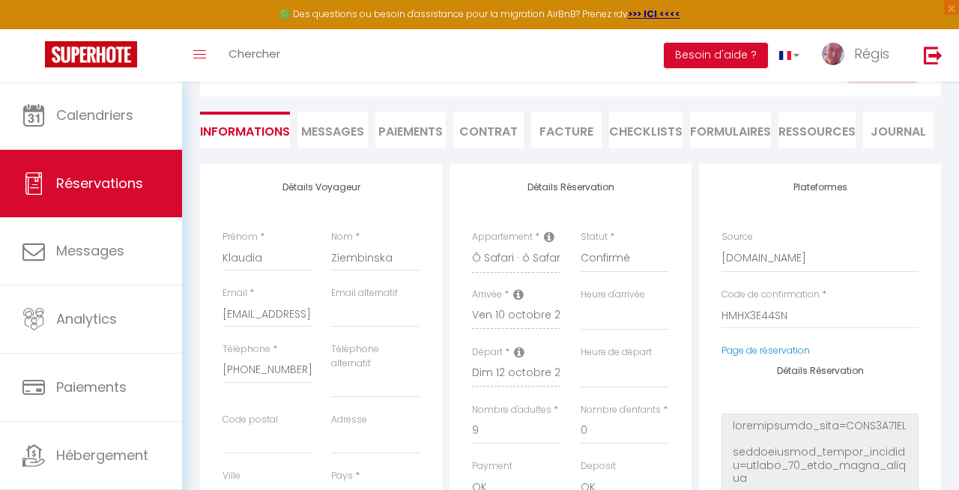
scroll to position [113, 0]
select select
checkbox input "false"
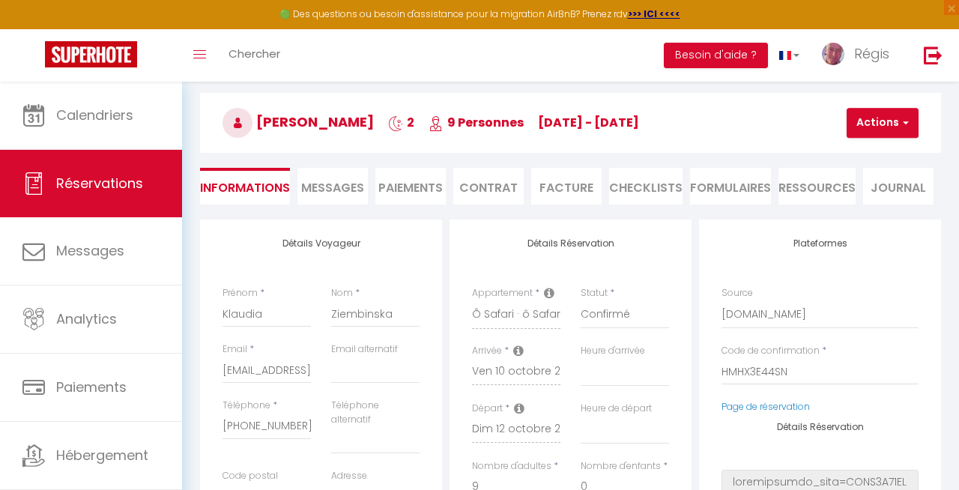
scroll to position [55, 0]
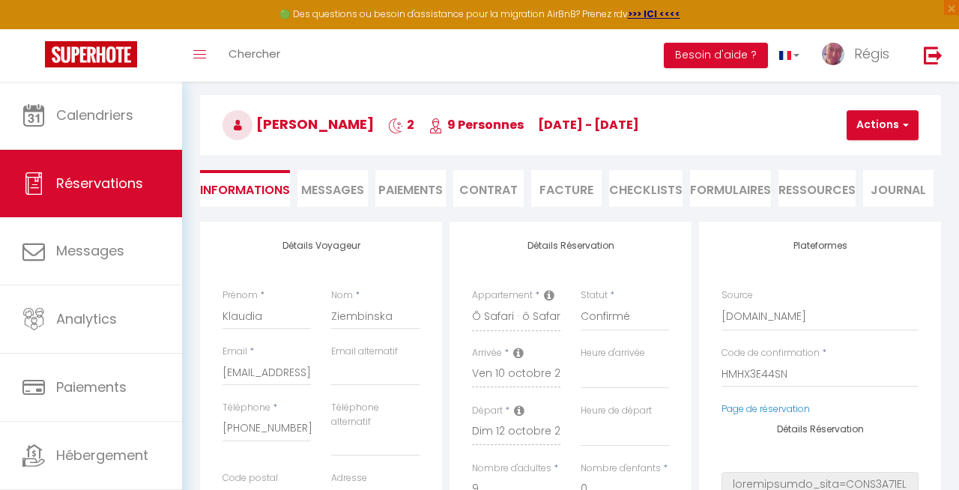
click at [344, 181] on span "Messages" at bounding box center [332, 189] width 63 height 17
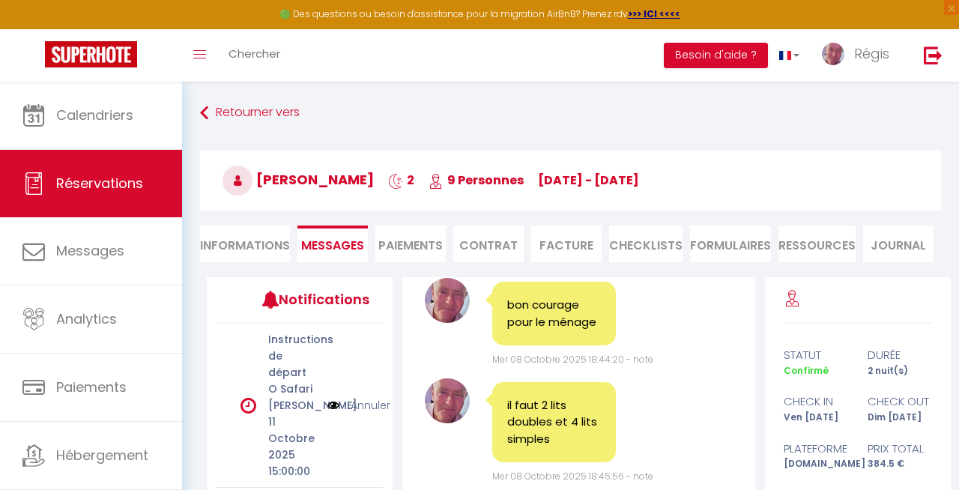
click at [424, 233] on li "Paiements" at bounding box center [410, 244] width 70 height 37
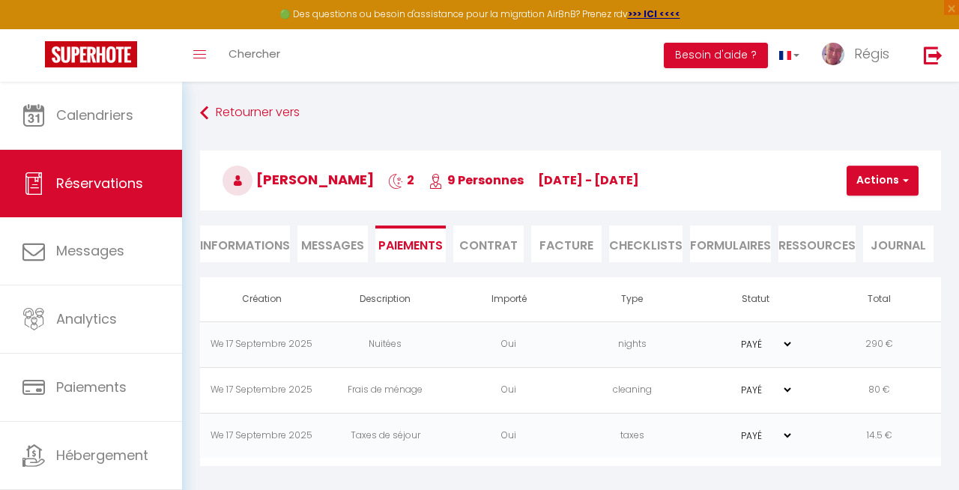
click at [346, 249] on span "Messages" at bounding box center [332, 245] width 63 height 17
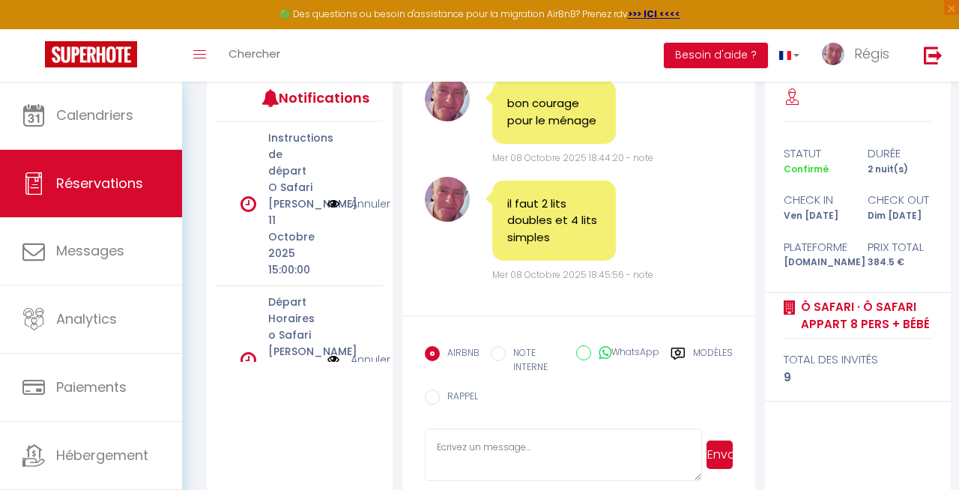
scroll to position [222, 0]
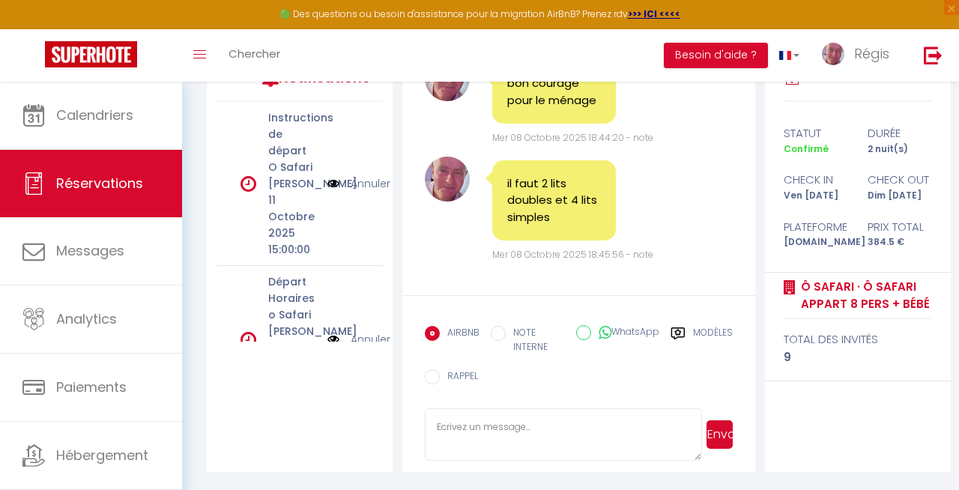
click at [513, 342] on label "NOTE INTERNE" at bounding box center [535, 340] width 58 height 28
click at [506, 341] on input "NOTE INTERNE" at bounding box center [498, 333] width 15 height 15
radio input "true"
radio input "false"
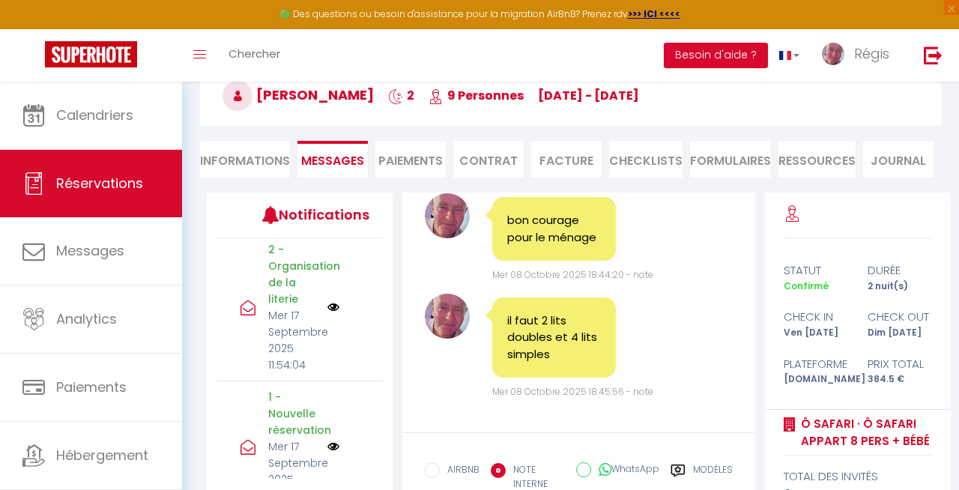
scroll to position [554, 0]
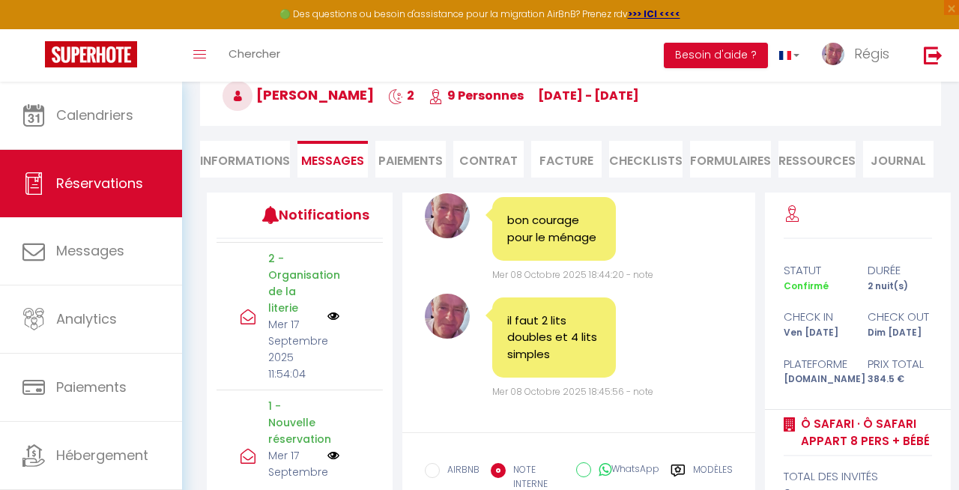
click at [429, 152] on li "Paiements" at bounding box center [410, 159] width 70 height 37
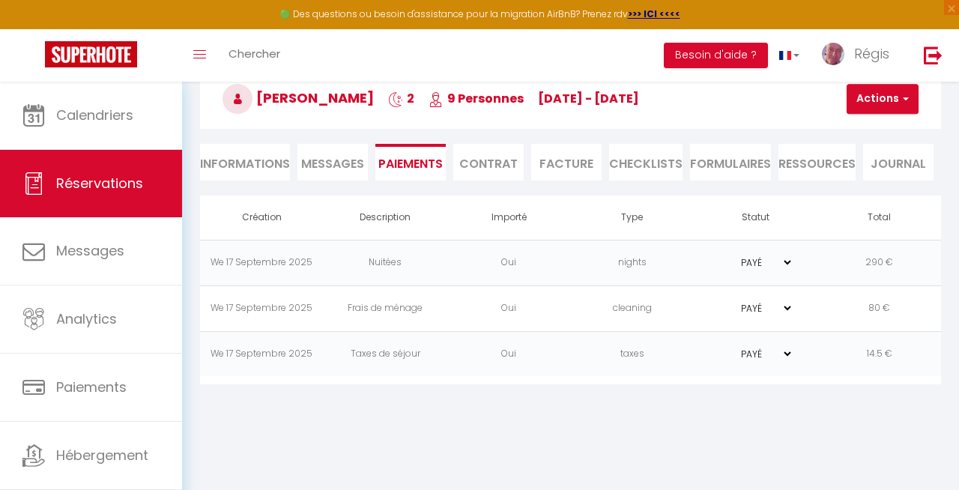
click at [492, 170] on li "Contrat" at bounding box center [488, 162] width 70 height 37
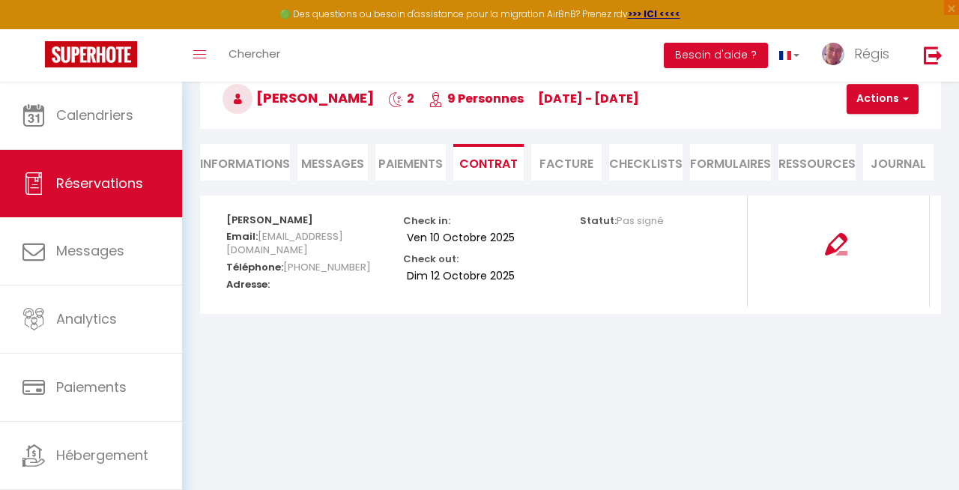
click at [554, 171] on li "Facture" at bounding box center [566, 162] width 70 height 37
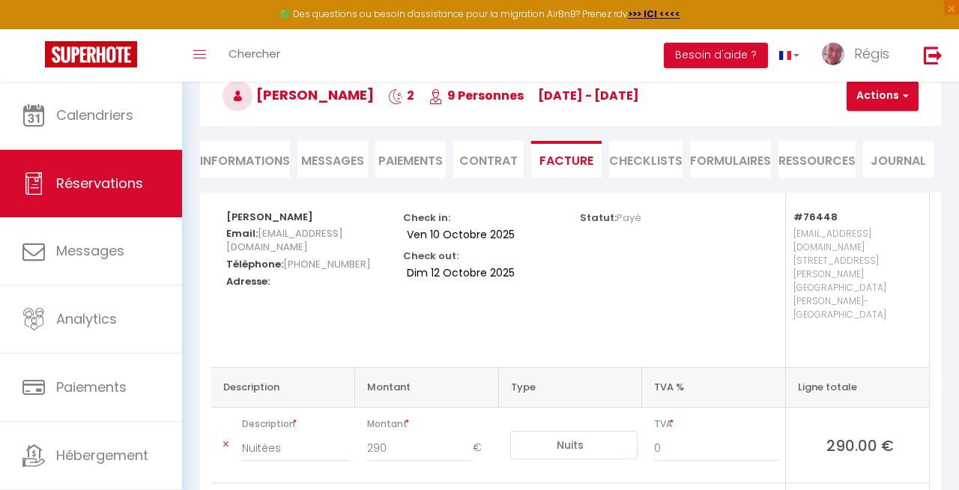
click at [655, 156] on li "CHECKLISTS" at bounding box center [645, 159] width 73 height 37
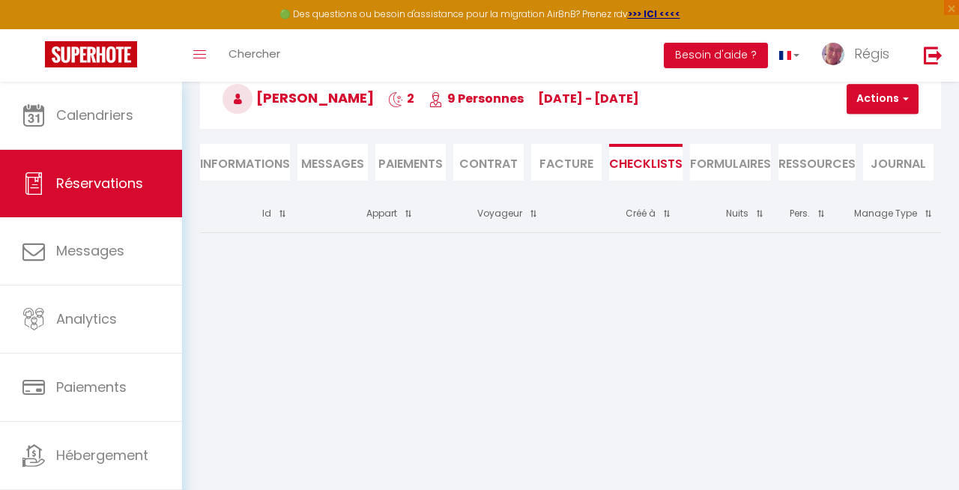
scroll to position [82, 0]
click at [717, 169] on li "FORMULAIRES" at bounding box center [730, 162] width 81 height 37
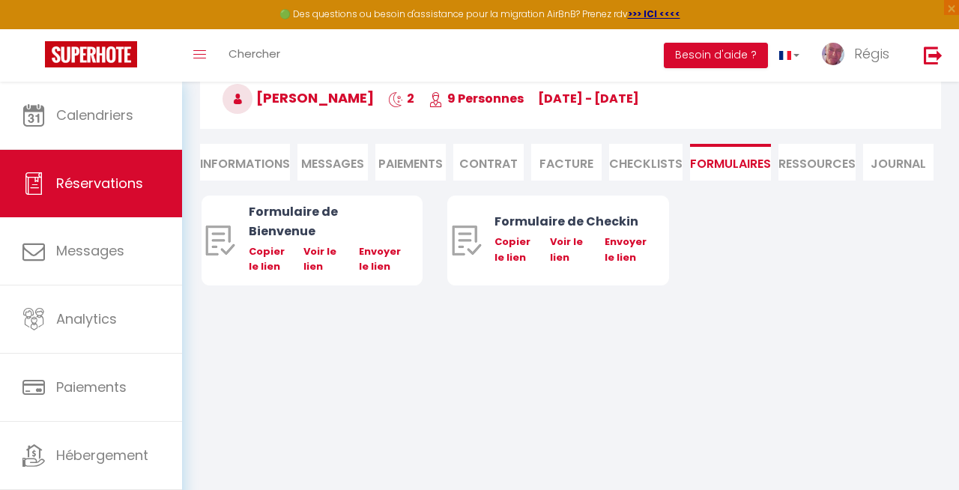
click at [809, 165] on li "Ressources" at bounding box center [817, 162] width 77 height 37
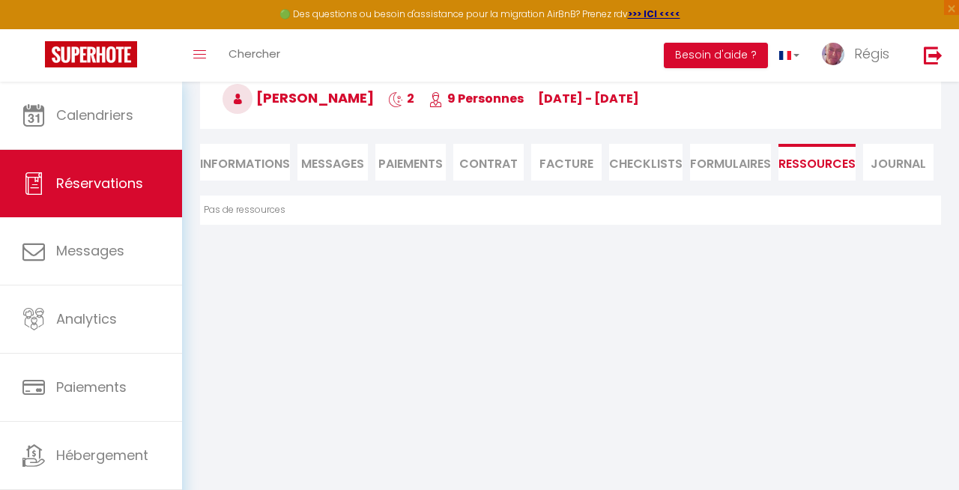
click at [897, 173] on li "Journal" at bounding box center [898, 162] width 70 height 37
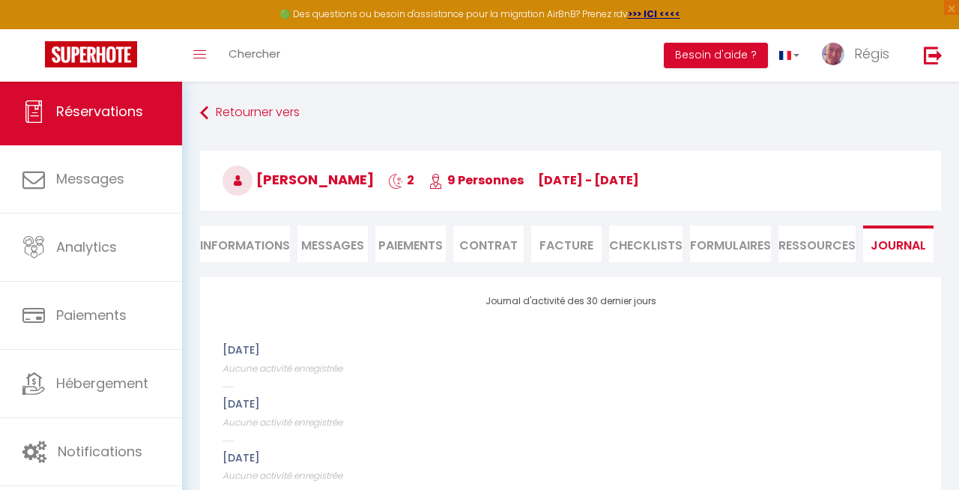
click at [246, 248] on li "Informations" at bounding box center [245, 244] width 90 height 37
select select
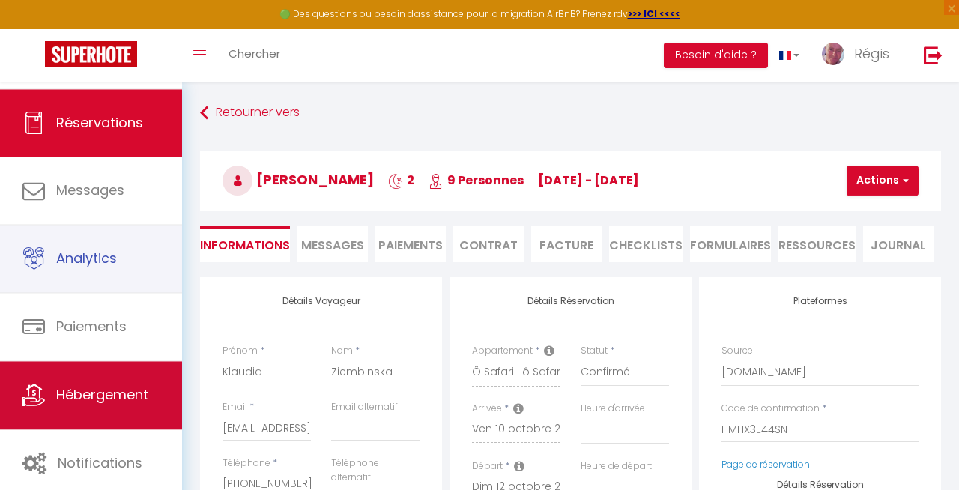
select select
checkbox input "false"
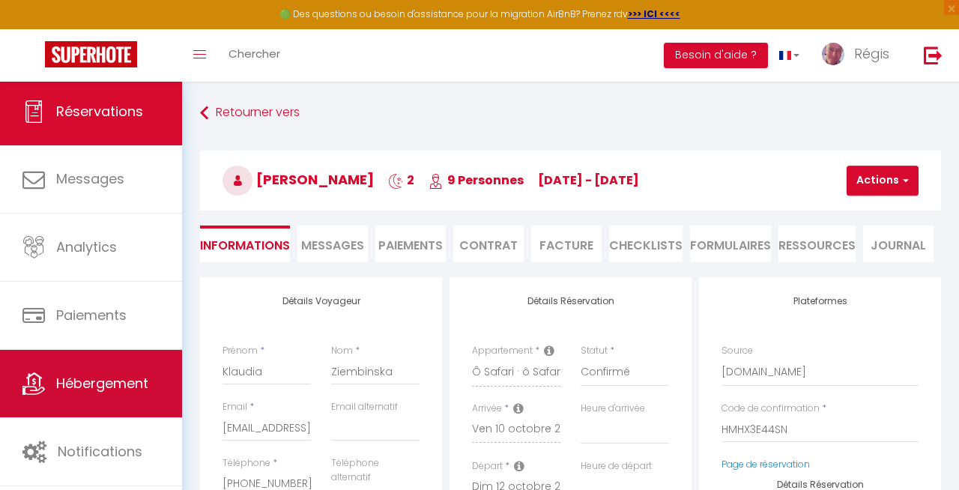
click at [104, 384] on span "Hébergement" at bounding box center [102, 383] width 92 height 19
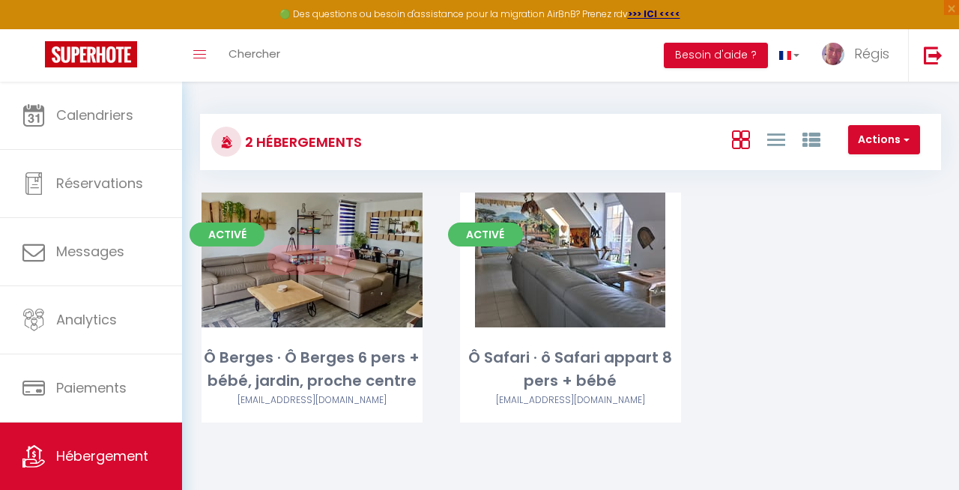
click at [319, 262] on link "Editer" at bounding box center [312, 260] width 90 height 30
click at [323, 259] on link "Editer" at bounding box center [312, 260] width 90 height 30
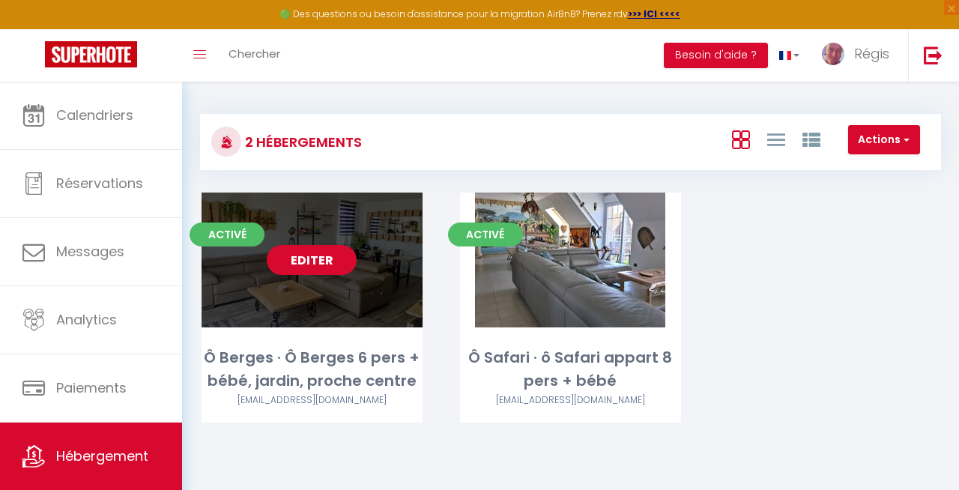
click at [323, 259] on link "Editer" at bounding box center [312, 260] width 90 height 30
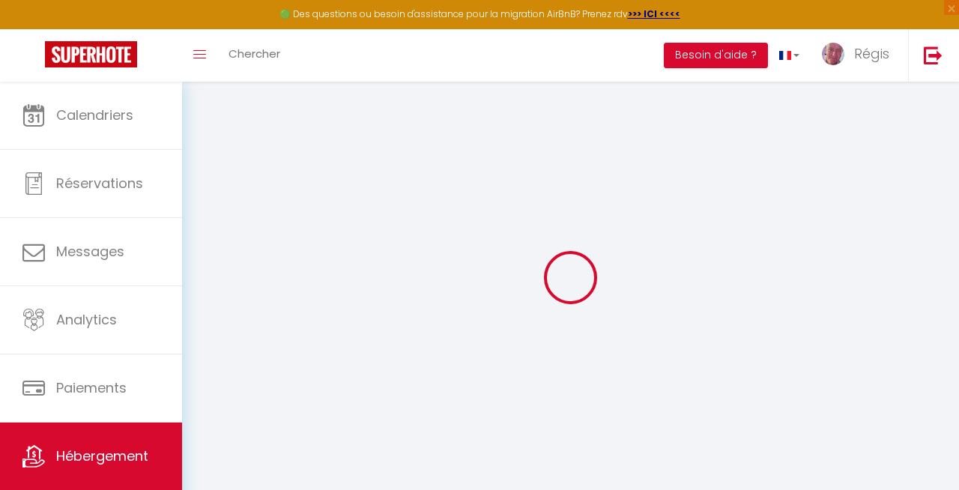
type input "Ô Berges · Ô Berges 6 pers + bébé, jardin, proche centre"
type input "Régis"
type input "TERLUTTE"
type input "211 chemin aux oeufs"
type input "62830"
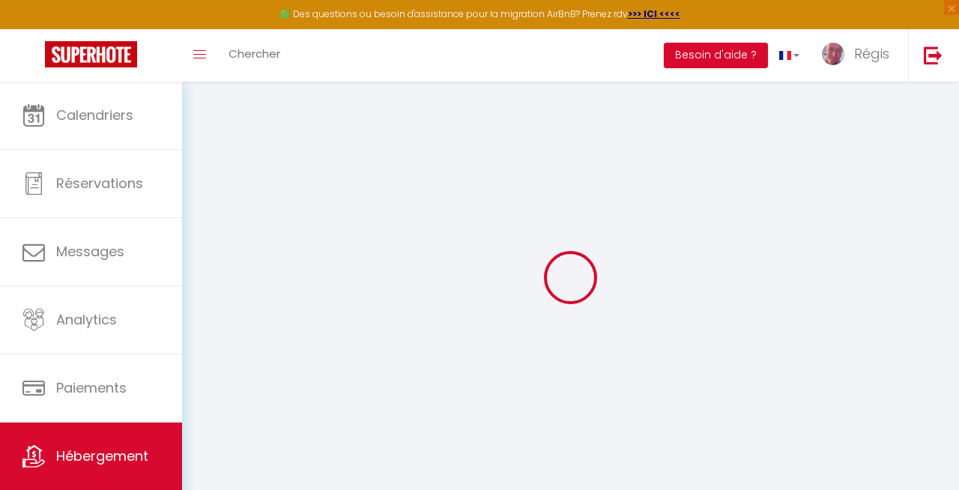
type input "SAMER"
select select "7"
select select "3"
type input "90"
type input "60"
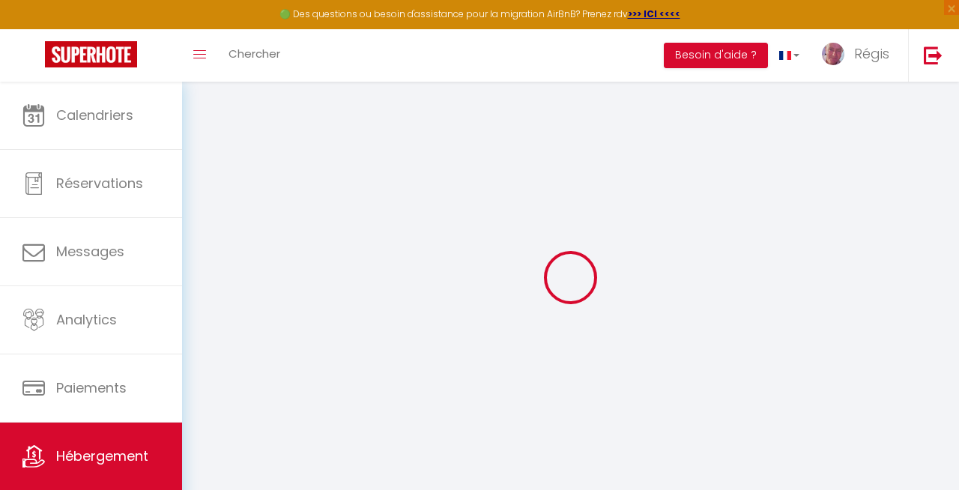
type input "300"
select select
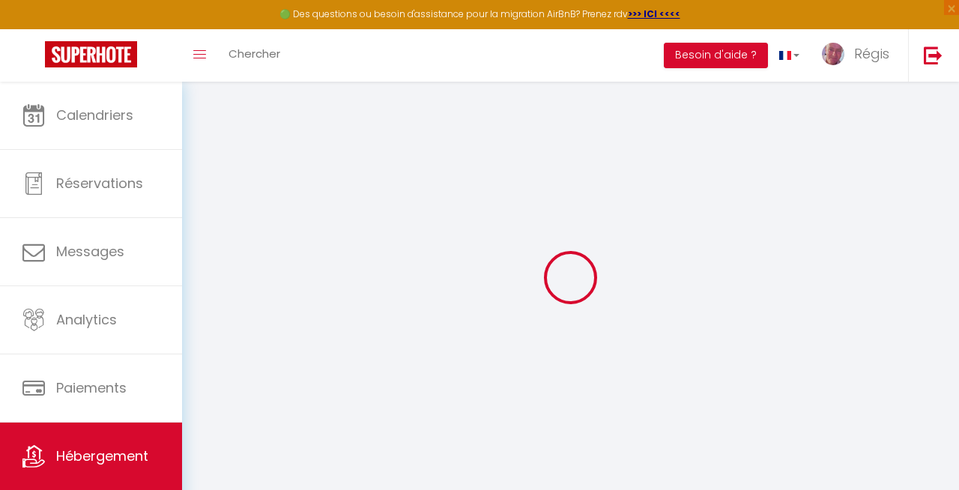
select select
type input "[STREET_ADDRESS][PERSON_NAME]"
type input "62280"
type input "[GEOGRAPHIC_DATA][PERSON_NAME]-[GEOGRAPHIC_DATA]"
type input "[EMAIL_ADDRESS][DOMAIN_NAME]"
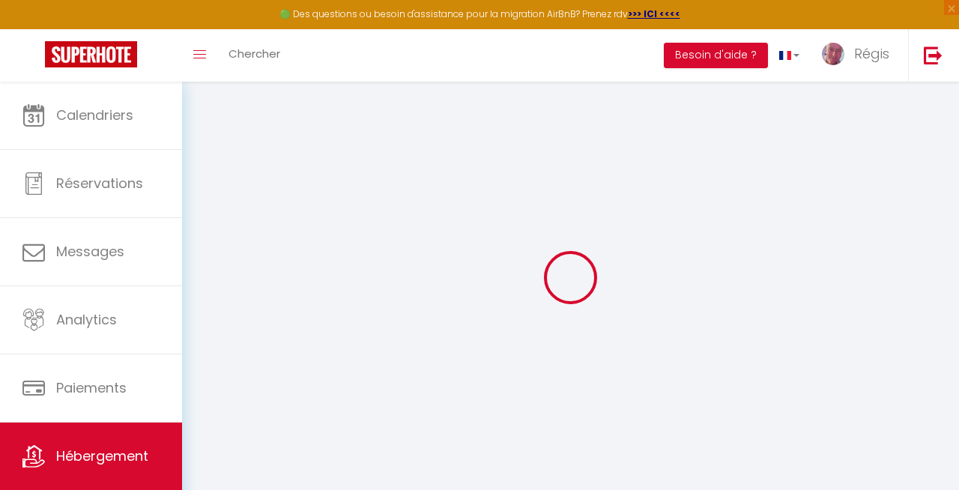
select select
checkbox input "false"
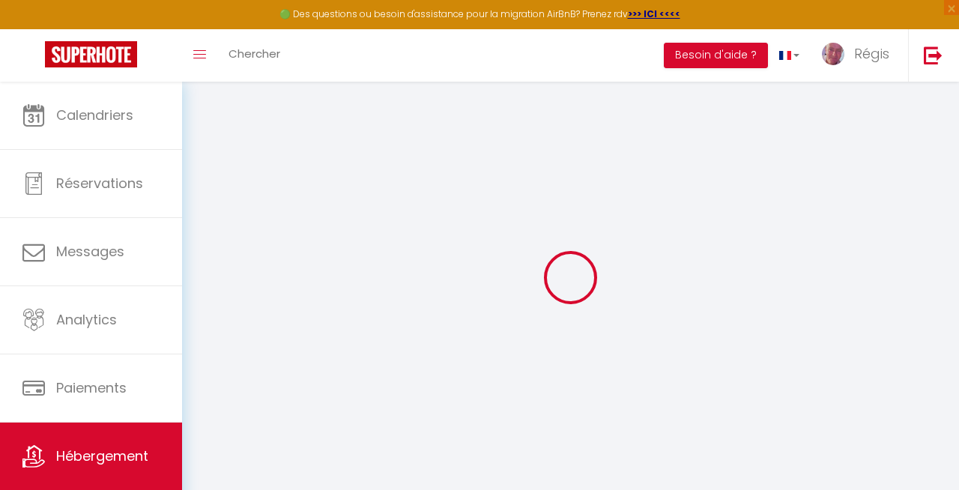
type input "0"
select select
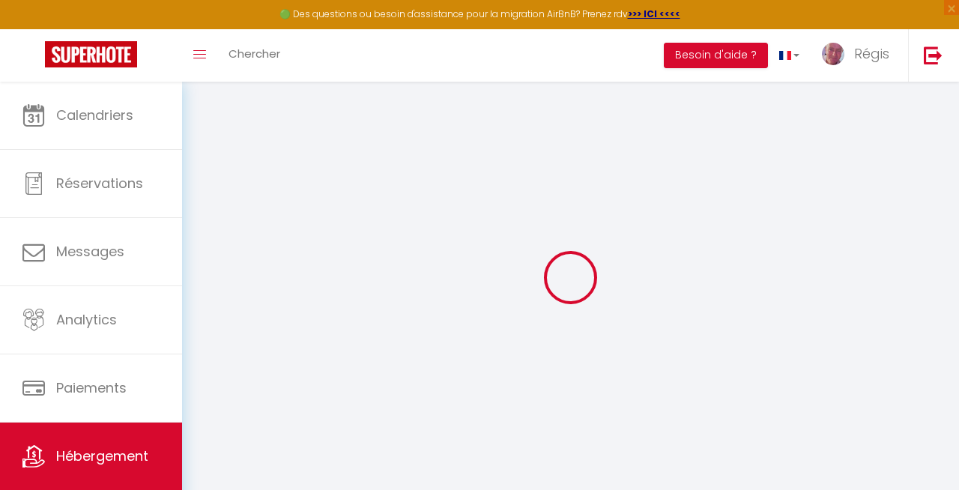
select select
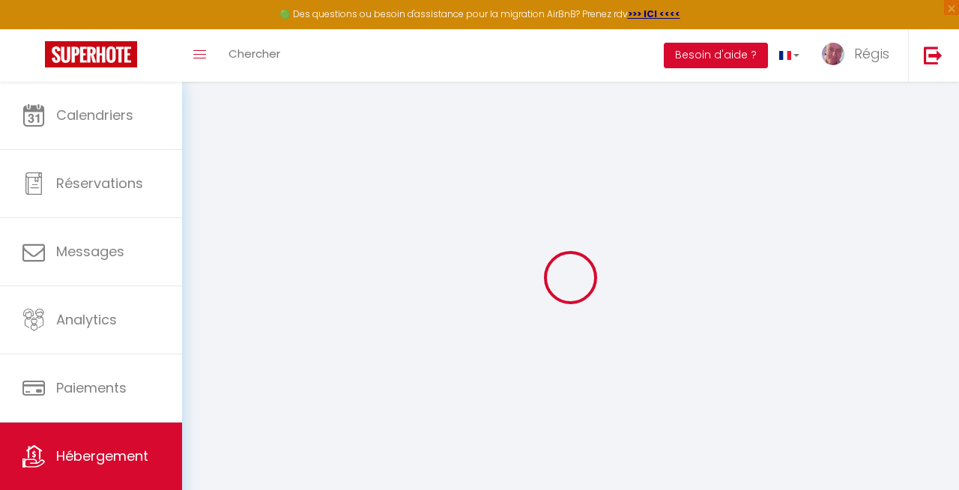
checkbox input "false"
select select
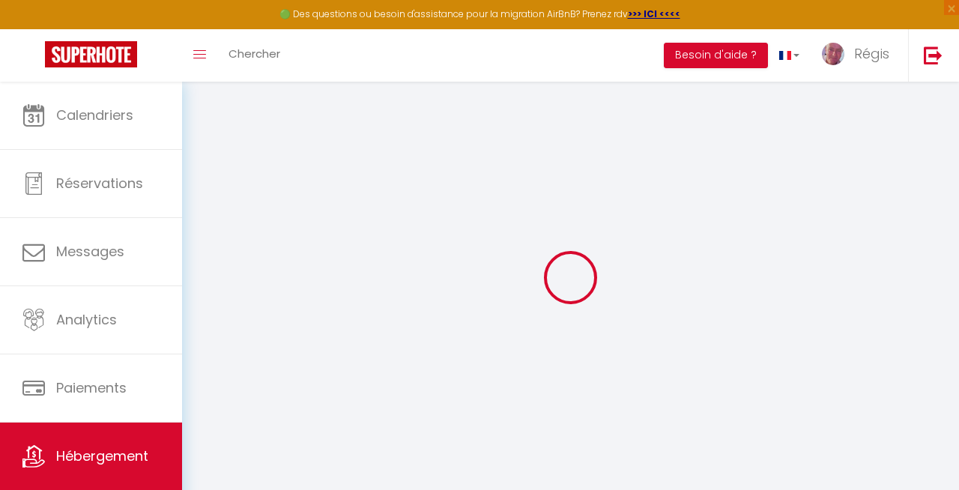
select select
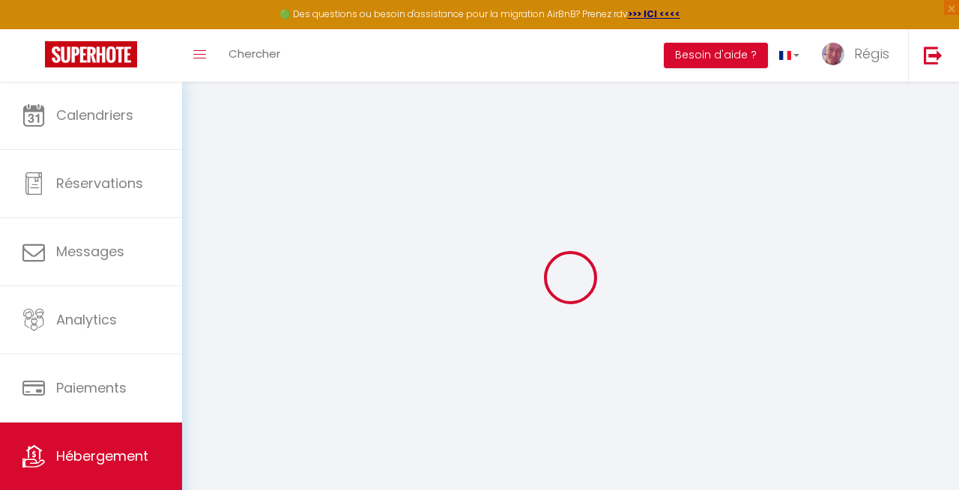
select select
checkbox input "false"
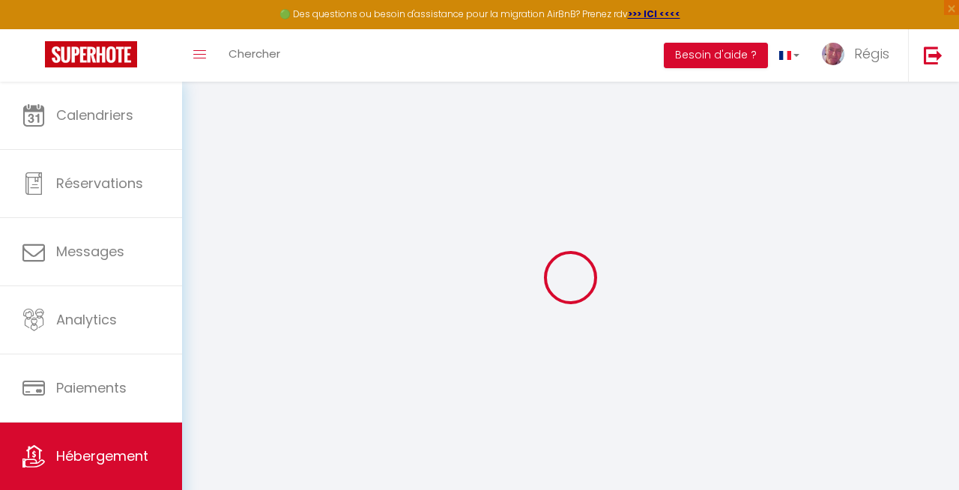
checkbox input "false"
select select
checkbox input "false"
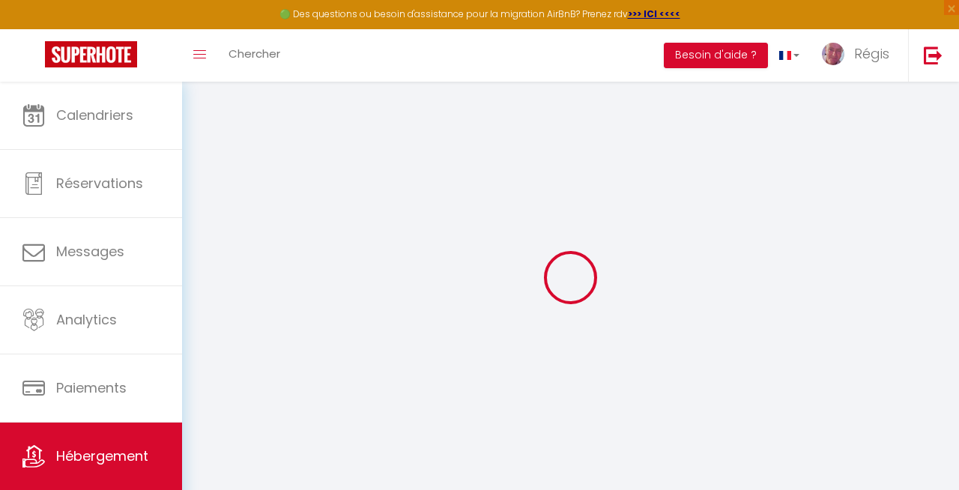
checkbox input "false"
select select "17:00"
select select "23:45"
select select "11:00"
select select "30"
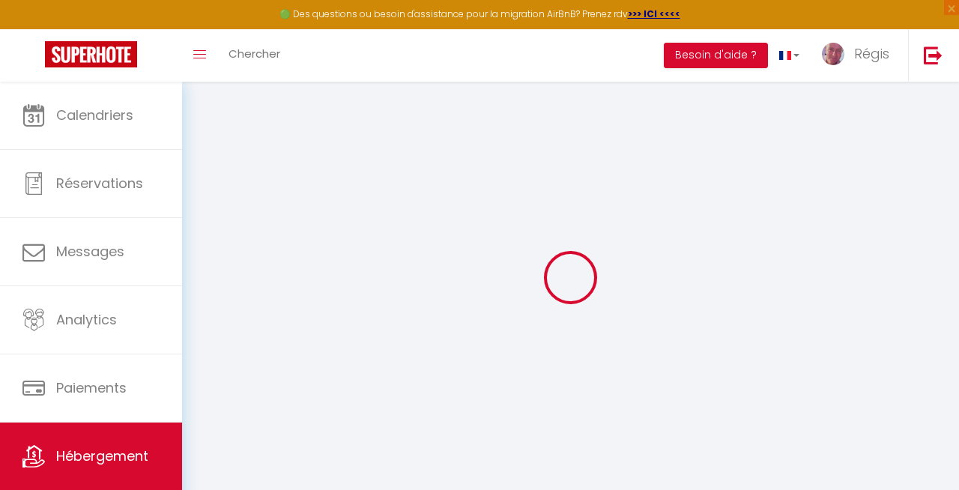
select select "120"
select select
checkbox input "false"
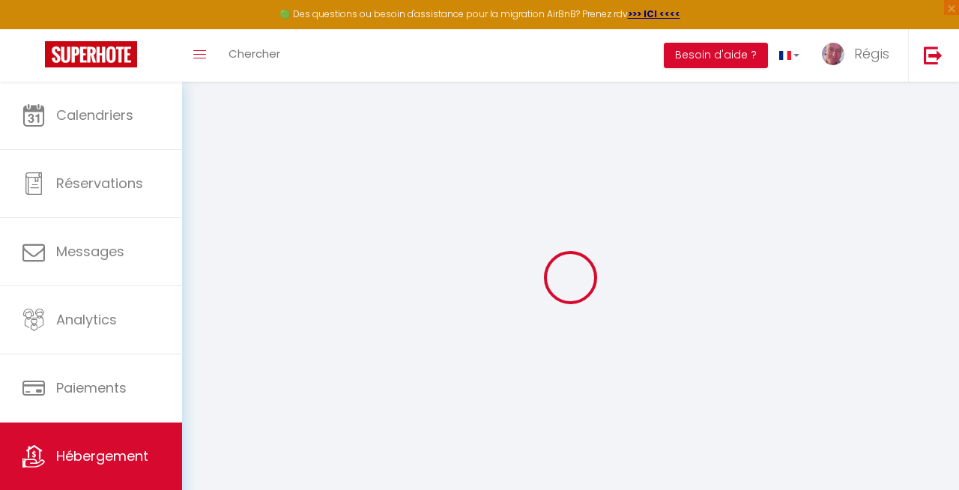
checkbox input "false"
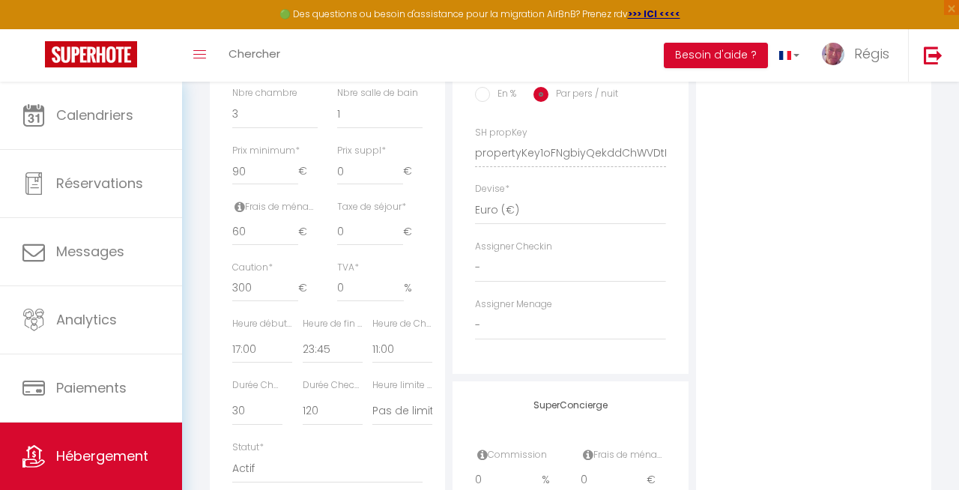
scroll to position [701, 0]
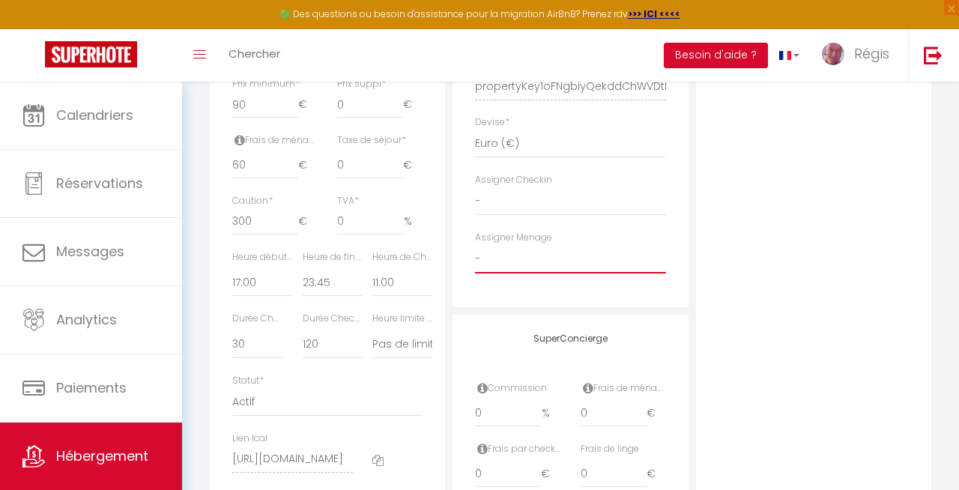
click at [565, 268] on select "- [PERSON_NAME]" at bounding box center [570, 259] width 190 height 28
select select "53686"
click at [475, 245] on select "- [PERSON_NAME]" at bounding box center [570, 259] width 190 height 28
select select
checkbox input "false"
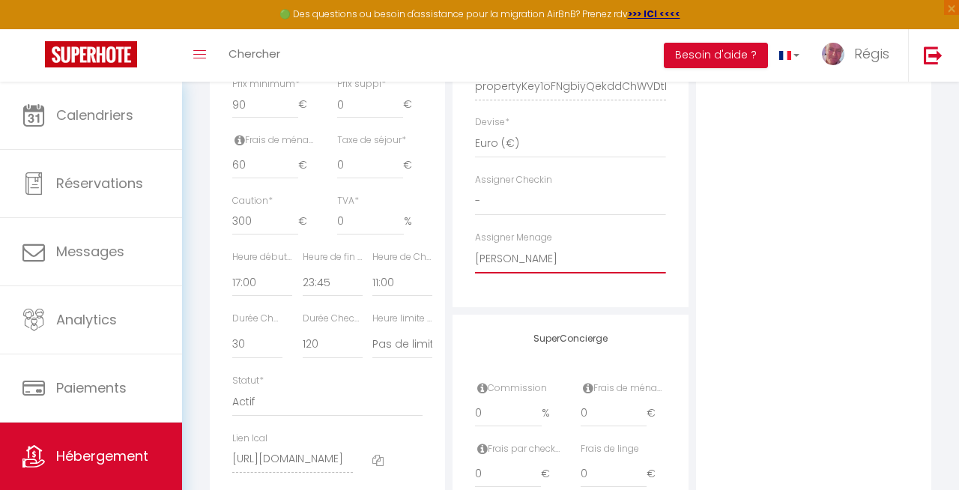
checkbox input "false"
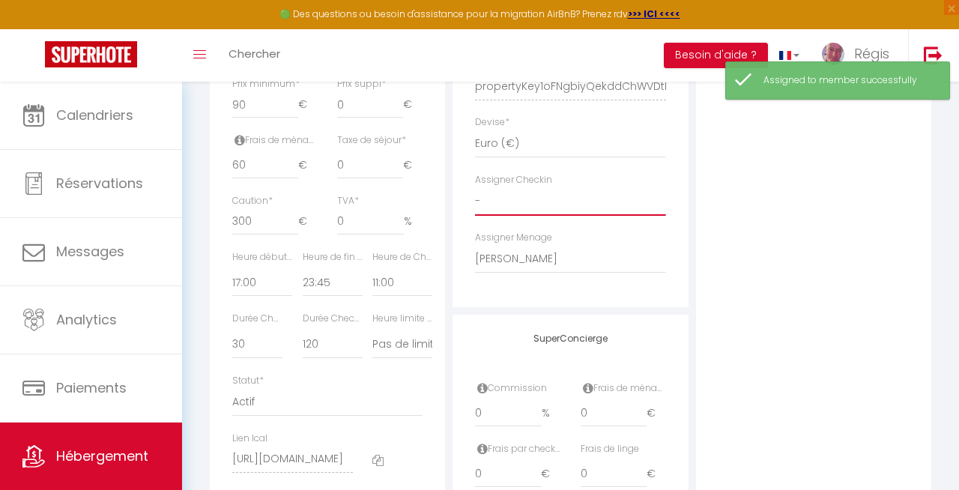
click at [519, 201] on select "- [PERSON_NAME]" at bounding box center [570, 201] width 190 height 28
select select "53686"
click at [475, 187] on select "- [PERSON_NAME]" at bounding box center [570, 201] width 190 height 28
select select
checkbox input "false"
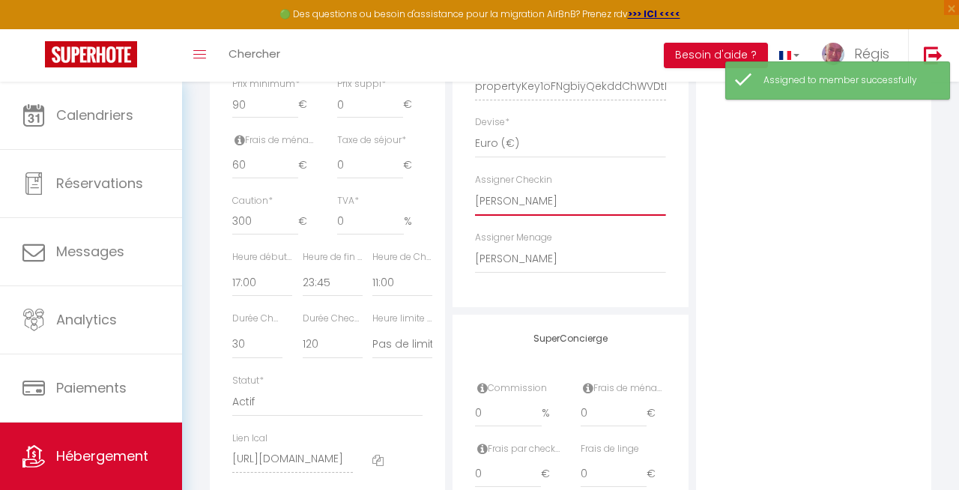
checkbox input "false"
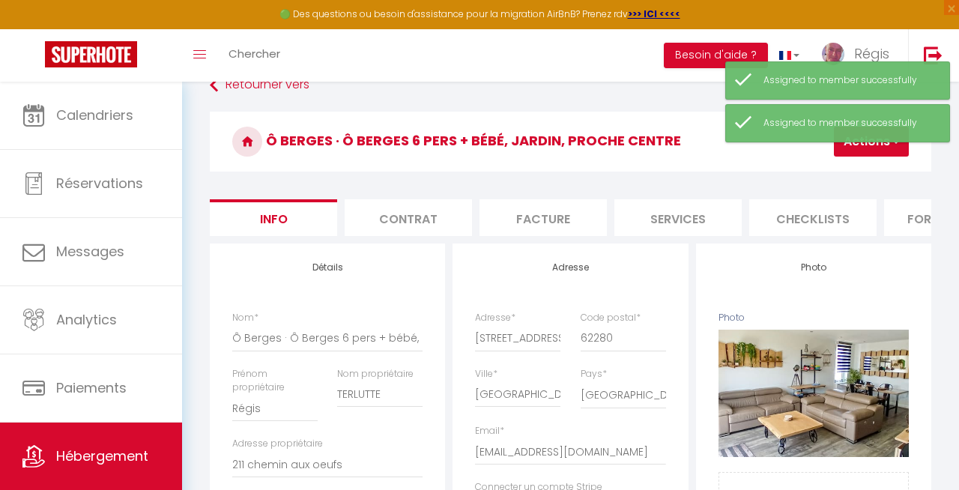
scroll to position [0, 0]
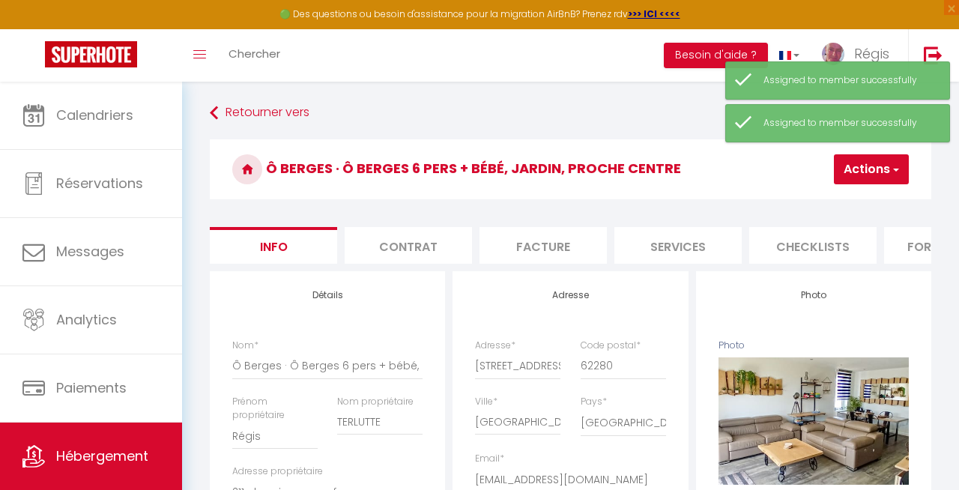
click at [887, 177] on button "Actions" at bounding box center [871, 169] width 75 height 30
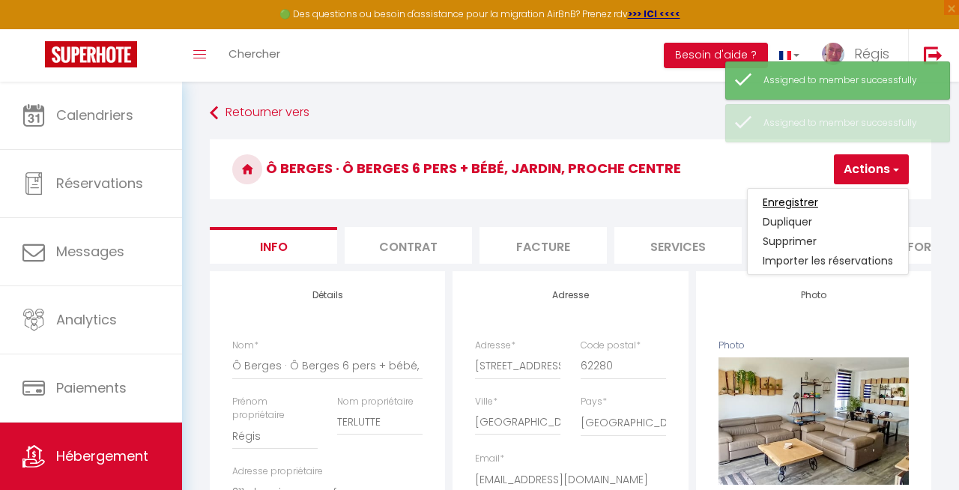
click at [809, 202] on input "Enregistrer" at bounding box center [790, 202] width 55 height 15
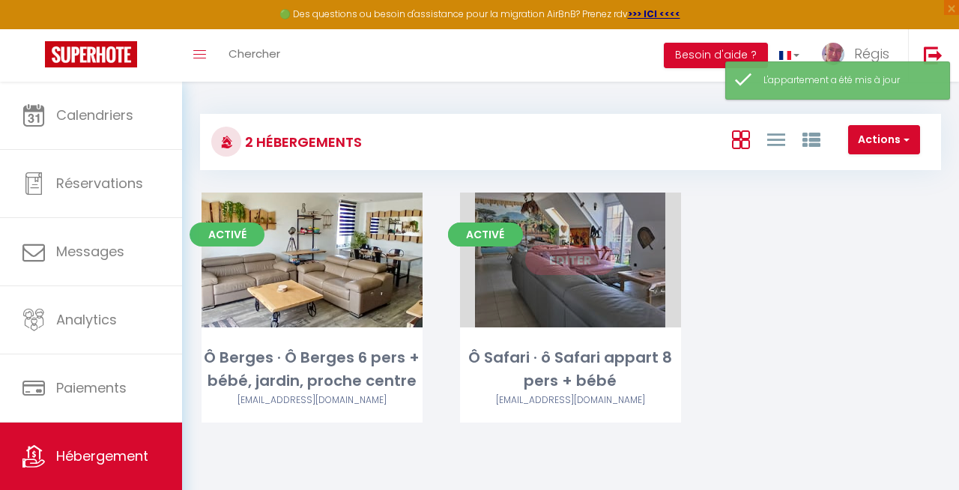
click at [567, 267] on link "Editer" at bounding box center [570, 260] width 90 height 30
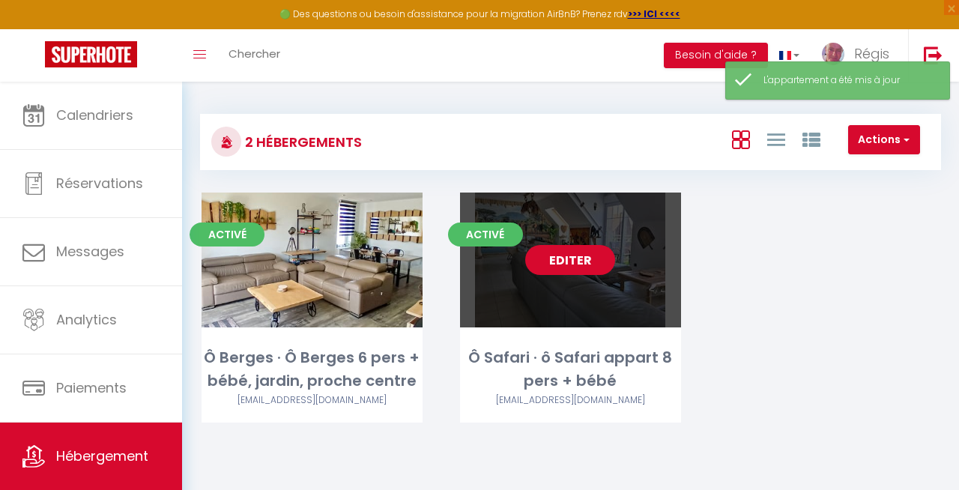
click at [567, 264] on link "Editer" at bounding box center [570, 260] width 90 height 30
select select "3"
select select "2"
select select "1"
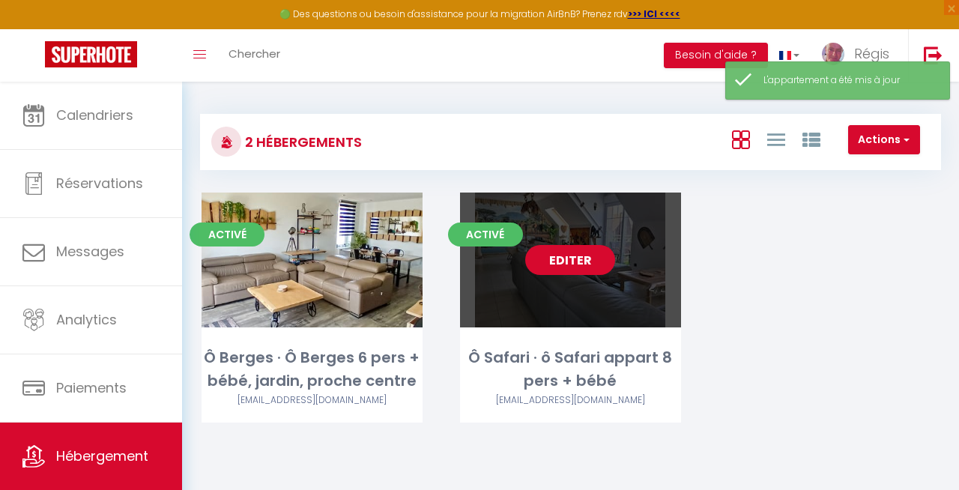
select select "28"
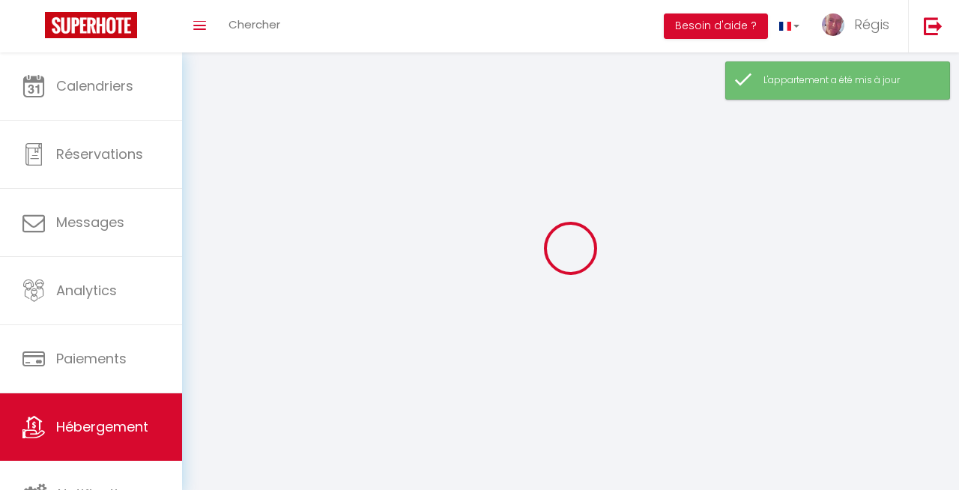
select select
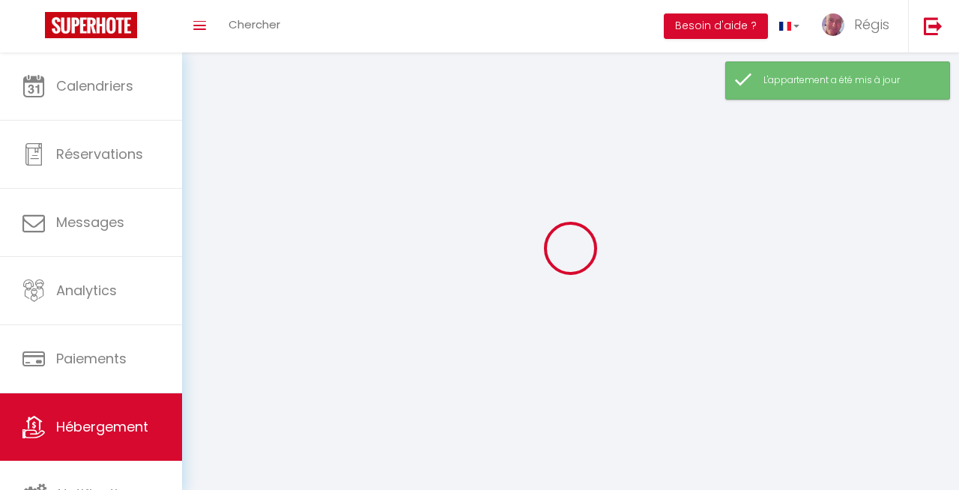
select select
checkbox input "false"
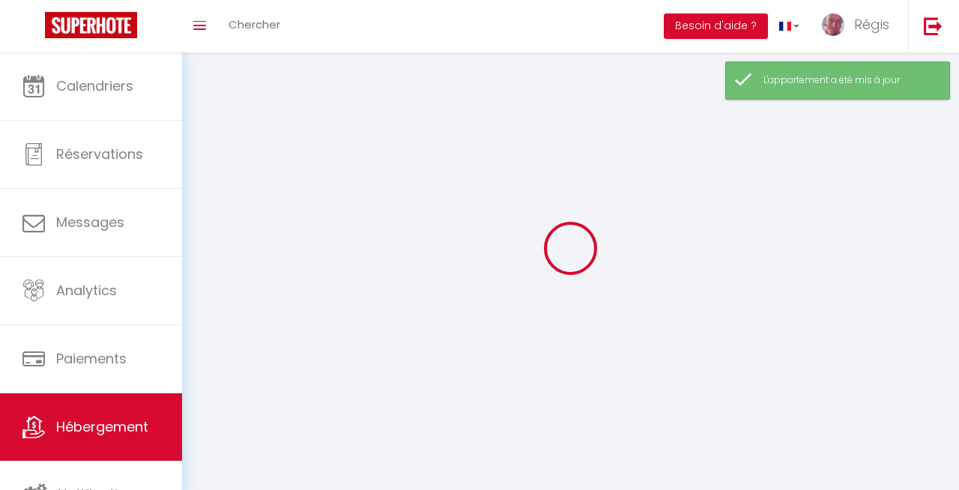
select select
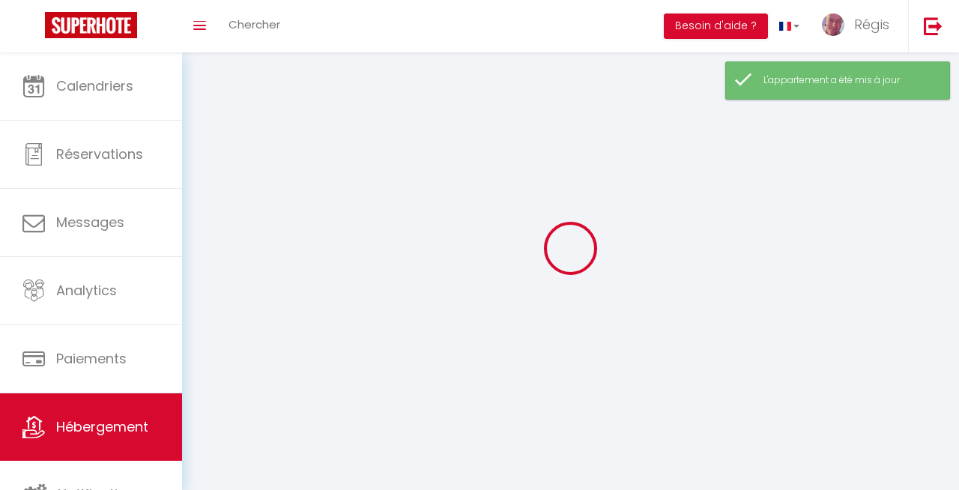
select select
checkbox input "false"
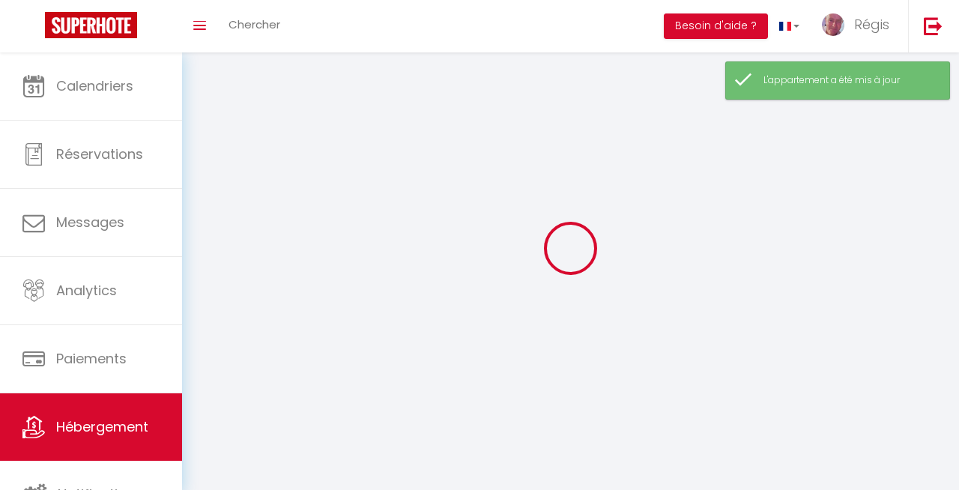
checkbox input "false"
select select
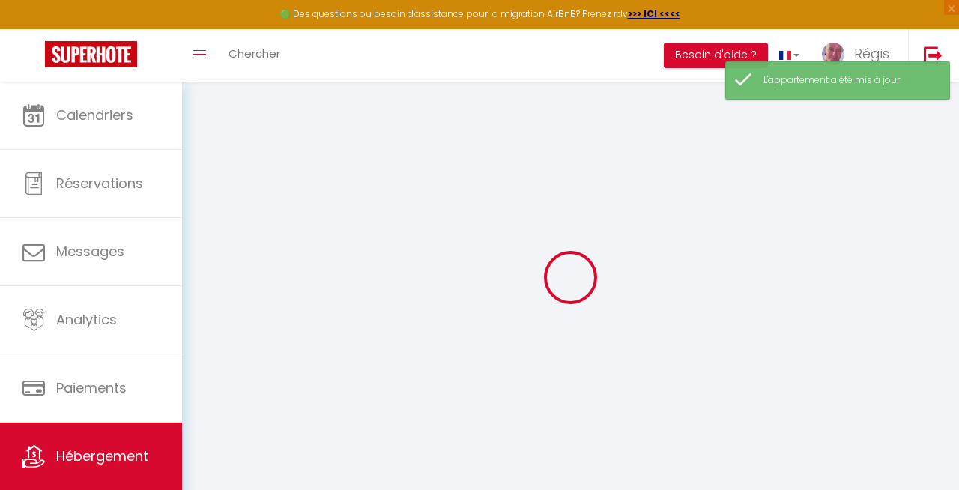
select select
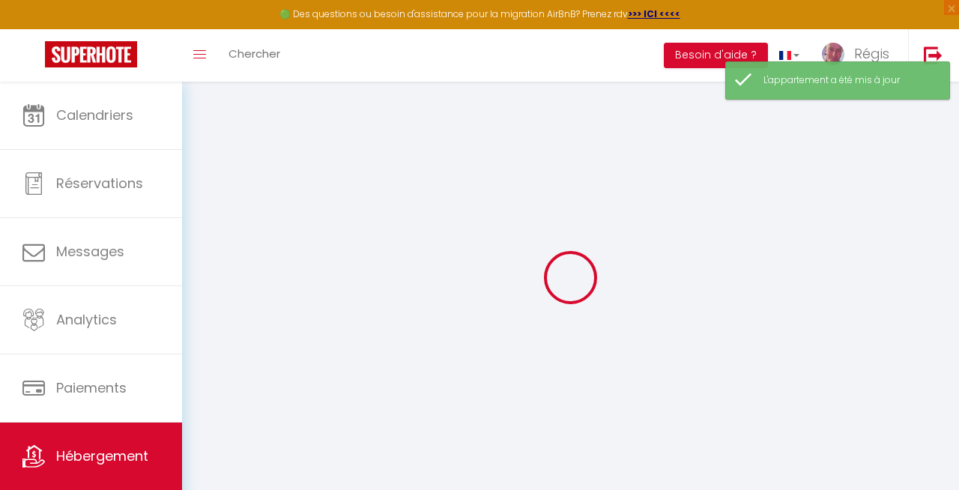
select select
checkbox input "false"
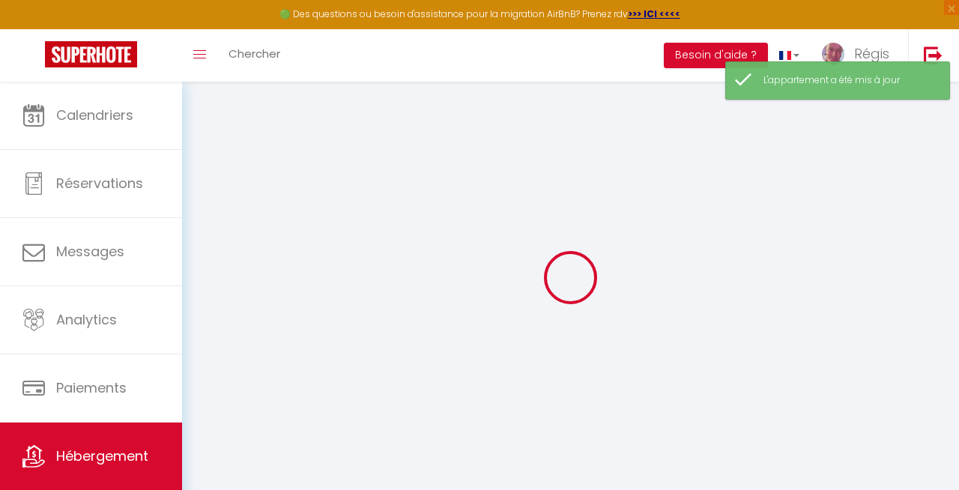
select select
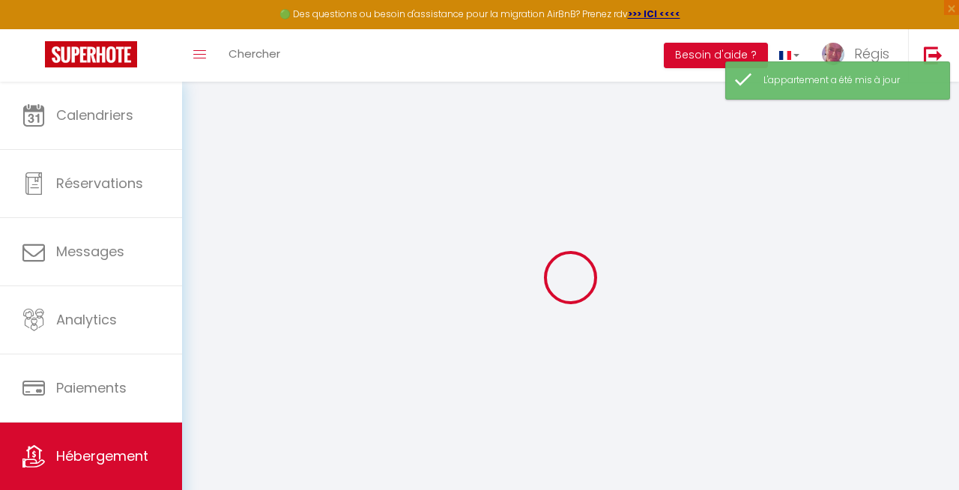
select select
checkbox input "false"
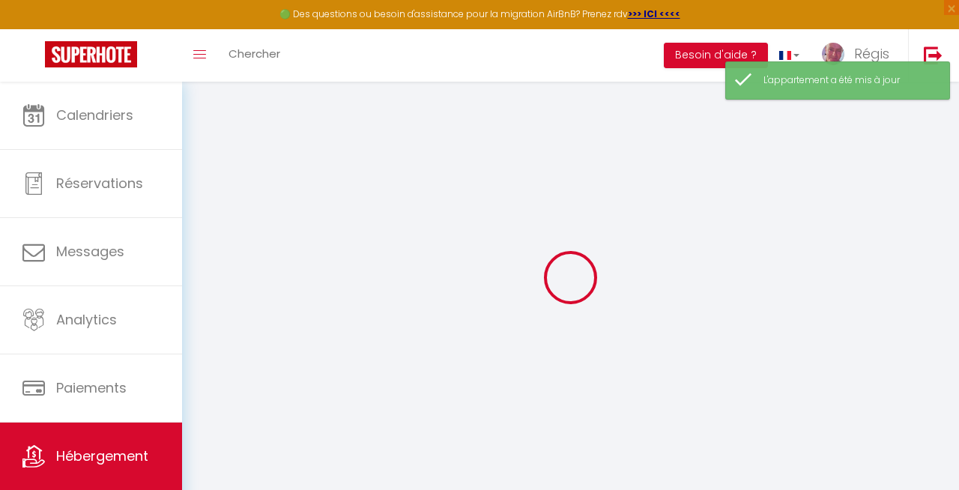
checkbox input "false"
select select
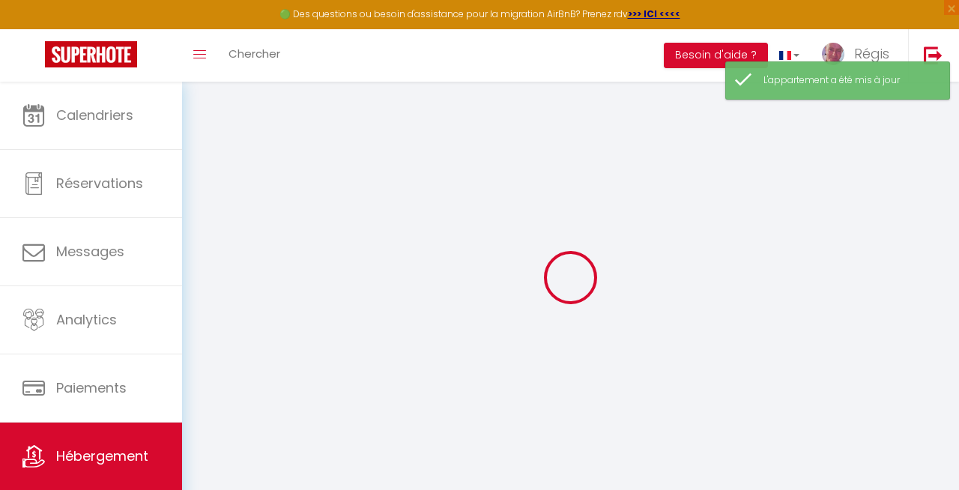
select select
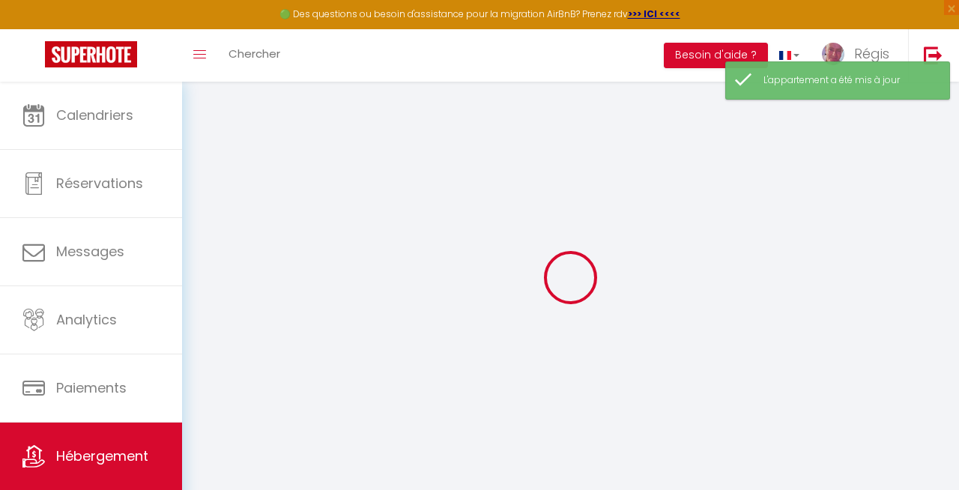
checkbox input "false"
select select
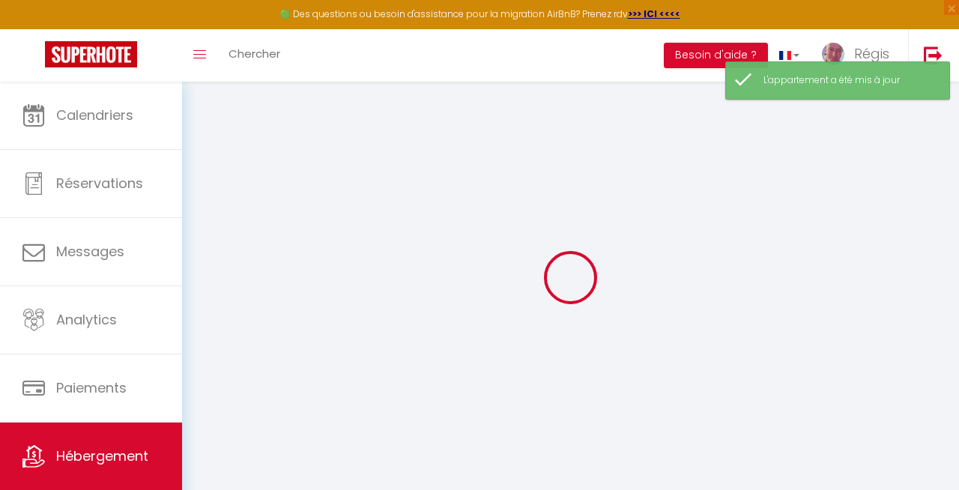
select select
type input "Ô Safari · ô Safari appart 8 pers + bébé"
type input "Régis"
type input "TERLUTTE"
type input "211 chemin aux oeufs"
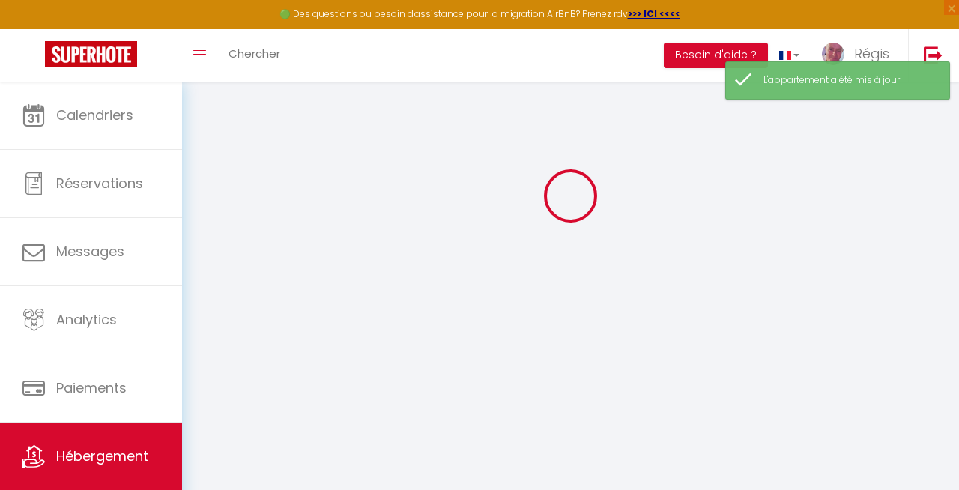
type input "62830"
type input "SAMER"
select select "9"
select select "4"
type input "165"
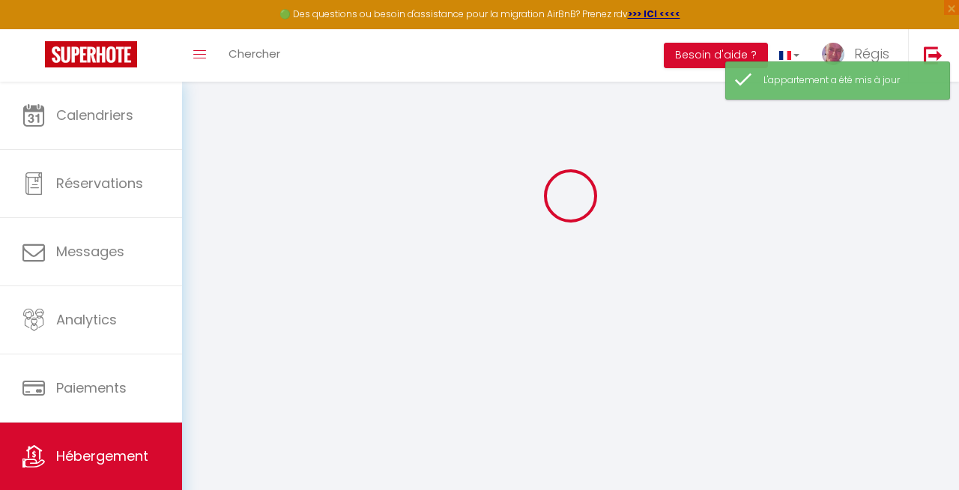
type input "80"
type input "300"
select select
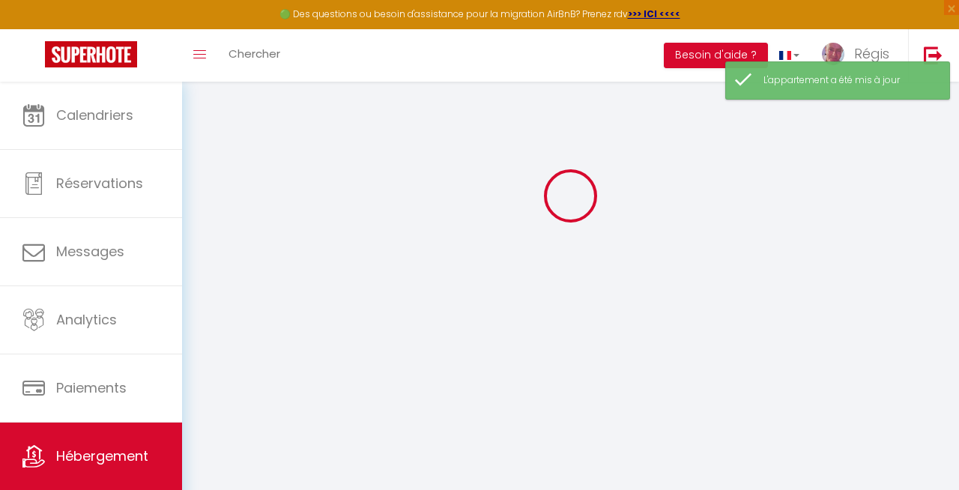
select select
type input "[STREET_ADDRESS][PERSON_NAME]"
type input "62280"
type input "[GEOGRAPHIC_DATA][PERSON_NAME]-[GEOGRAPHIC_DATA]"
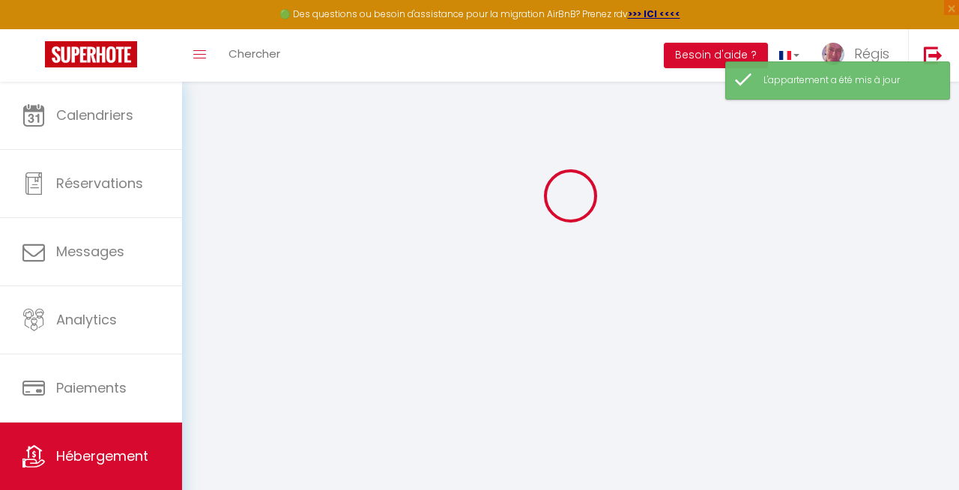
type input "[EMAIL_ADDRESS][DOMAIN_NAME]"
select select
checkbox input "false"
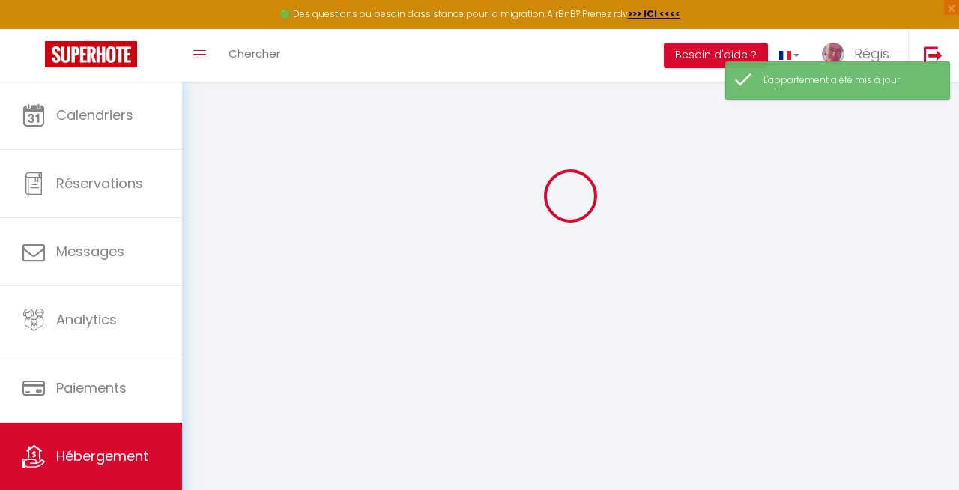
checkbox input "false"
type input "0"
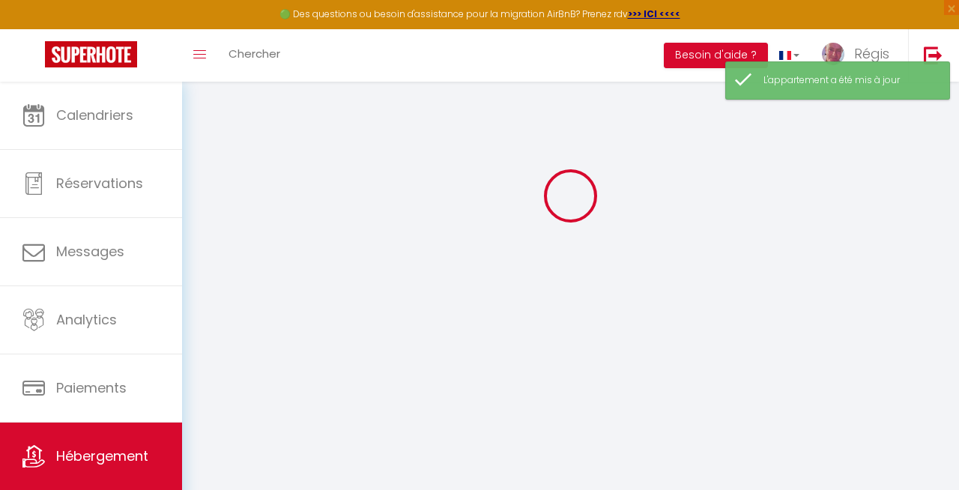
select select
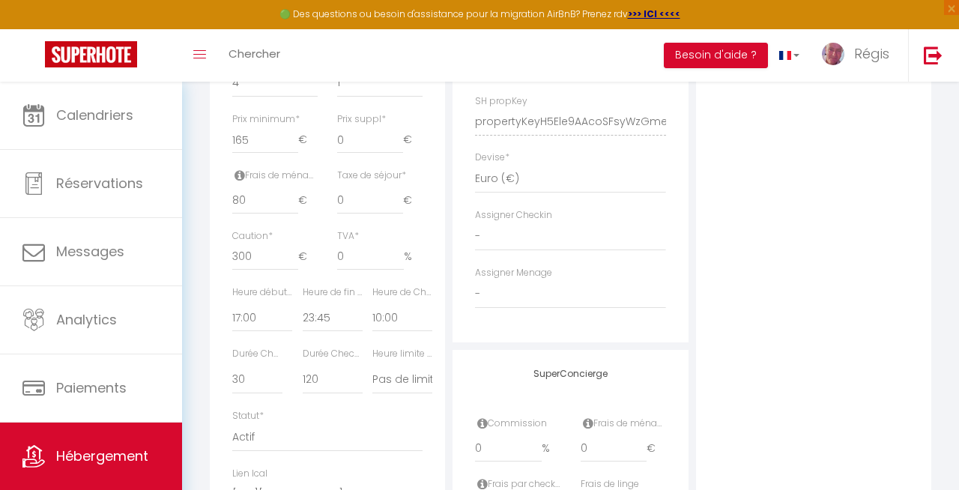
scroll to position [666, 0]
click at [528, 299] on select "- [PERSON_NAME]" at bounding box center [570, 294] width 190 height 28
click at [475, 280] on select "- [PERSON_NAME]" at bounding box center [570, 294] width 190 height 28
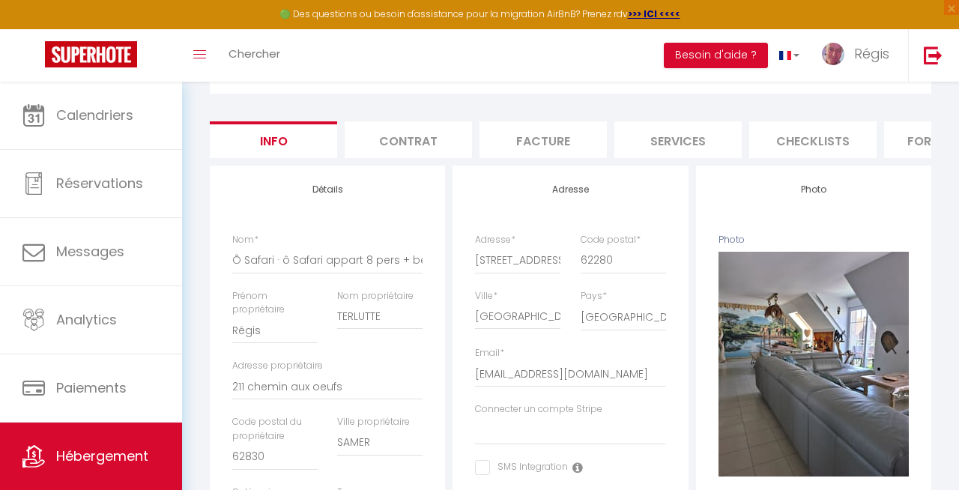
scroll to position [13, 0]
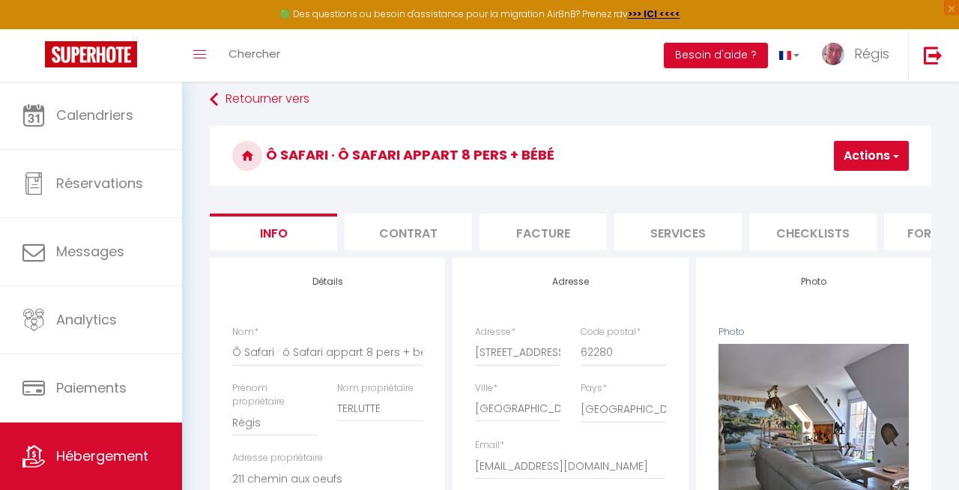
click at [882, 156] on button "Actions" at bounding box center [871, 156] width 75 height 30
click at [805, 185] on input "Enregistrer" at bounding box center [790, 188] width 55 height 15
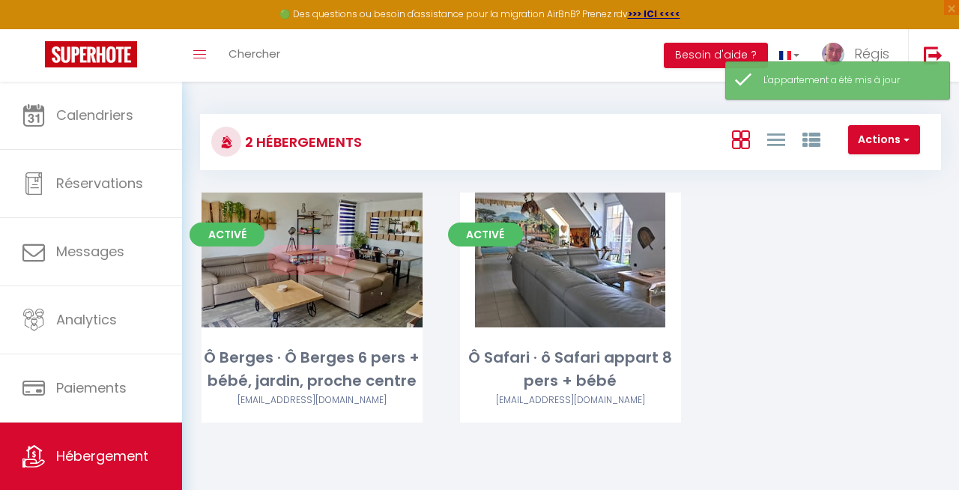
click at [315, 253] on link "Editer" at bounding box center [312, 260] width 90 height 30
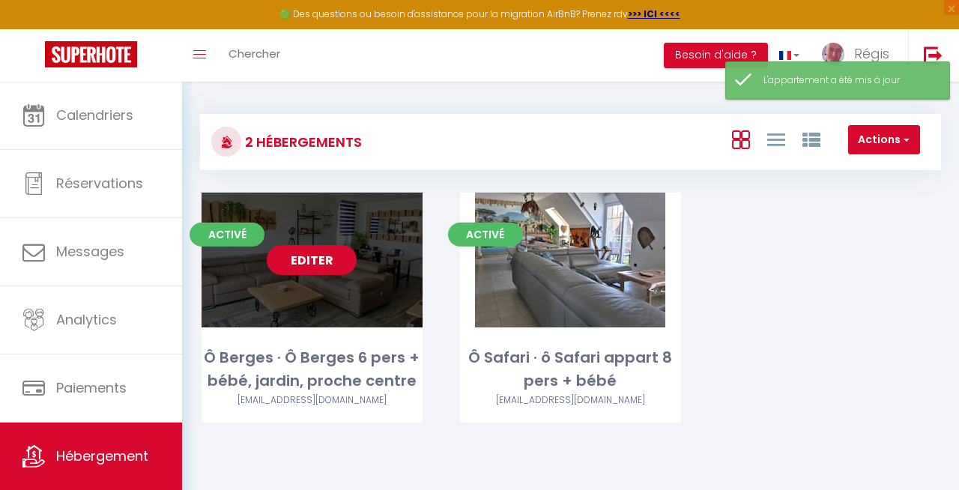
click at [315, 253] on link "Editer" at bounding box center [312, 260] width 90 height 30
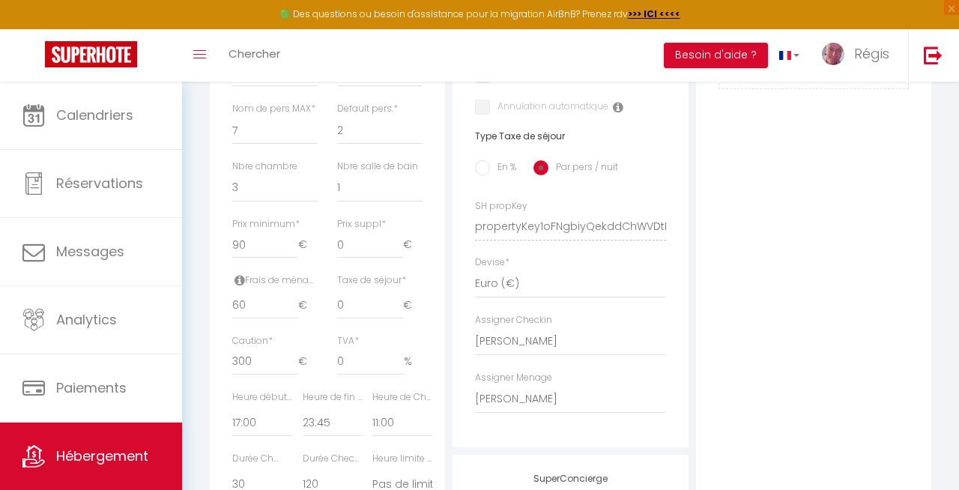
scroll to position [630, 0]
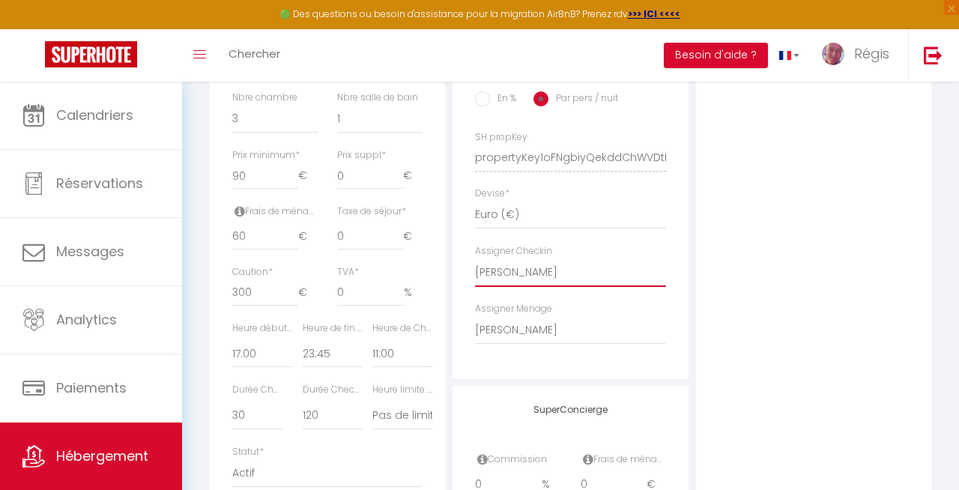
click at [557, 271] on select "- [PERSON_NAME]" at bounding box center [570, 273] width 190 height 28
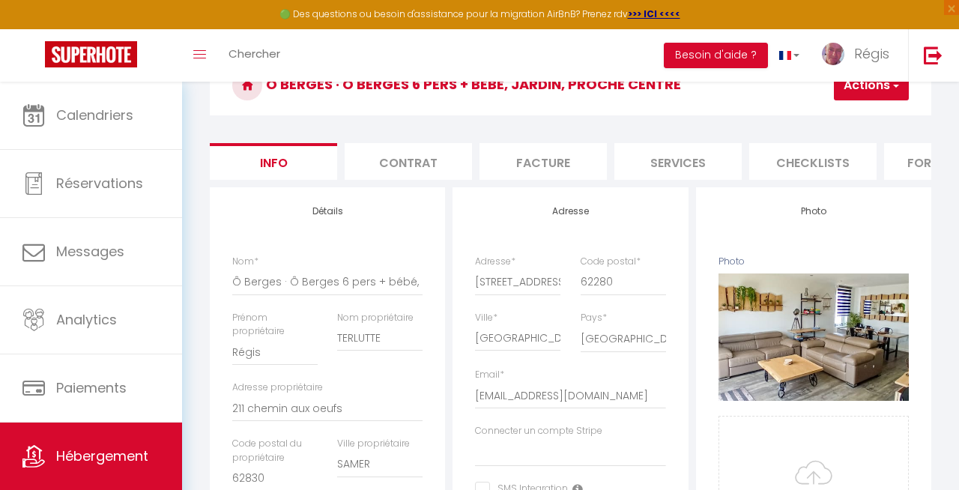
scroll to position [0, 0]
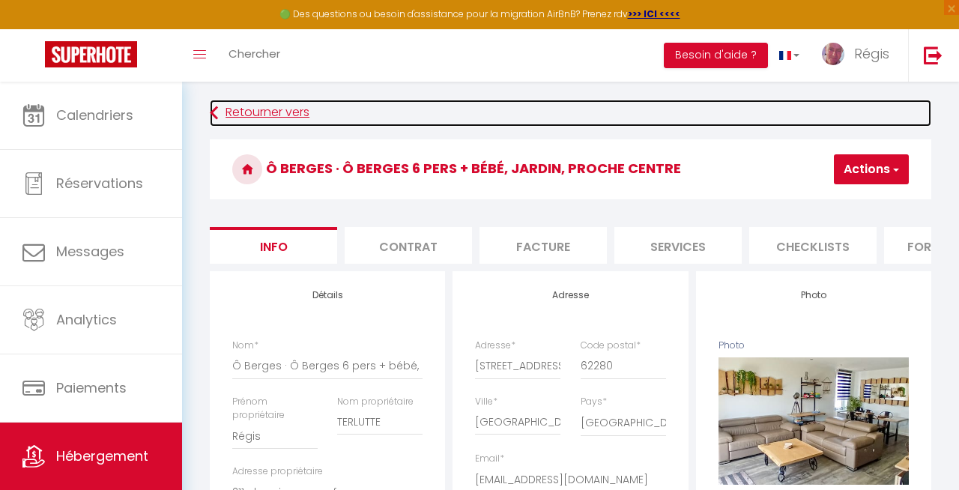
click at [219, 109] on link "Retourner vers" at bounding box center [571, 113] width 722 height 27
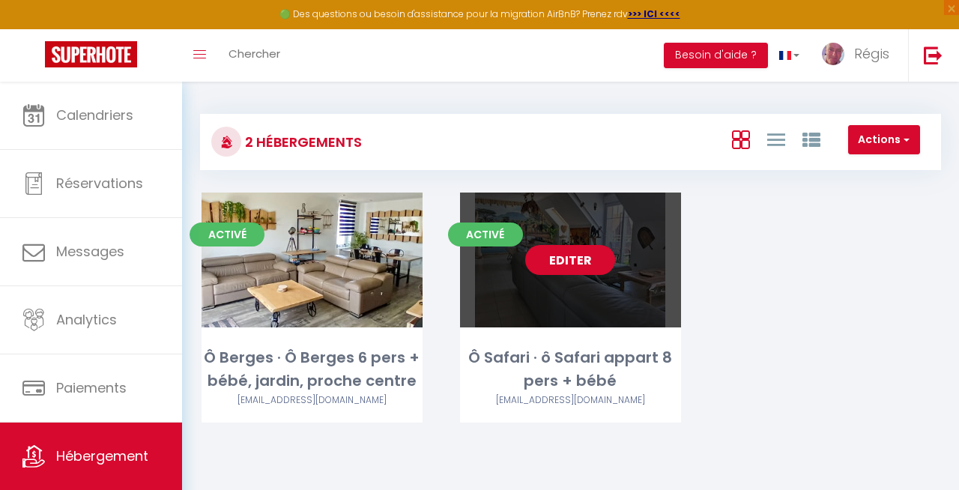
click at [588, 268] on link "Editer" at bounding box center [570, 260] width 90 height 30
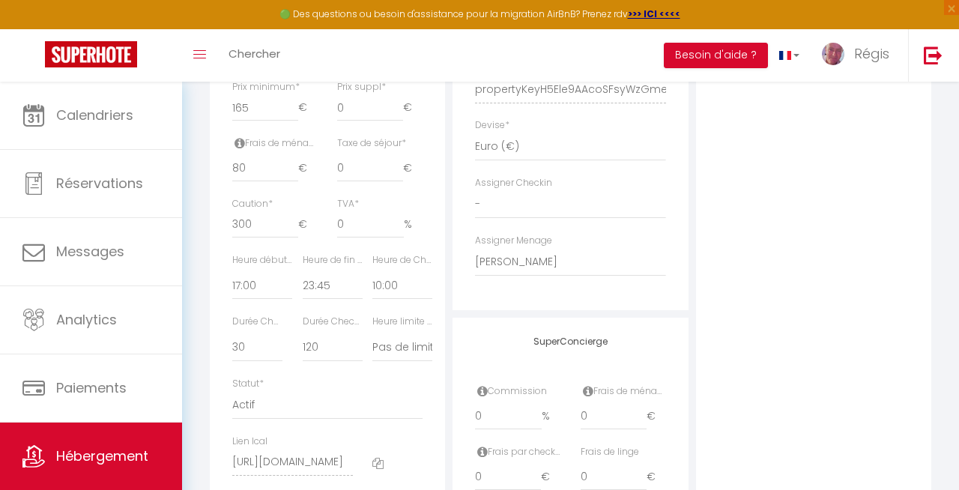
scroll to position [694, 0]
click at [543, 211] on select "- [PERSON_NAME]" at bounding box center [570, 208] width 190 height 28
click at [475, 194] on select "- [PERSON_NAME]" at bounding box center [570, 208] width 190 height 28
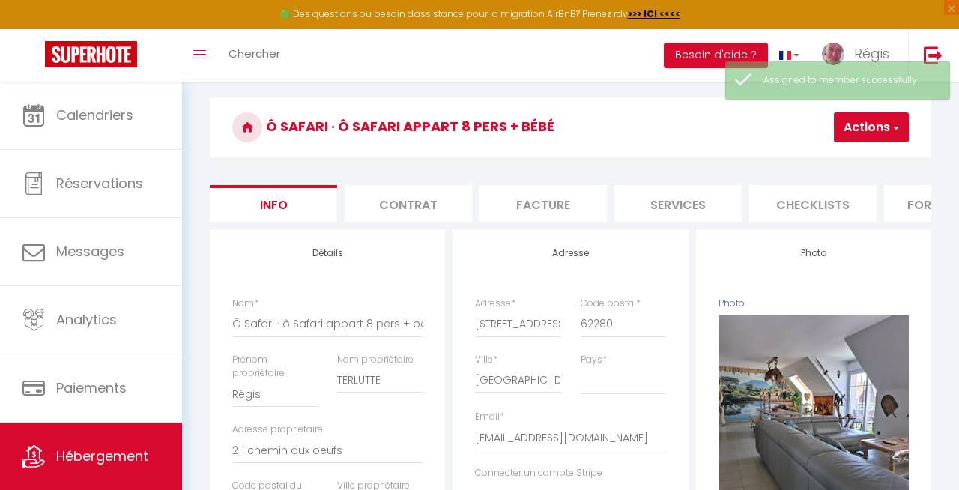
scroll to position [0, 0]
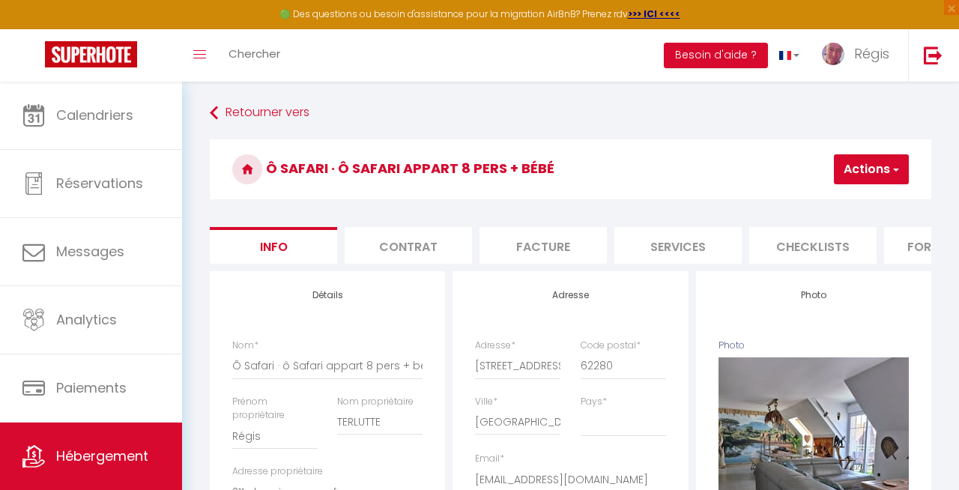
click at [872, 164] on button "Actions" at bounding box center [871, 169] width 75 height 30
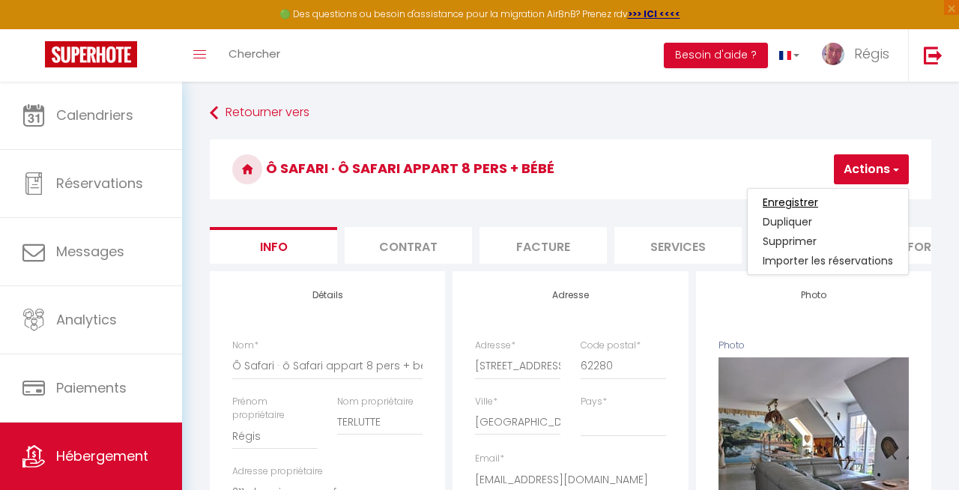
click at [800, 202] on input "Enregistrer" at bounding box center [790, 202] width 55 height 15
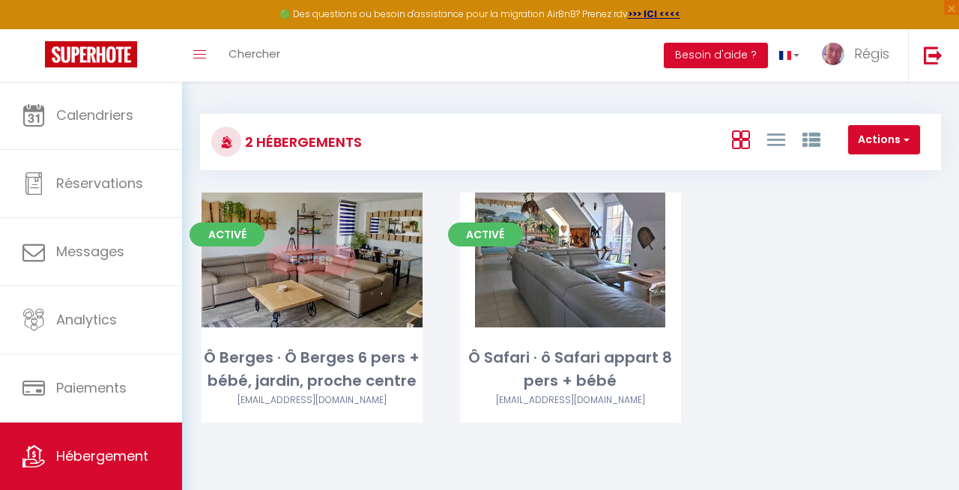
click at [304, 261] on link "Editer" at bounding box center [312, 260] width 90 height 30
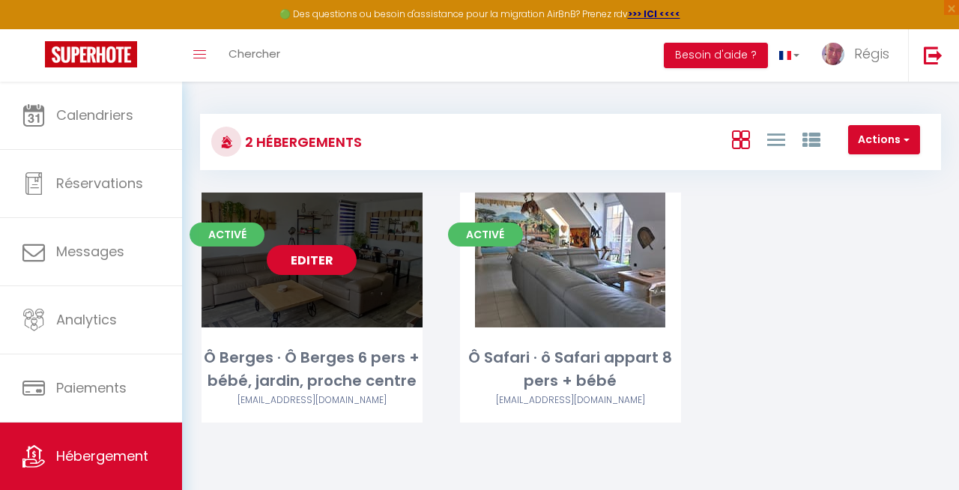
click at [304, 261] on link "Editer" at bounding box center [312, 260] width 90 height 30
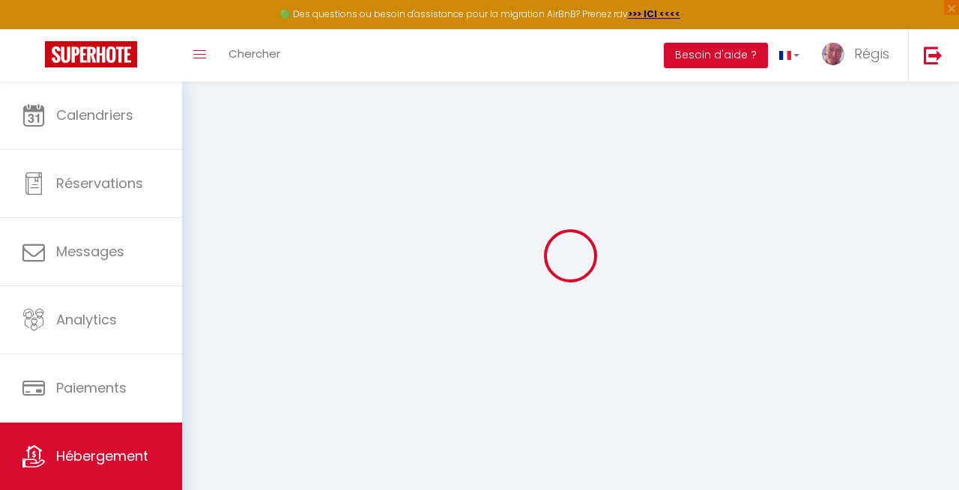
scroll to position [82, 0]
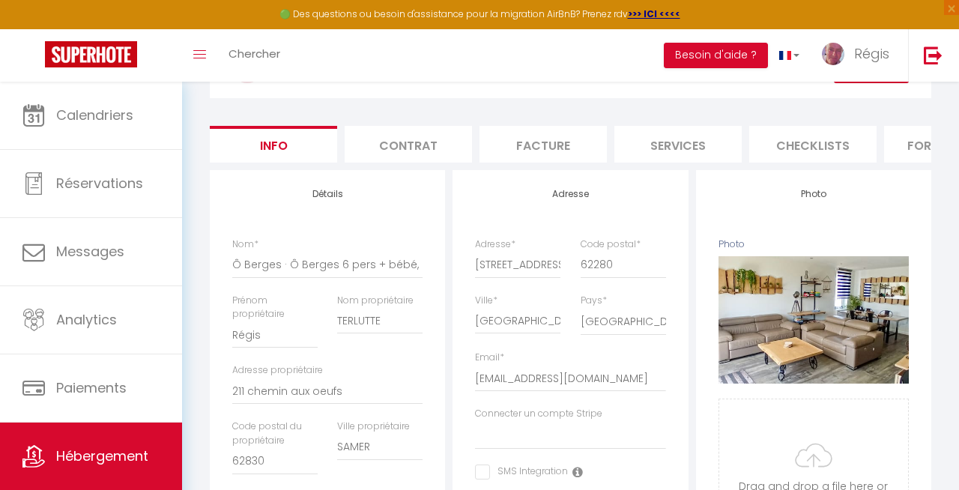
scroll to position [100, 0]
click at [426, 149] on li "Contrat" at bounding box center [408, 145] width 127 height 37
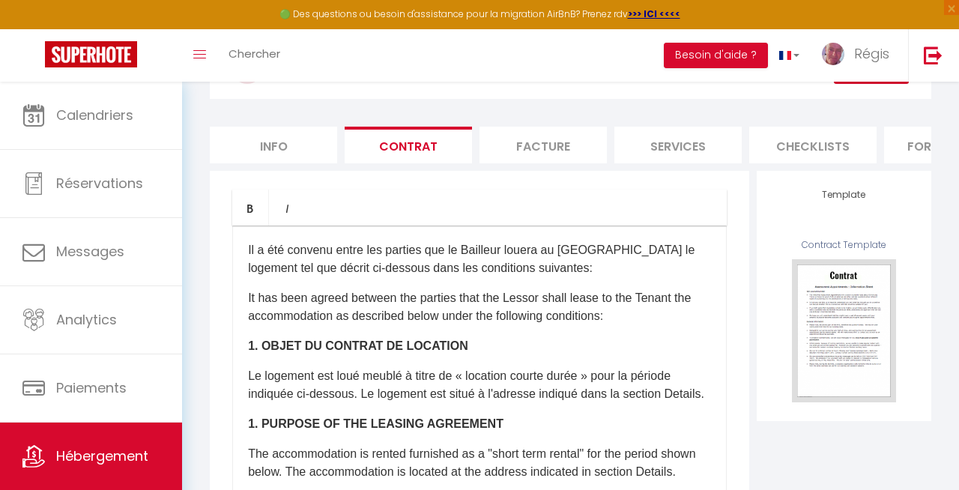
click at [708, 153] on li "Services" at bounding box center [678, 145] width 127 height 37
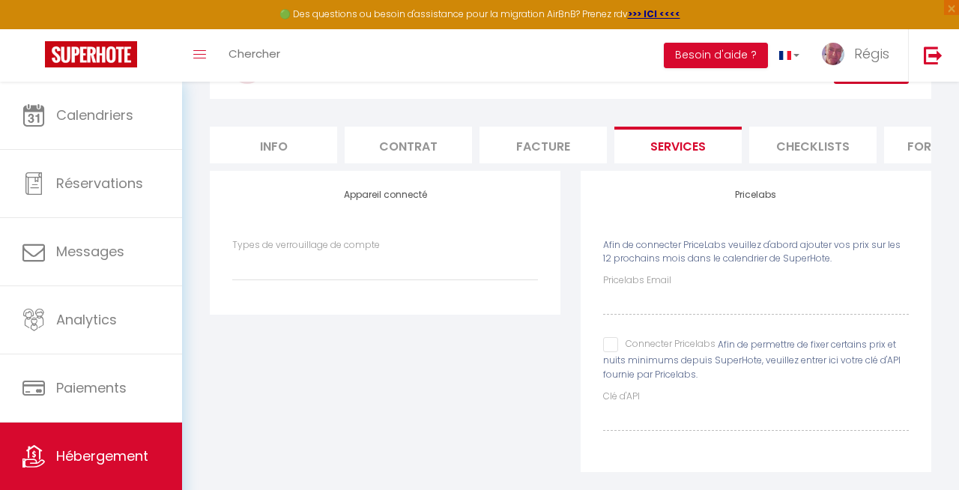
click at [836, 146] on li "Checklists" at bounding box center [812, 145] width 127 height 37
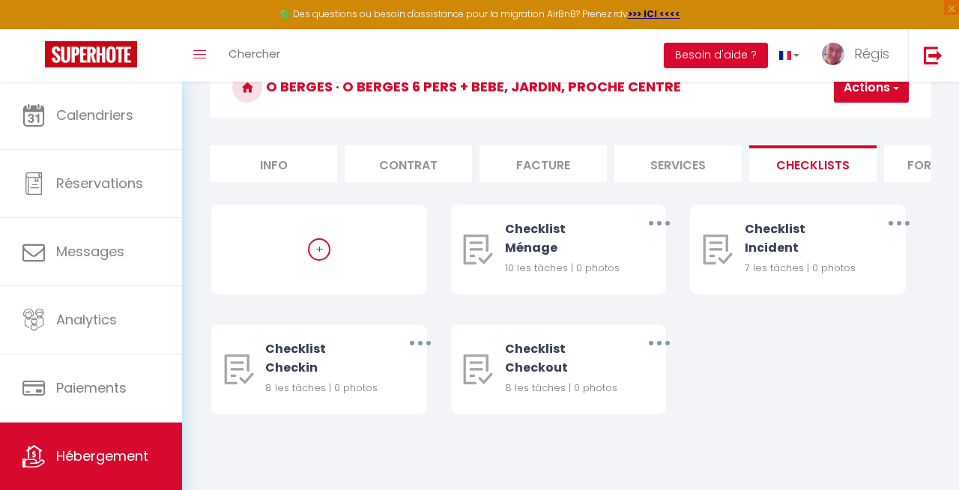
scroll to position [82, 0]
click at [902, 173] on li "Formulaires" at bounding box center [947, 163] width 127 height 37
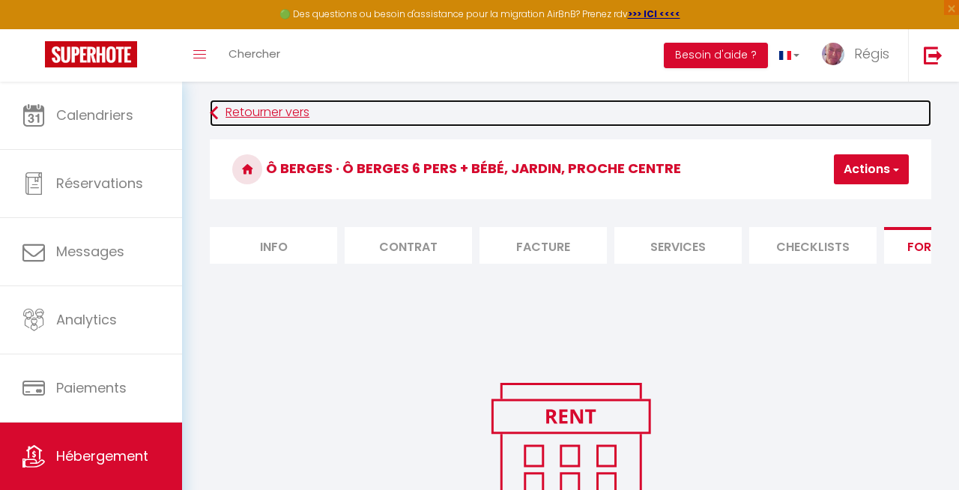
click at [259, 100] on link "Retourner vers" at bounding box center [571, 113] width 722 height 27
